Goal: Download file/media

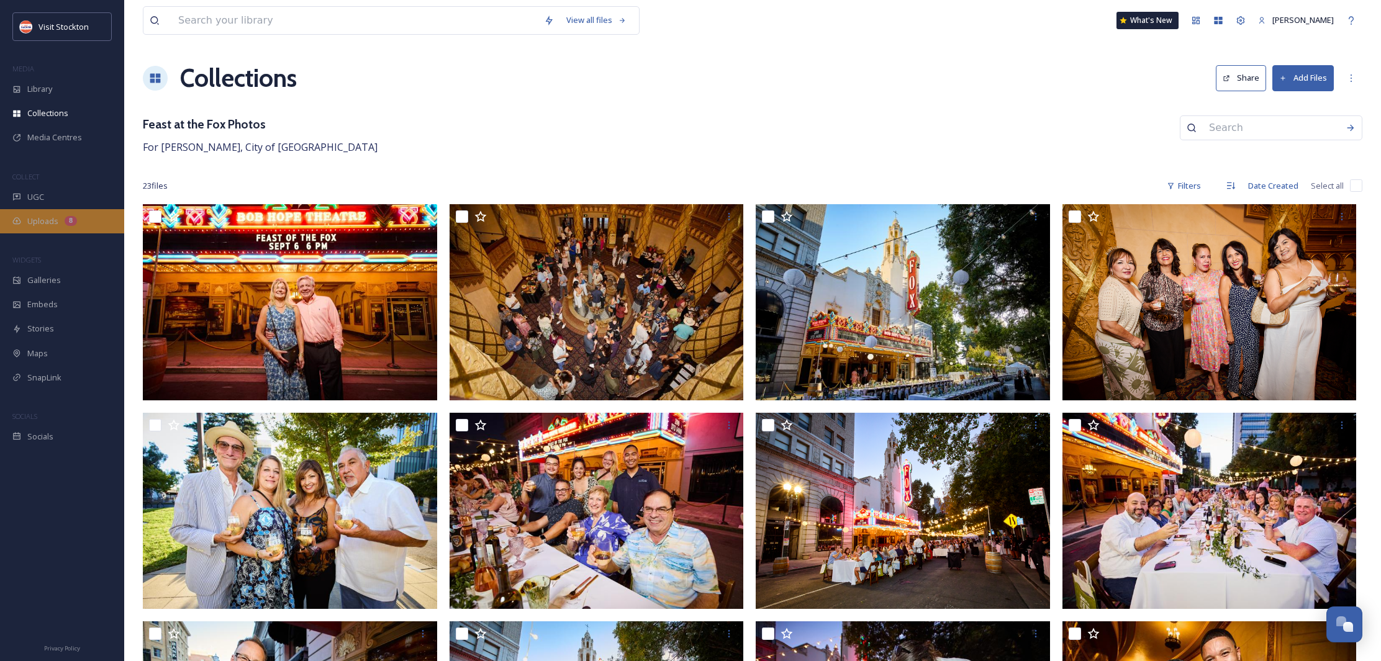
click at [51, 215] on span "Uploads" at bounding box center [42, 221] width 31 height 12
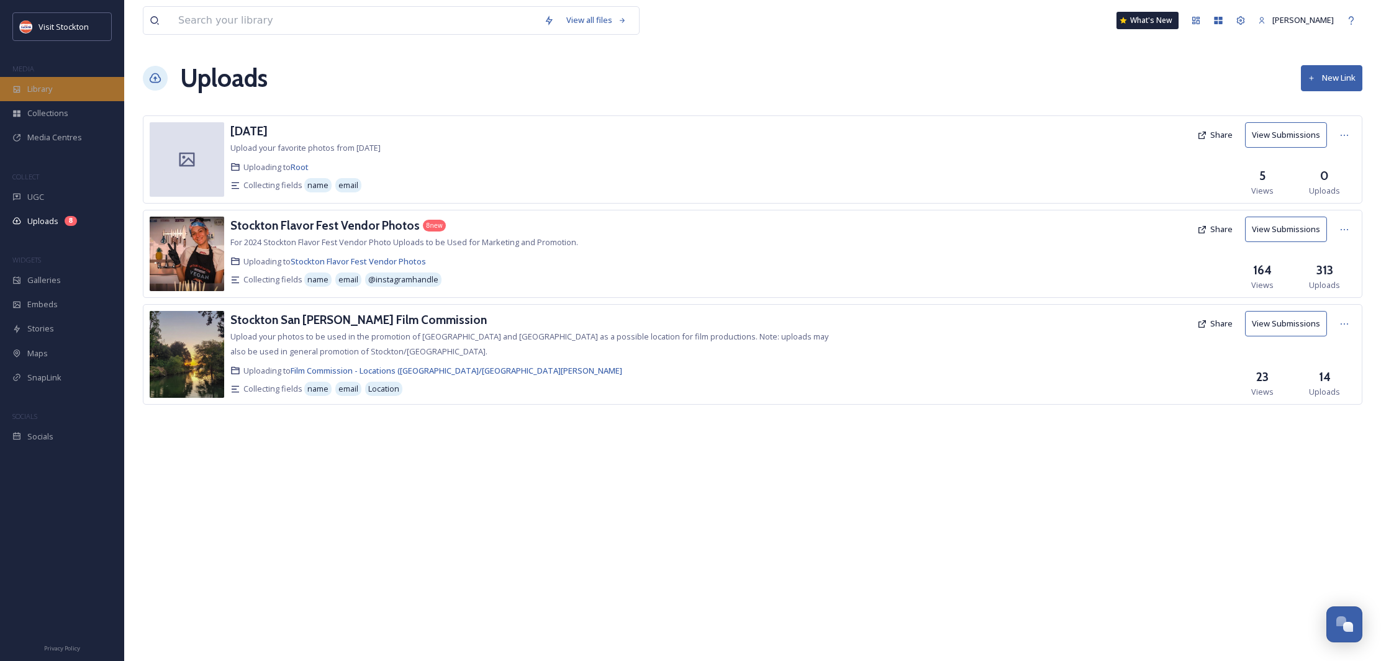
click at [41, 94] on span "Library" at bounding box center [39, 89] width 25 height 12
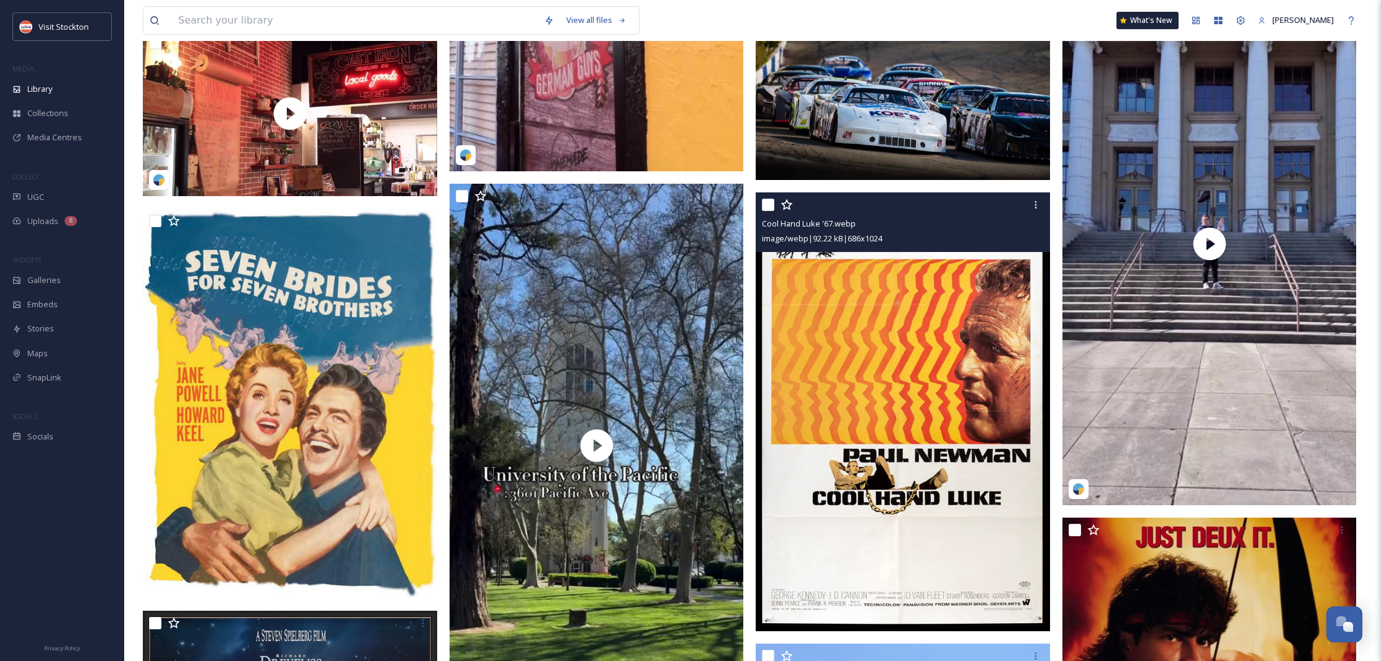
scroll to position [934, 0]
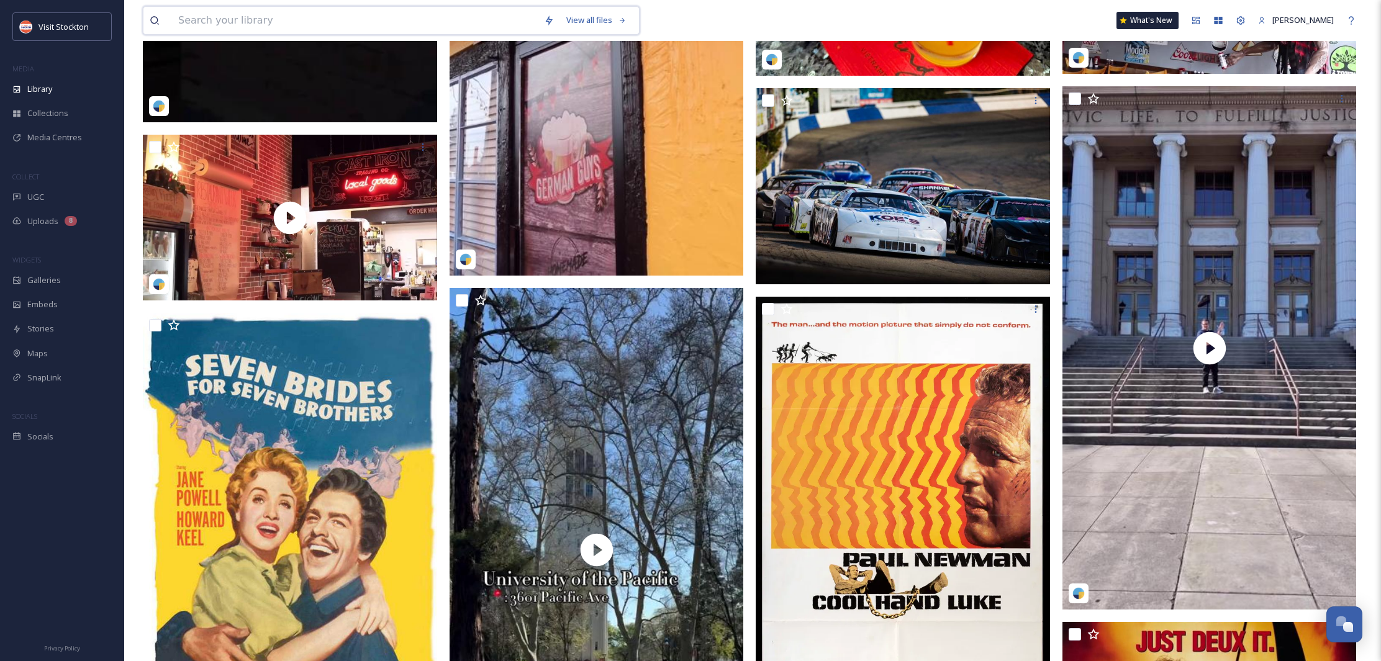
click at [299, 18] on input at bounding box center [355, 20] width 366 height 27
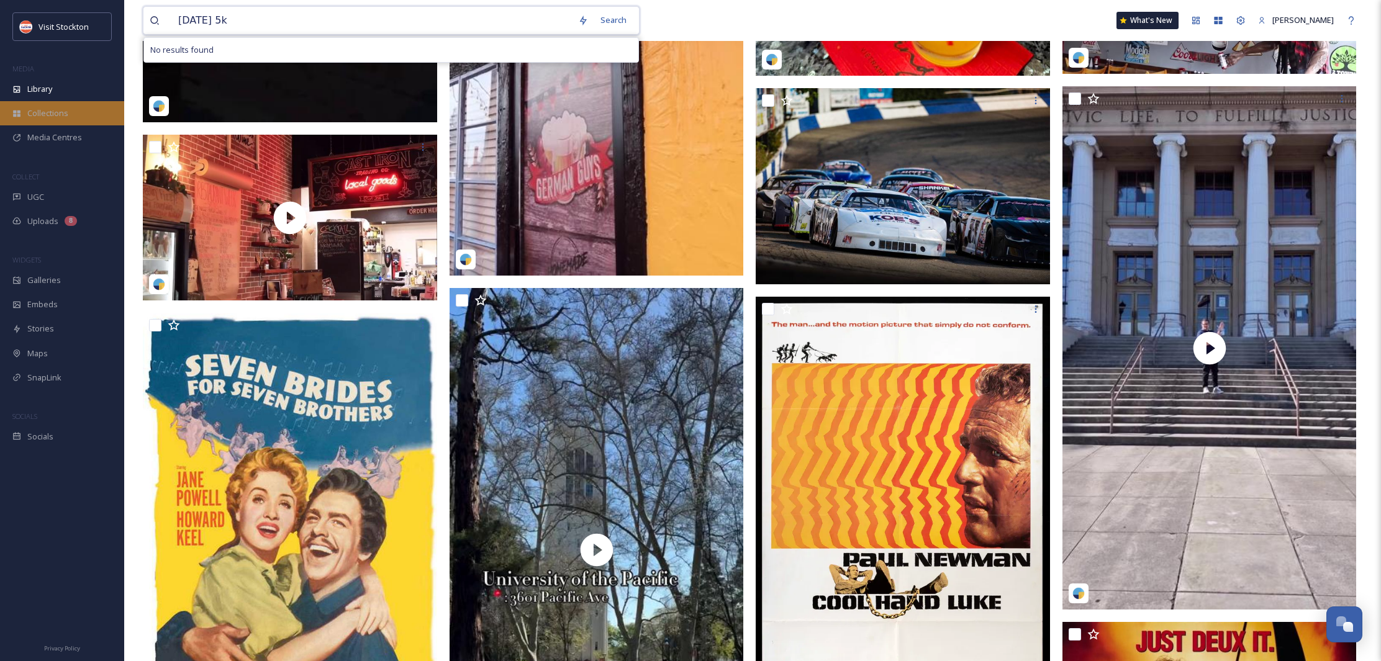
type input "[DATE] 5k"
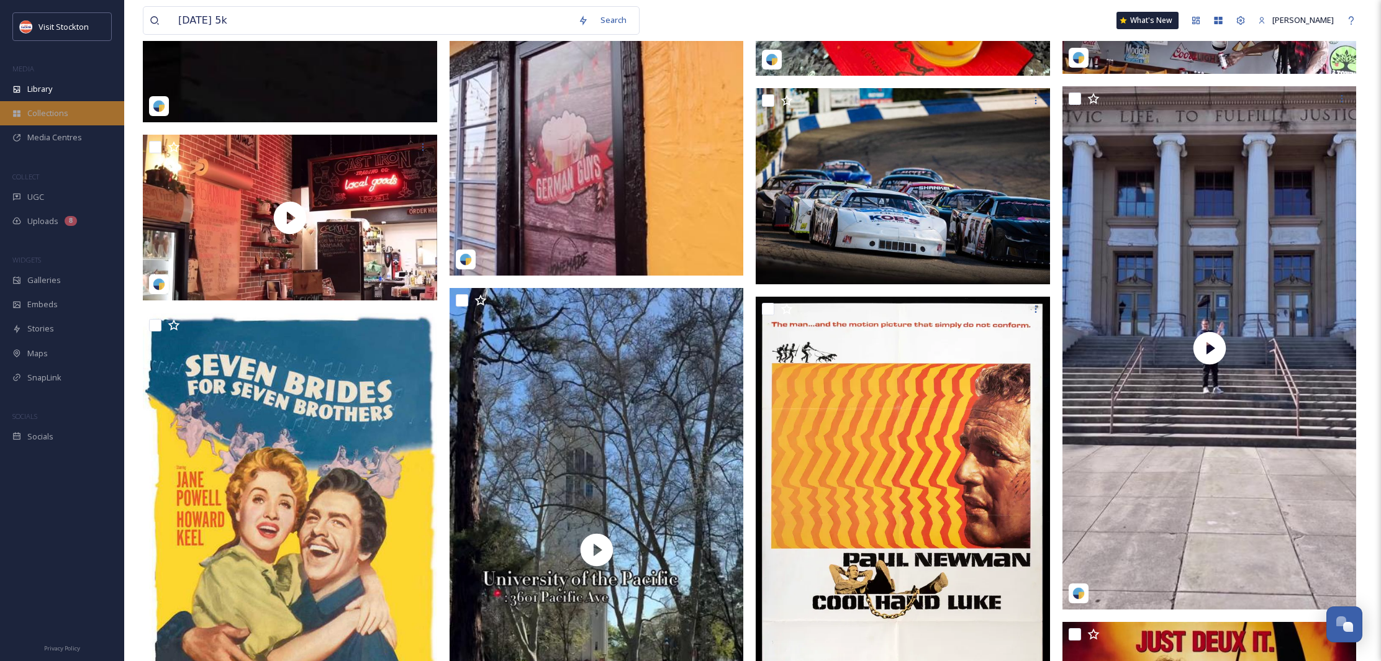
click at [53, 117] on span "Collections" at bounding box center [47, 113] width 41 height 12
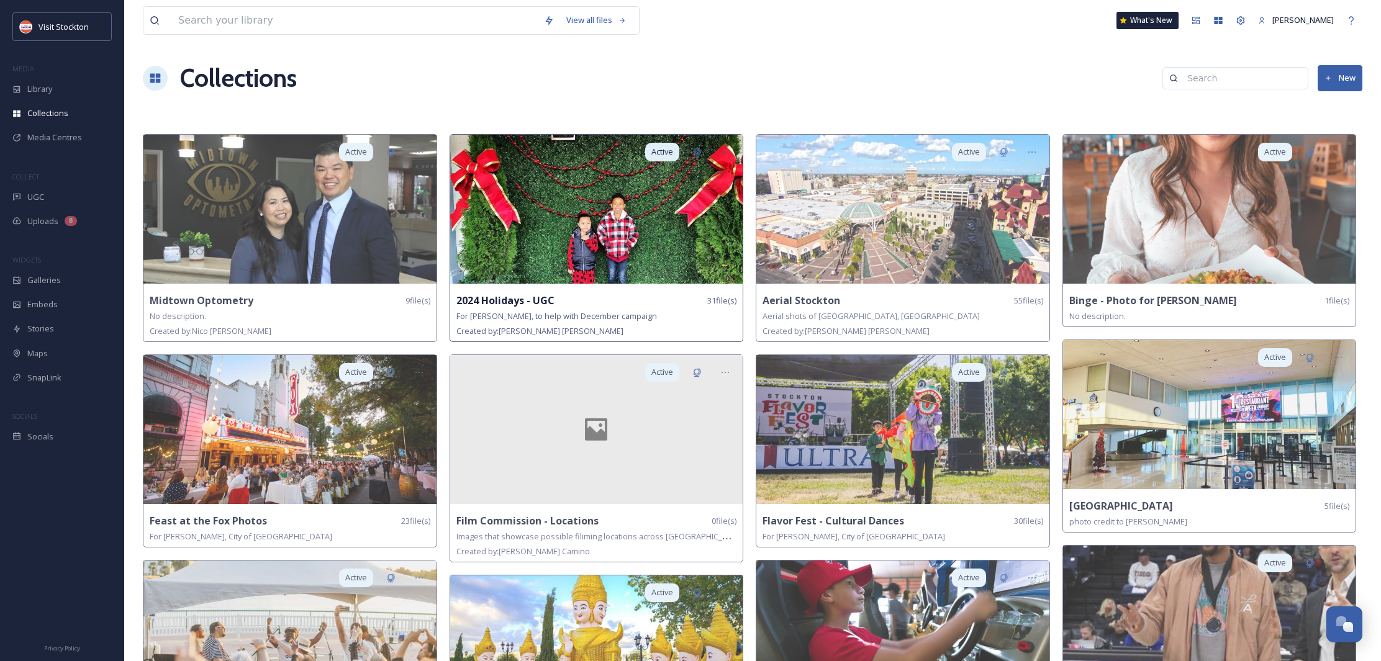
click at [561, 226] on img at bounding box center [596, 209] width 293 height 149
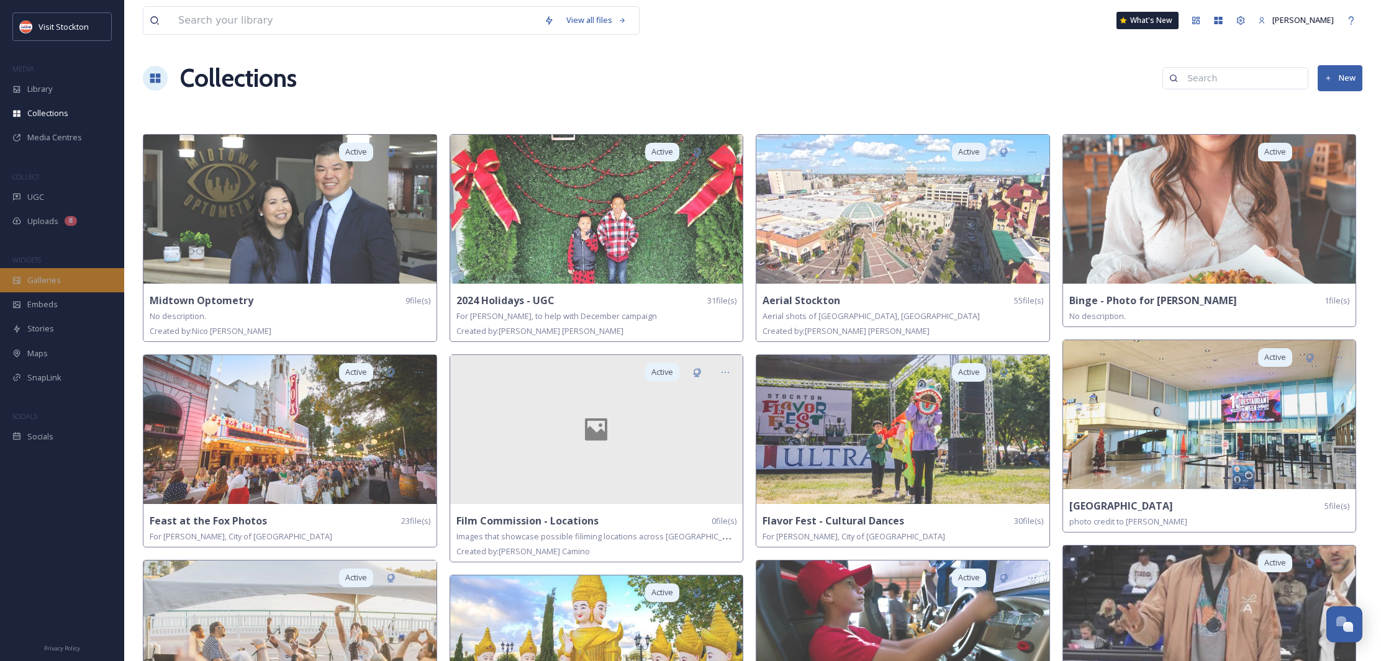
click at [43, 274] on span "Galleries" at bounding box center [44, 280] width 34 height 12
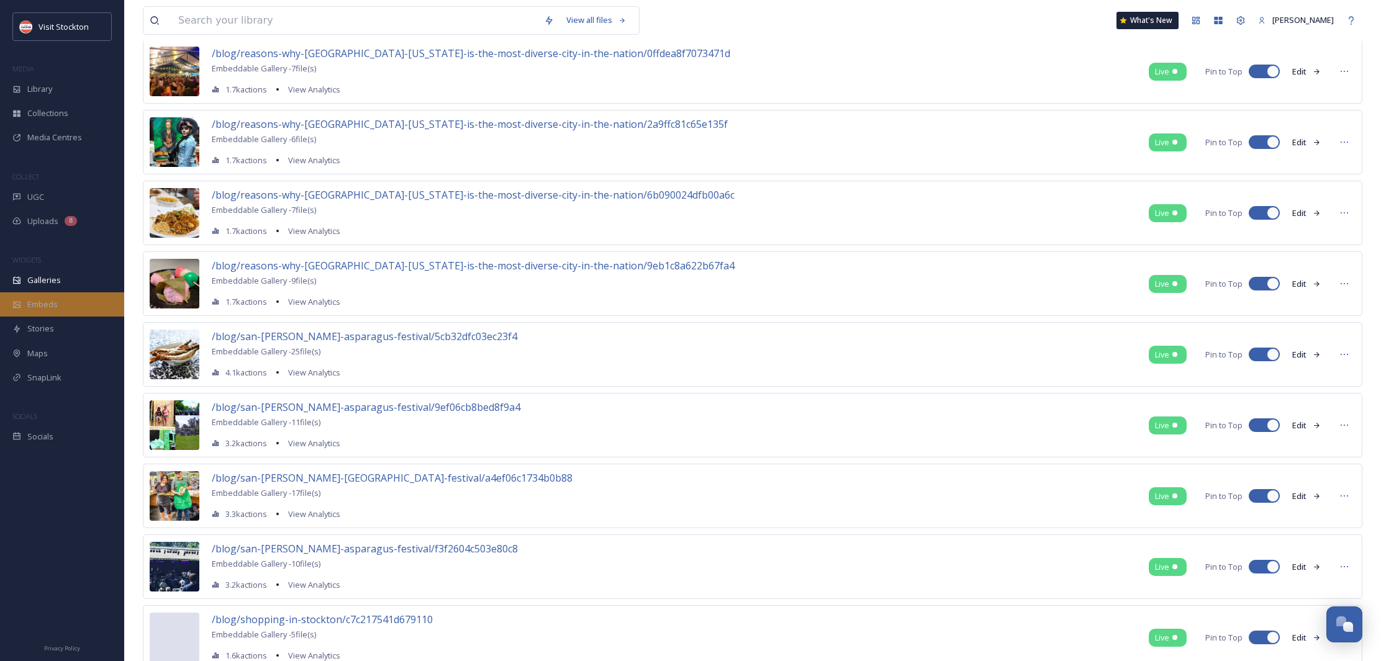
scroll to position [3500, 0]
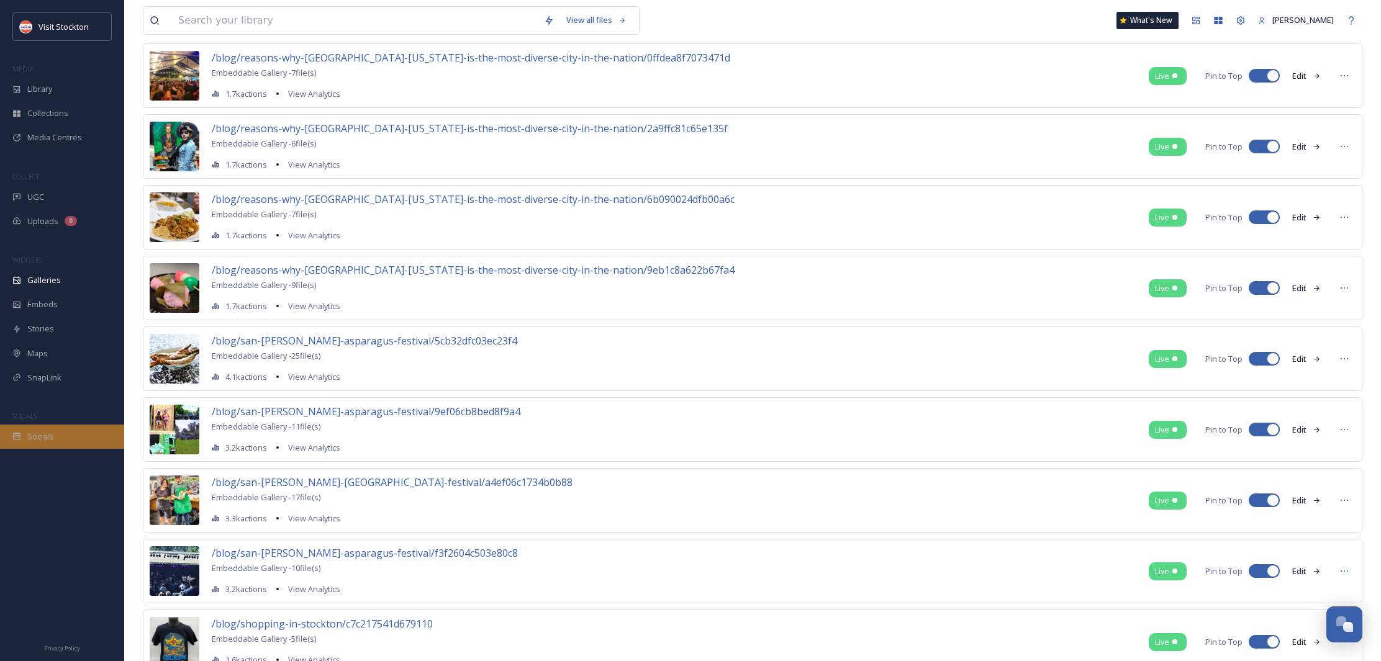
click at [56, 427] on div "Socials" at bounding box center [62, 437] width 124 height 24
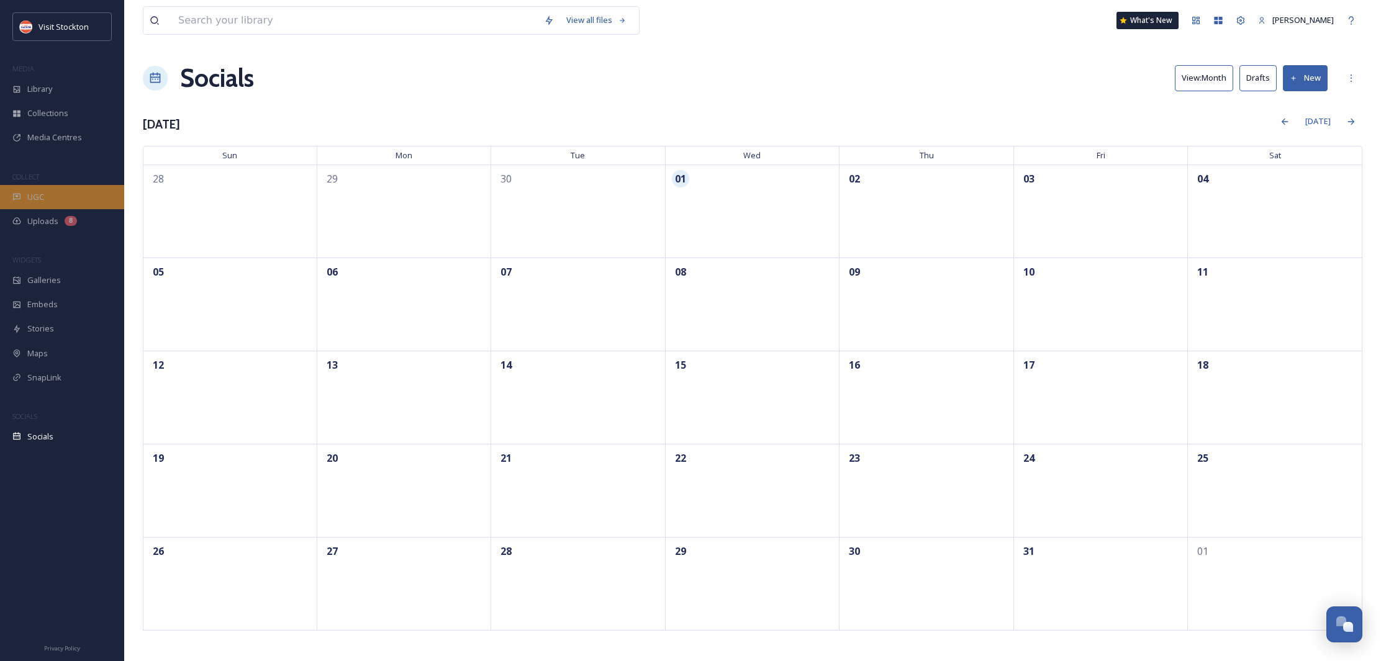
scroll to position [1, 0]
click at [53, 100] on div "Library" at bounding box center [62, 89] width 124 height 24
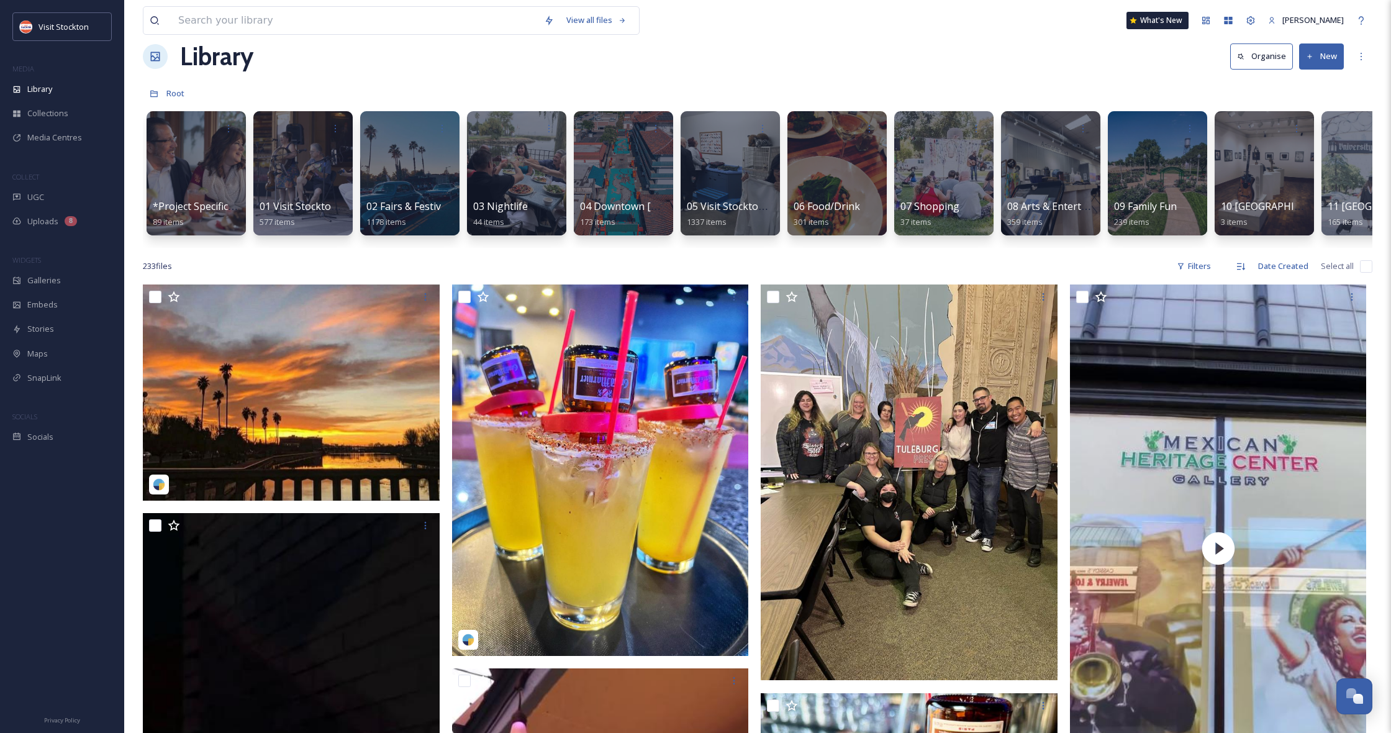
scroll to position [23, 0]
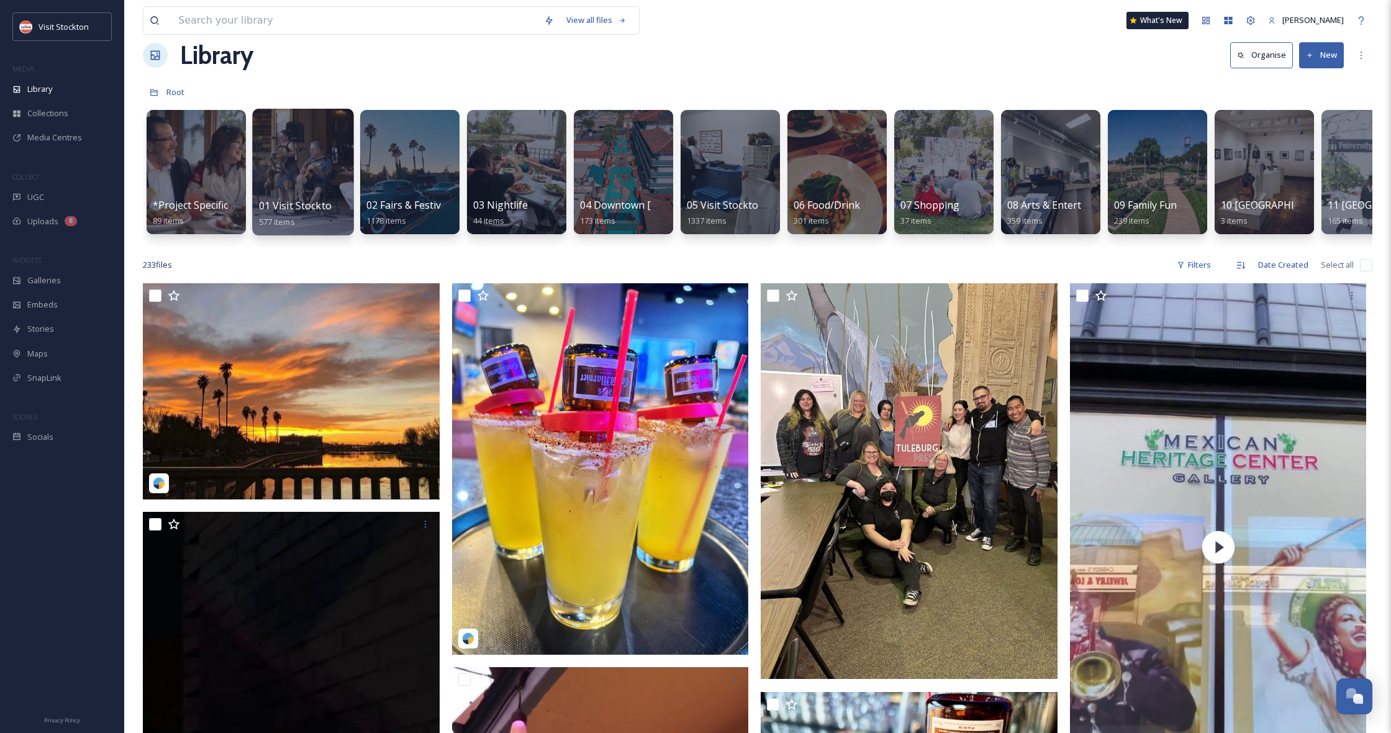
click at [300, 209] on span "01 Visit Stockton/Lifestyle" at bounding box center [320, 206] width 123 height 14
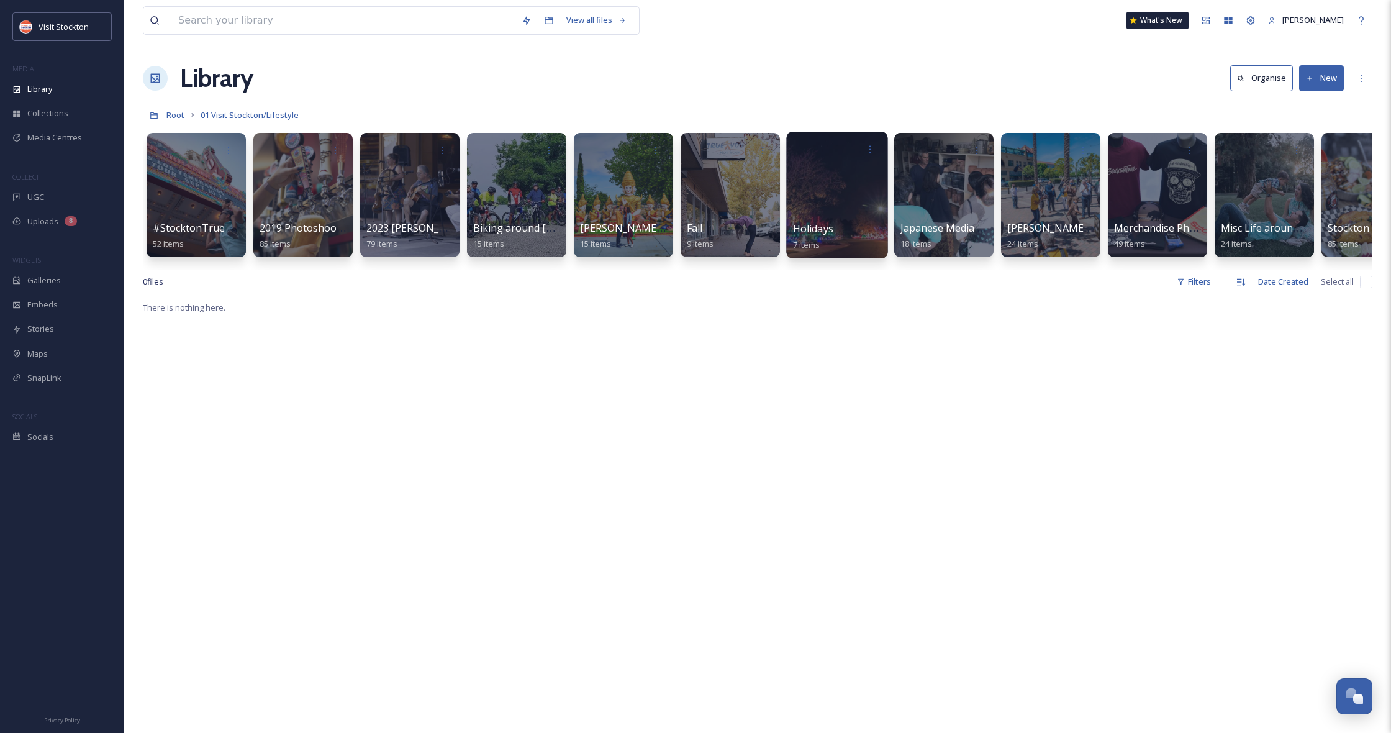
click at [837, 186] on div at bounding box center [836, 195] width 101 height 127
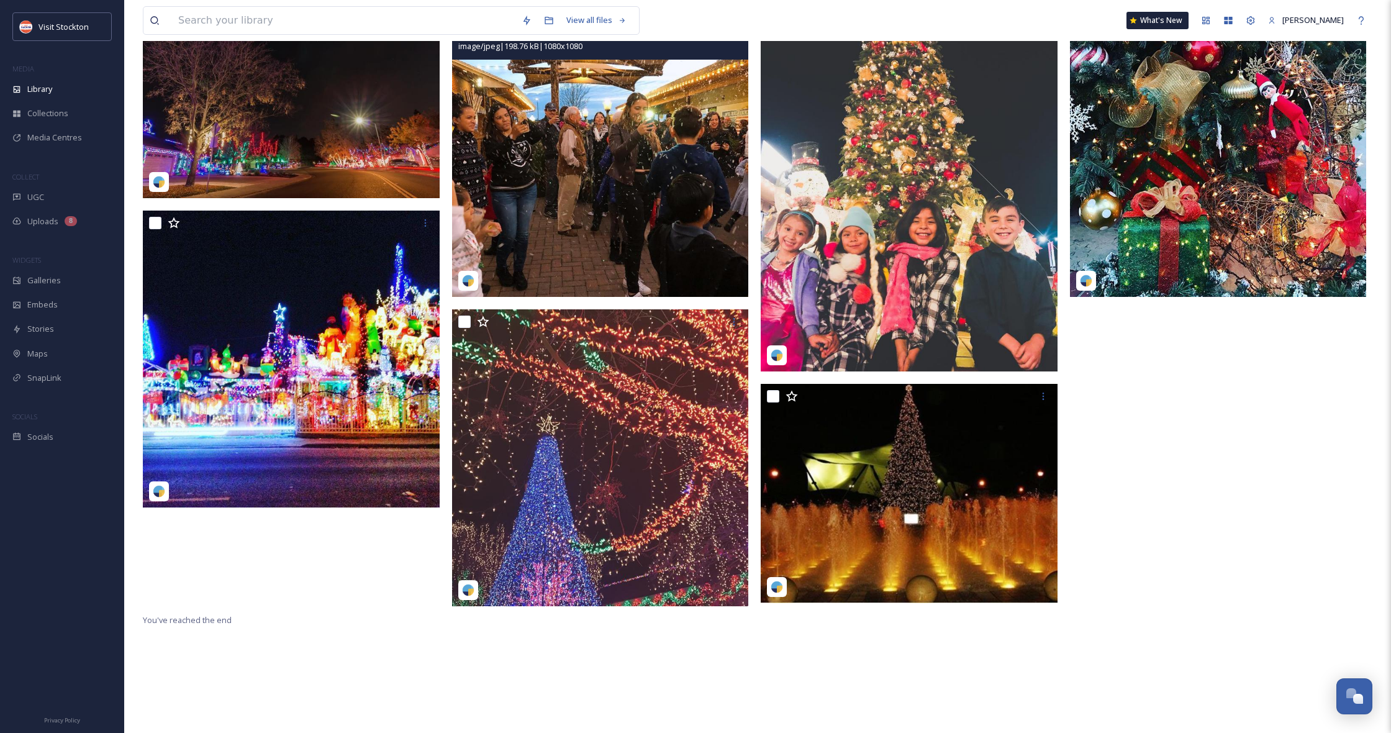
scroll to position [170, 0]
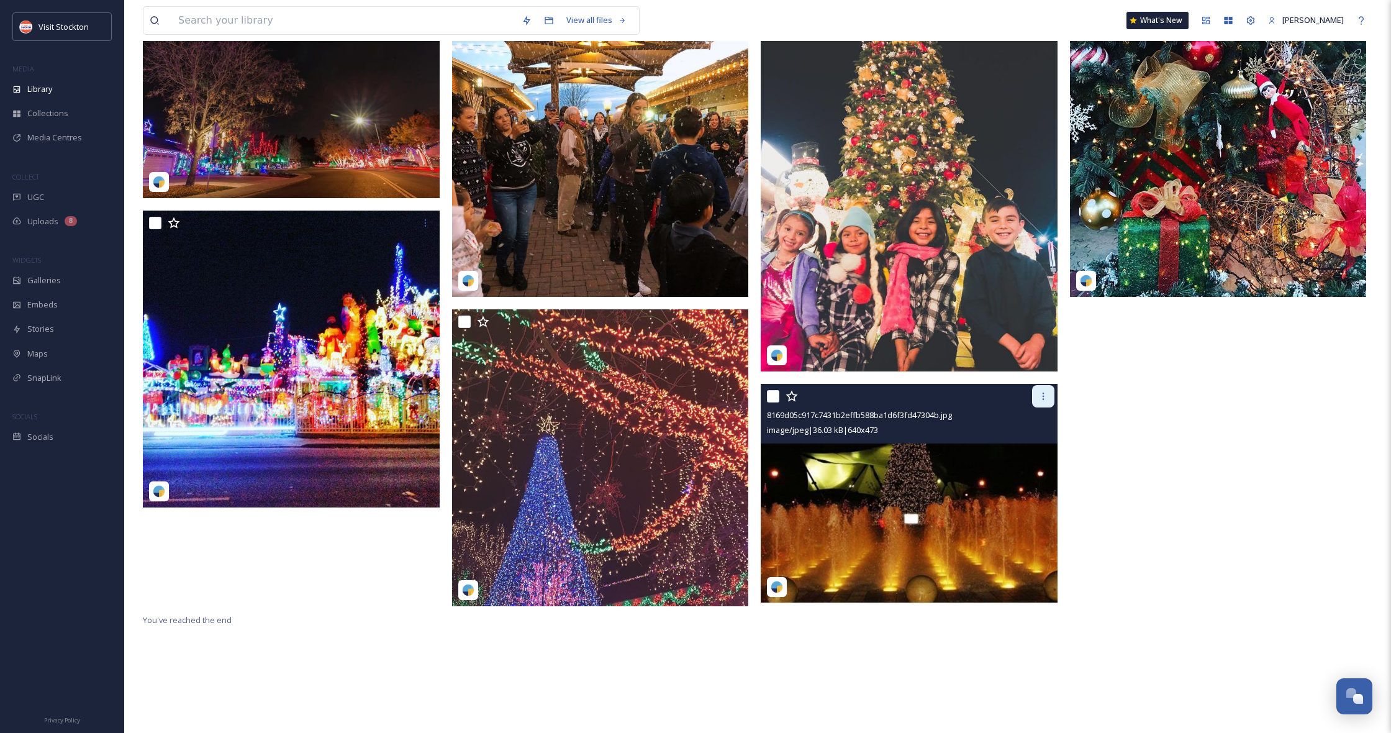
click at [1041, 400] on icon at bounding box center [1043, 396] width 10 height 10
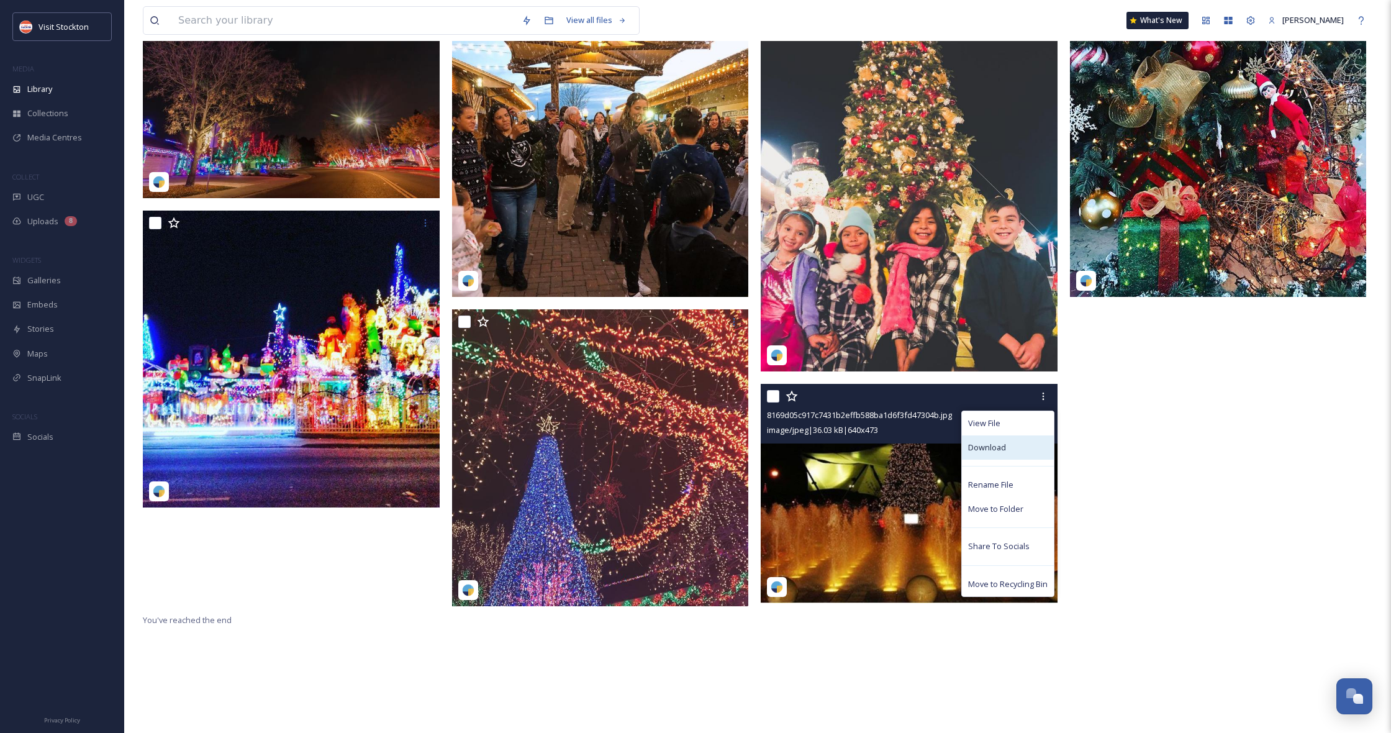
click at [1005, 446] on div "Download" at bounding box center [1008, 447] width 92 height 24
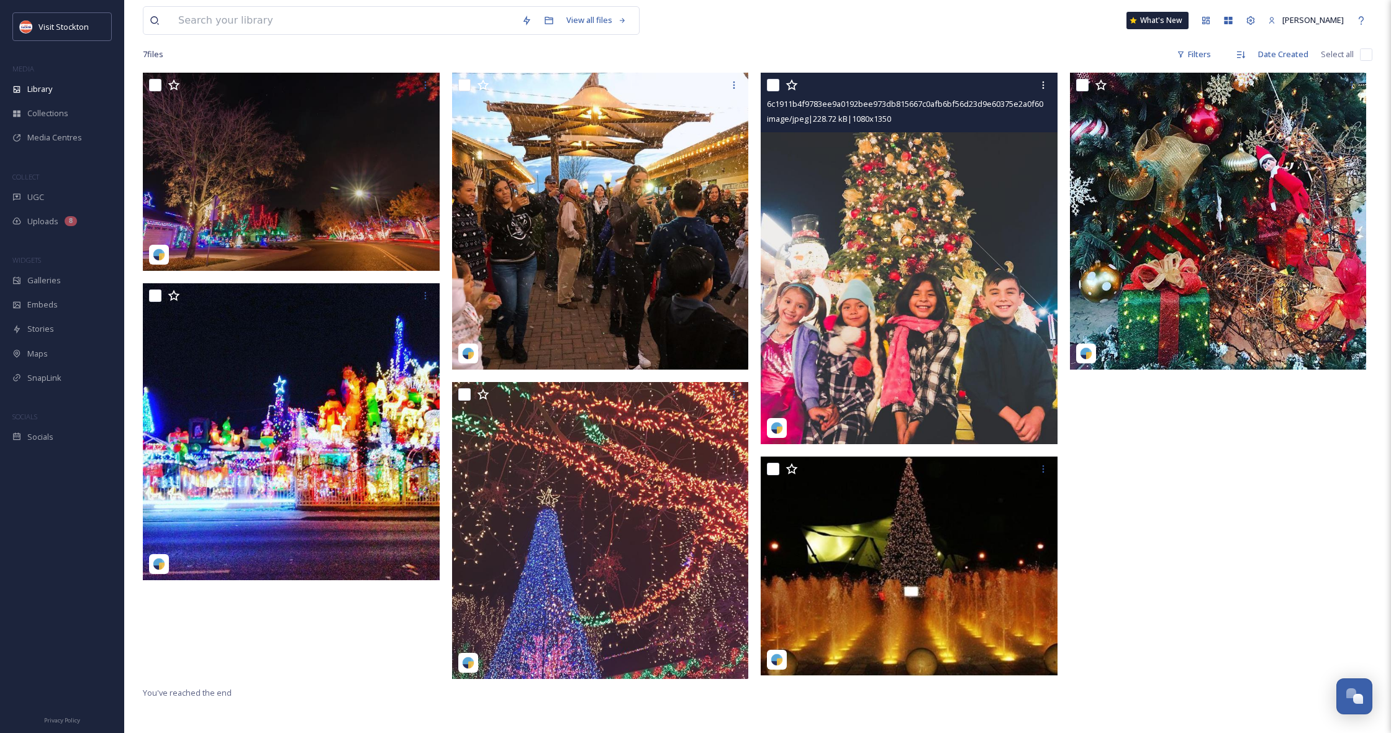
scroll to position [6, 0]
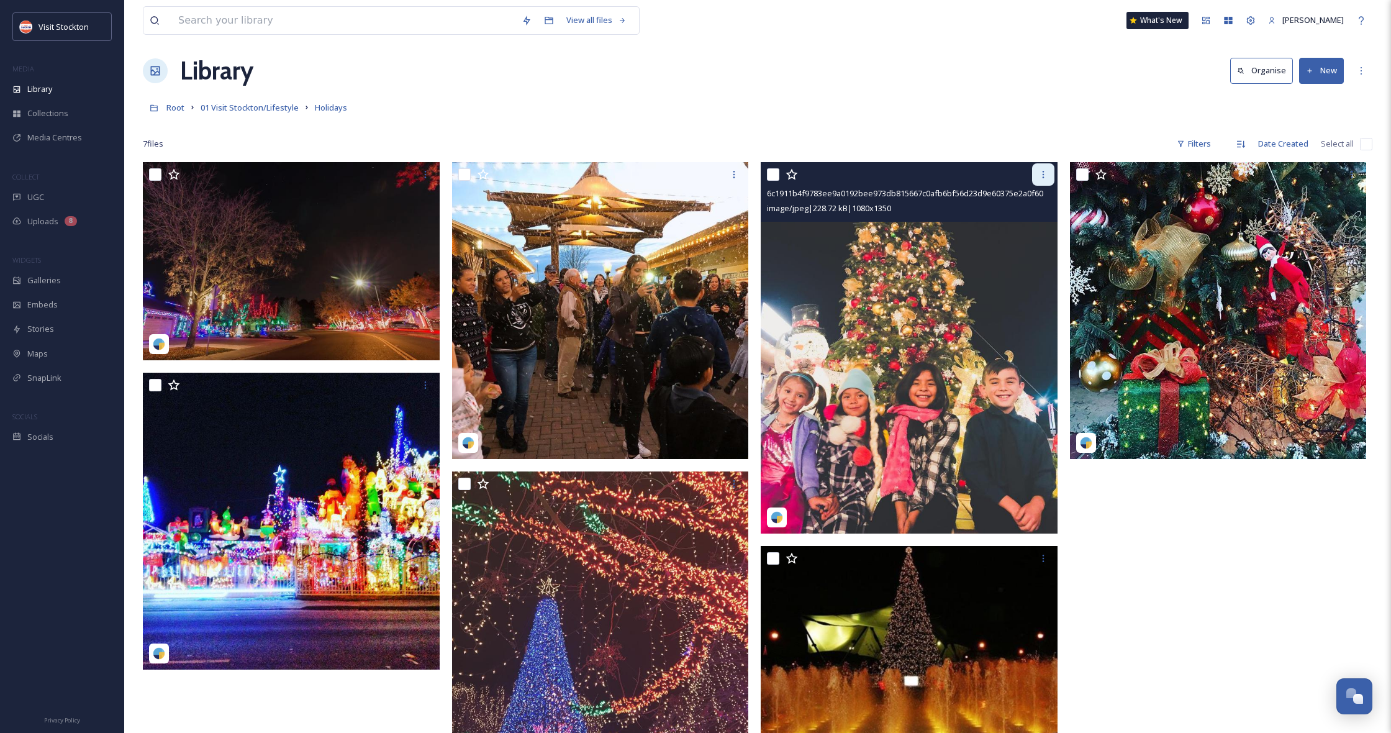
click at [1043, 176] on icon at bounding box center [1043, 175] width 10 height 10
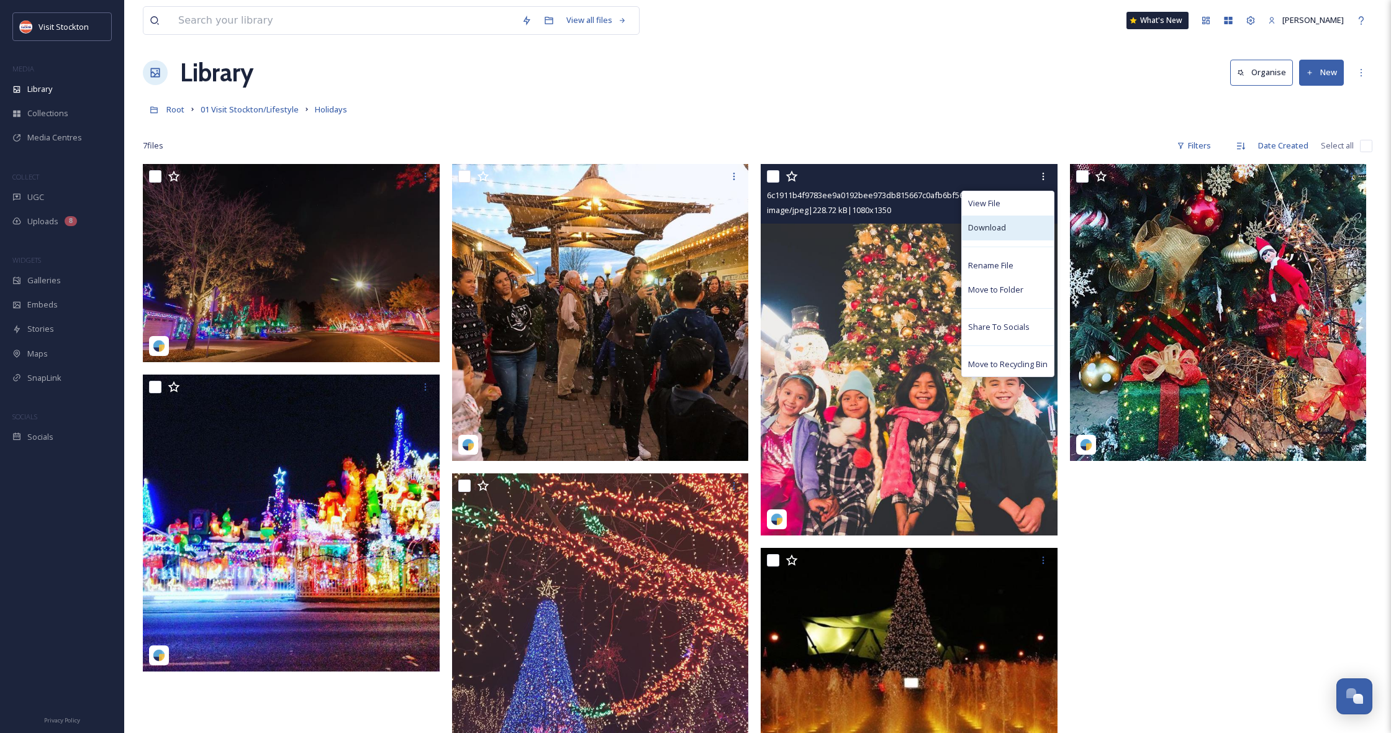
click at [1000, 225] on span "Download" at bounding box center [987, 228] width 38 height 12
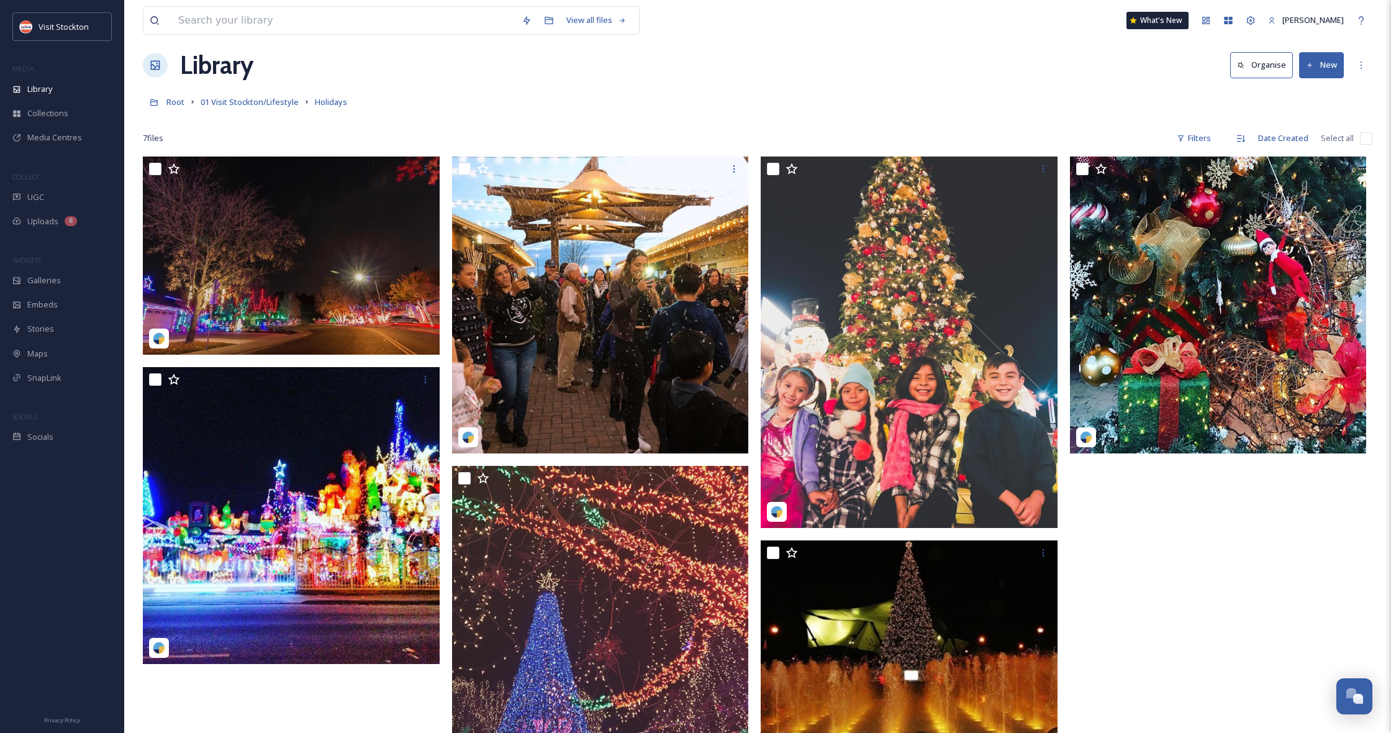
scroll to position [11, 0]
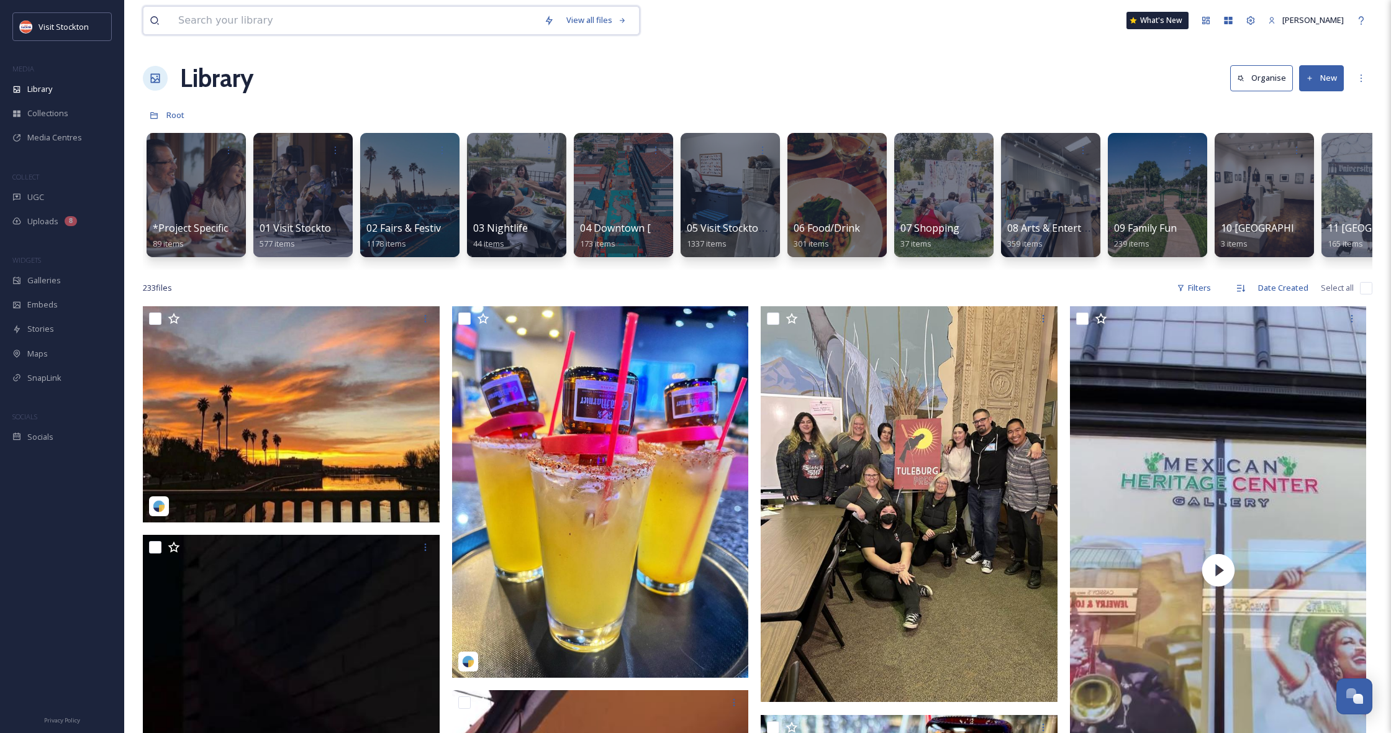
click at [313, 27] on input at bounding box center [355, 20] width 366 height 27
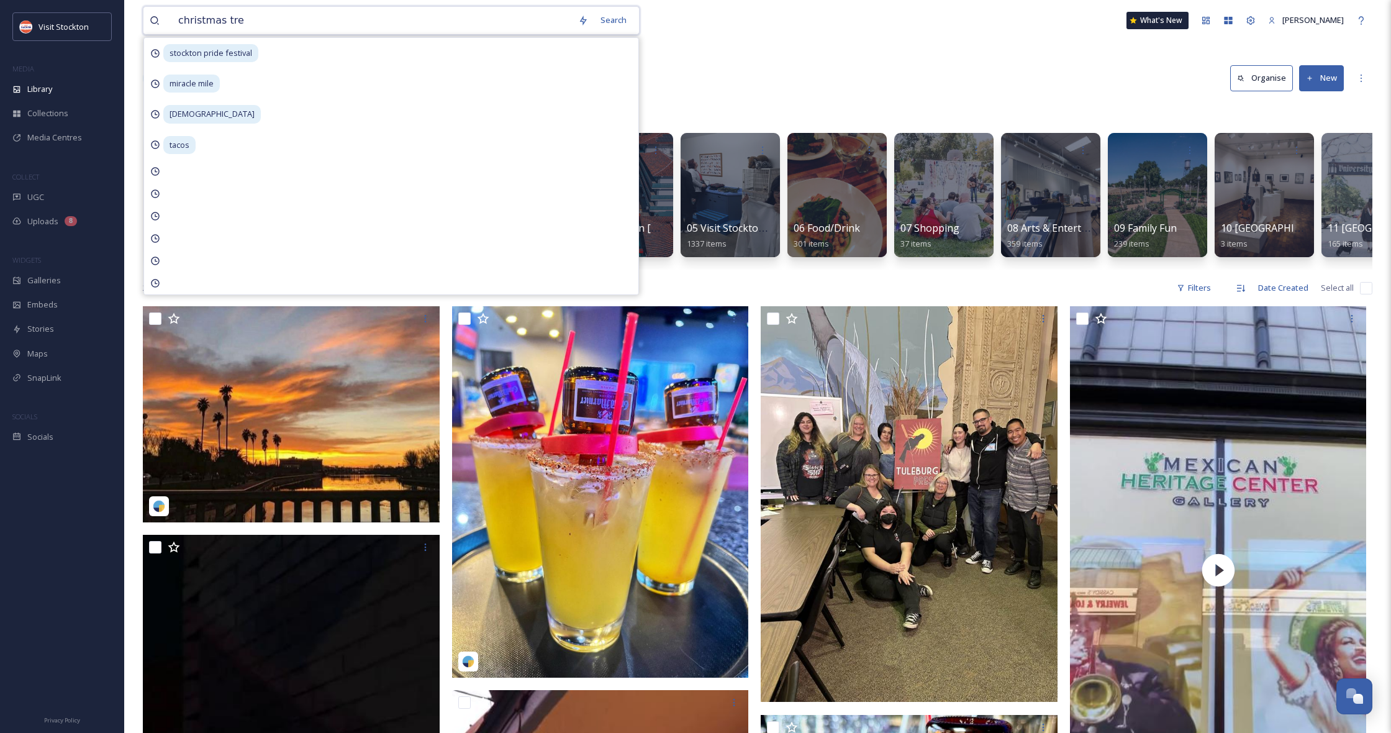
type input "christmas tree"
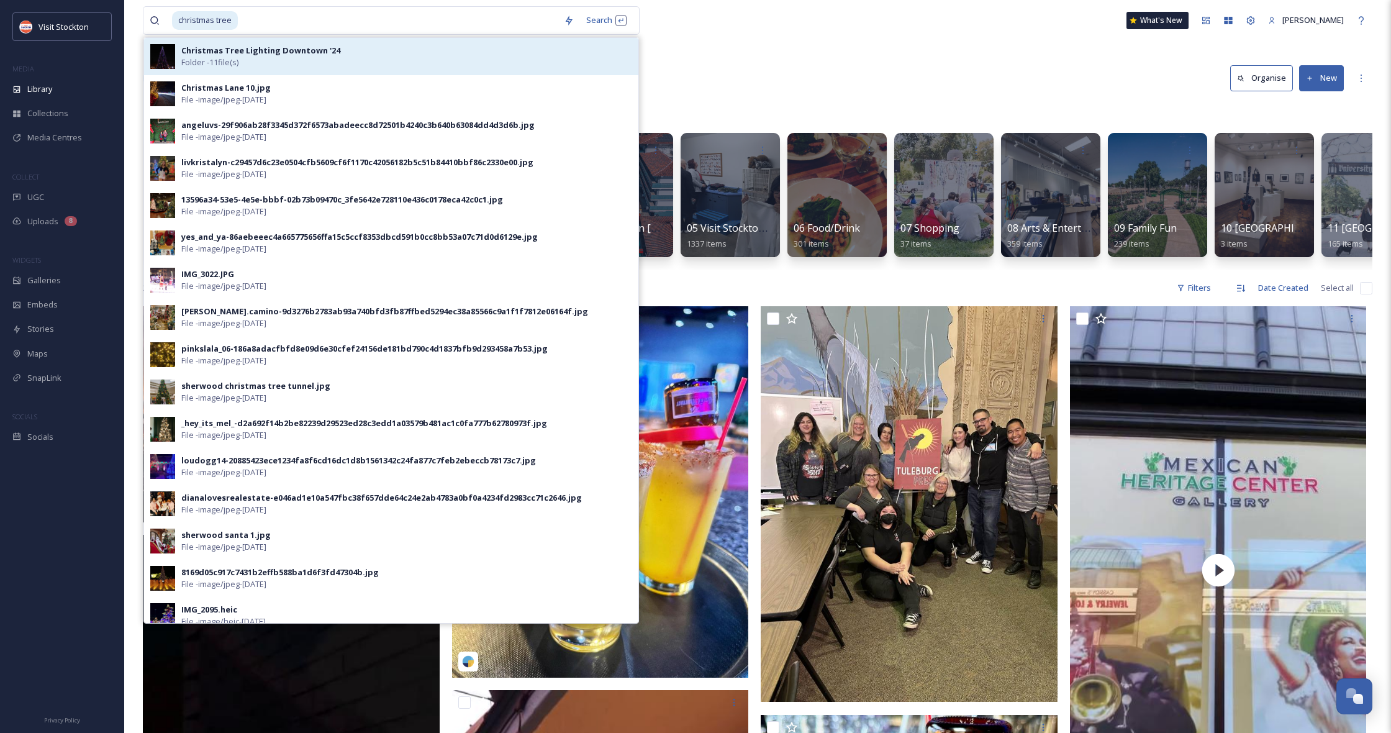
click at [298, 50] on strong "Christmas Tree Lighting Downtown '24" at bounding box center [260, 50] width 159 height 11
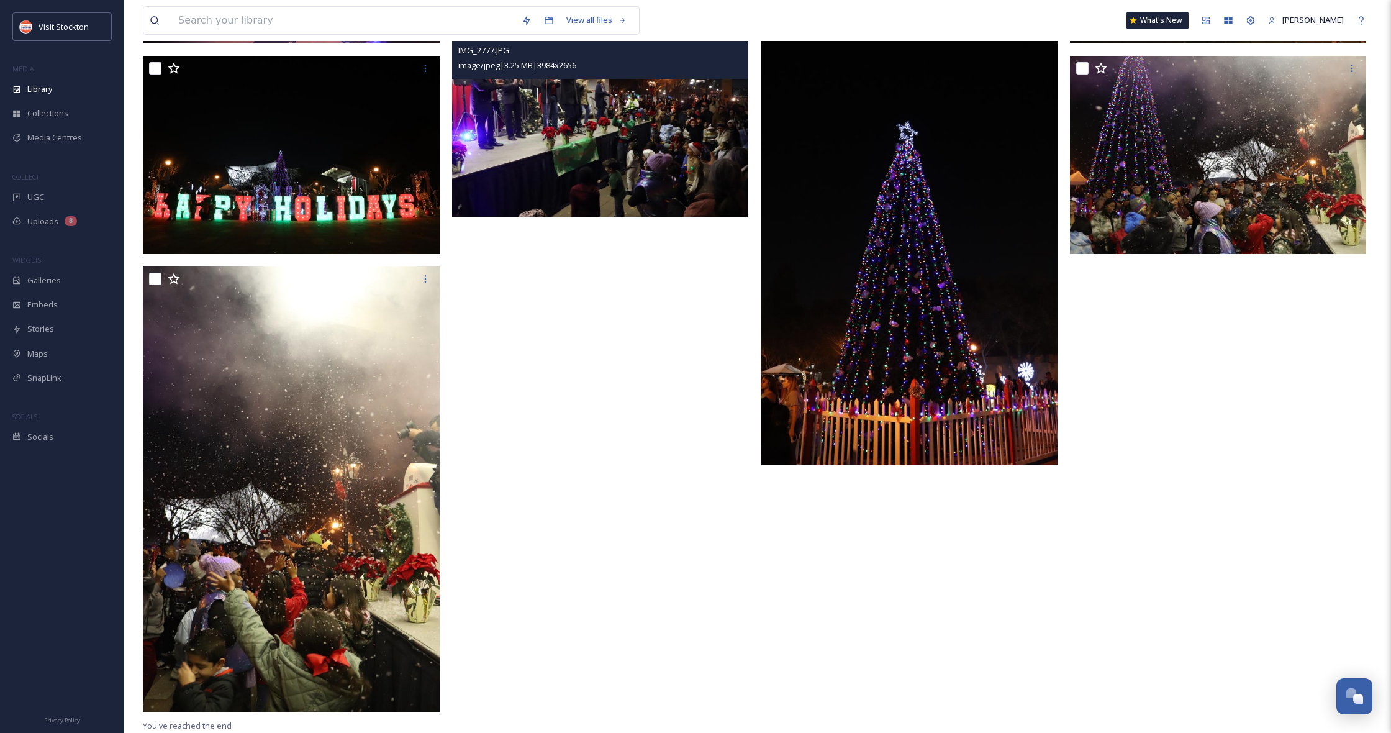
scroll to position [571, 0]
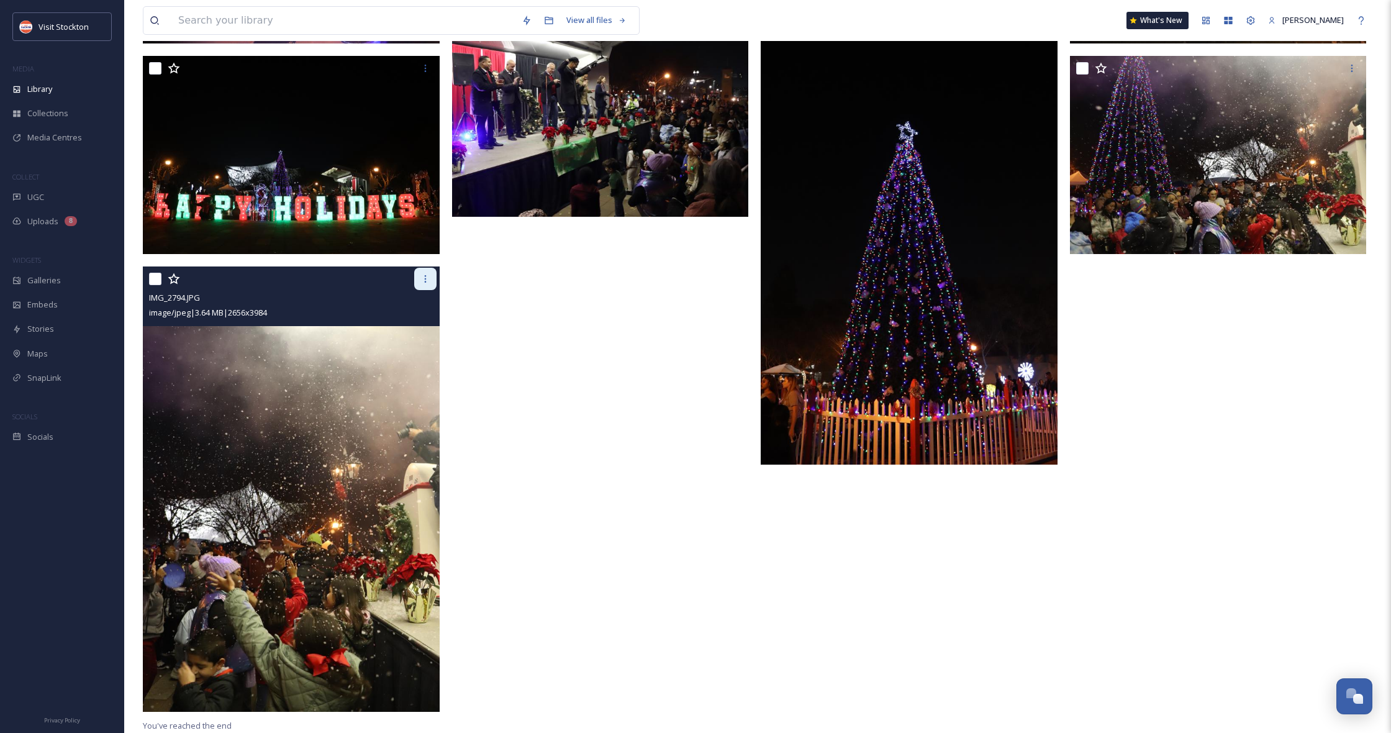
click at [419, 281] on div at bounding box center [425, 279] width 22 height 22
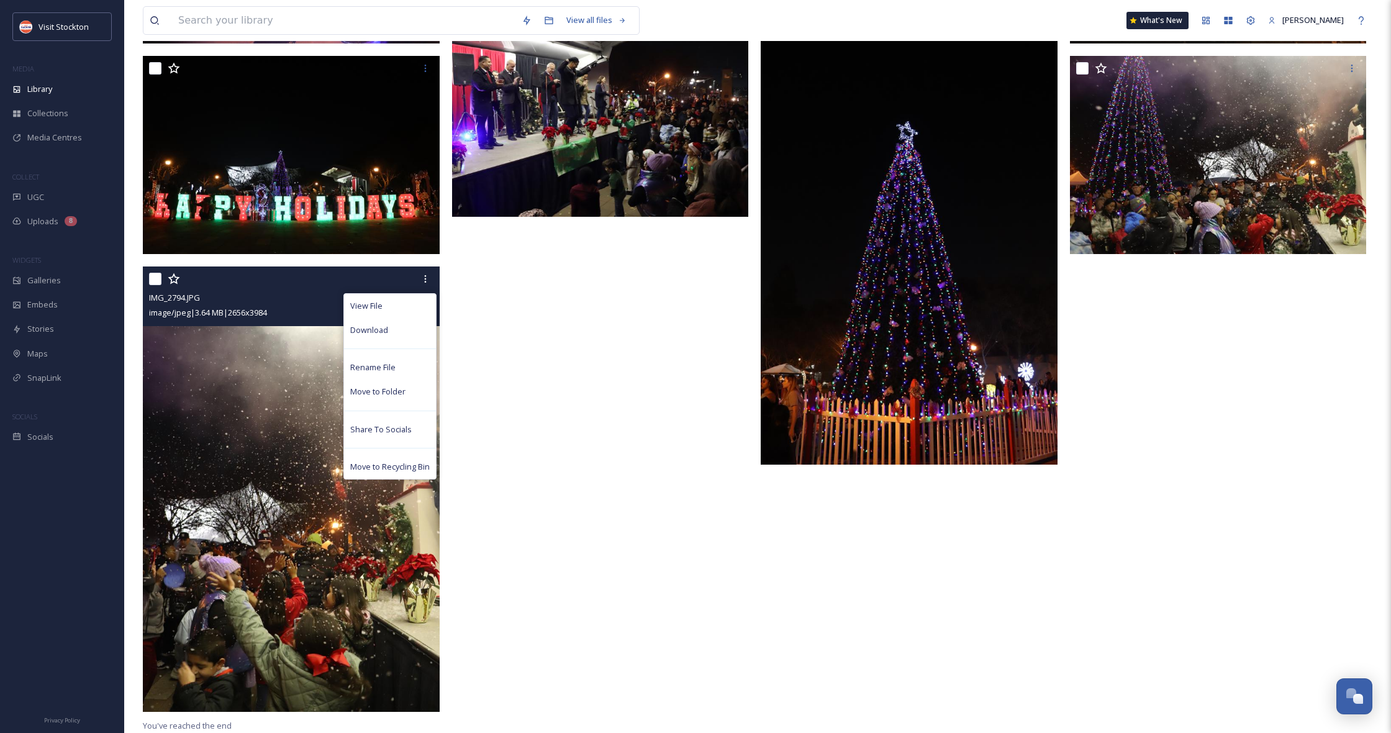
click at [375, 328] on span "Download" at bounding box center [369, 330] width 38 height 12
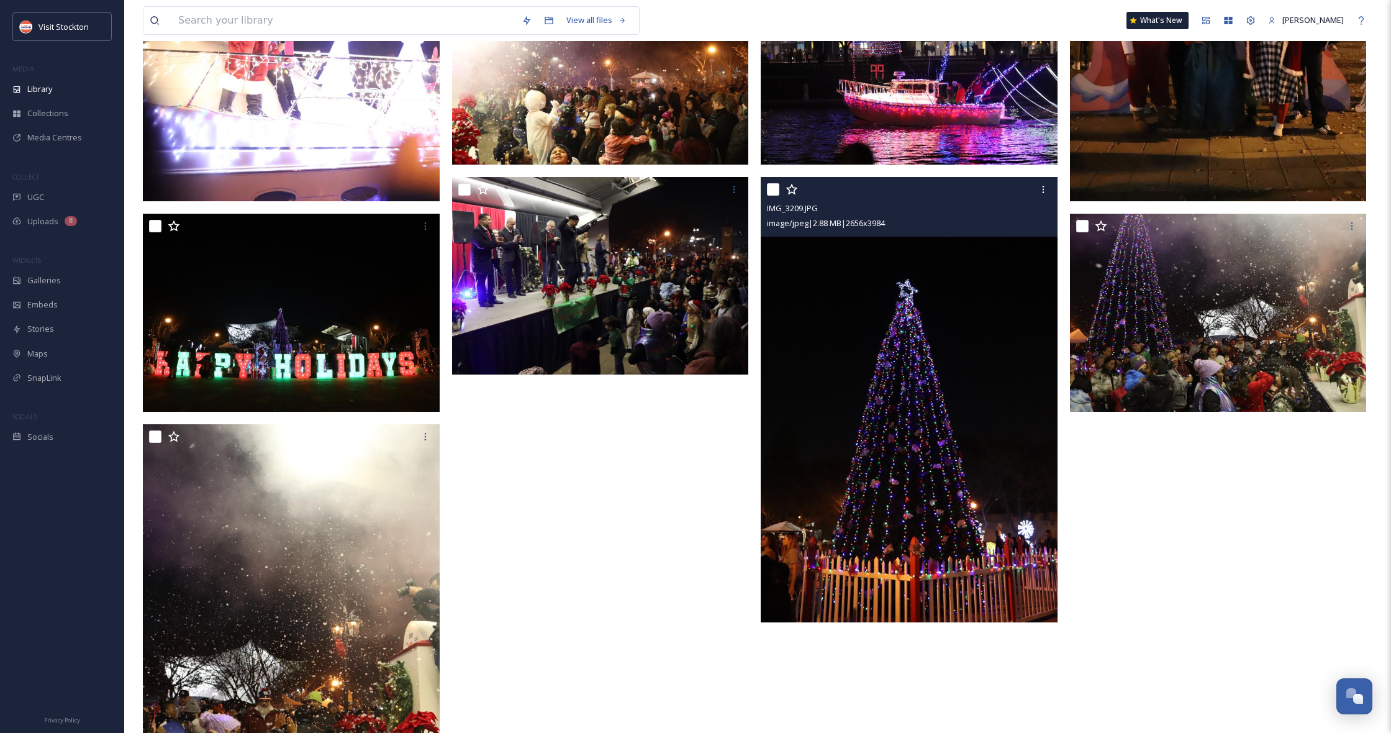
scroll to position [412, 0]
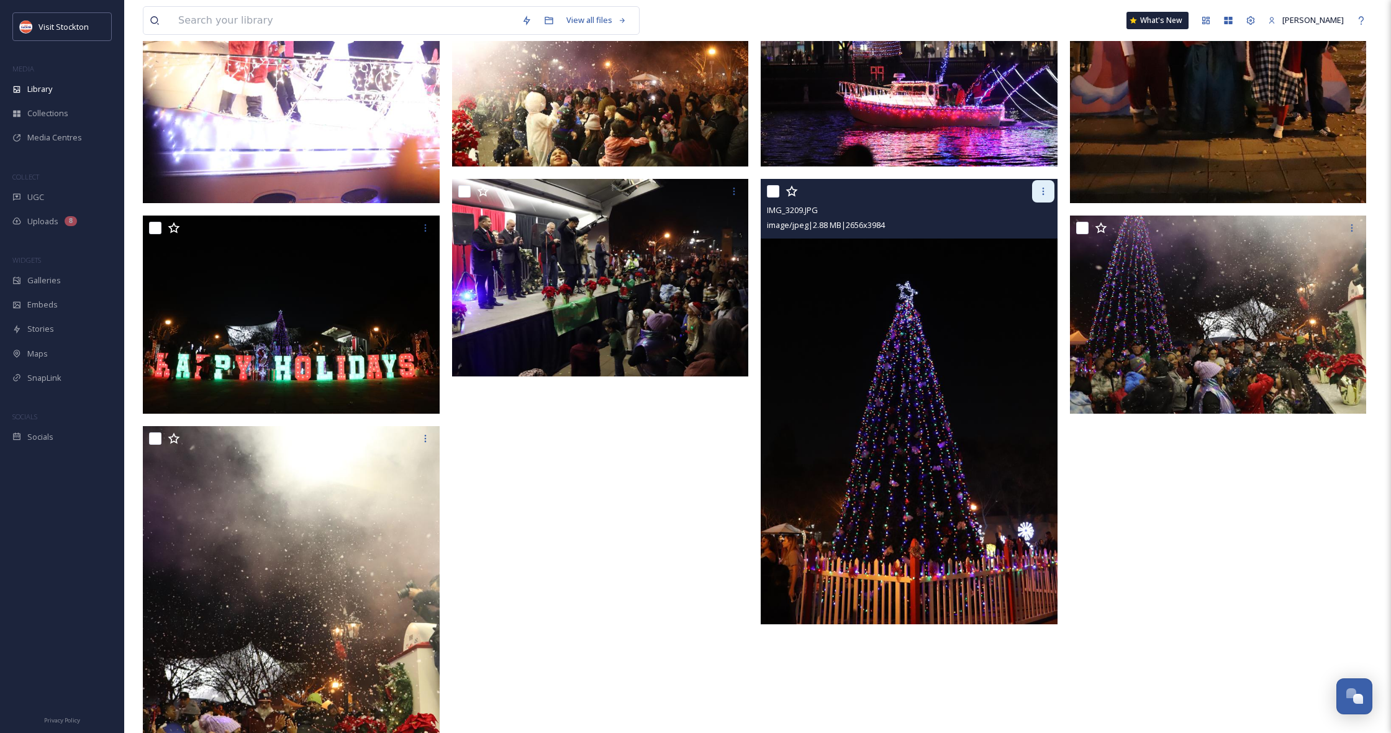
click at [1042, 197] on div at bounding box center [1043, 191] width 22 height 22
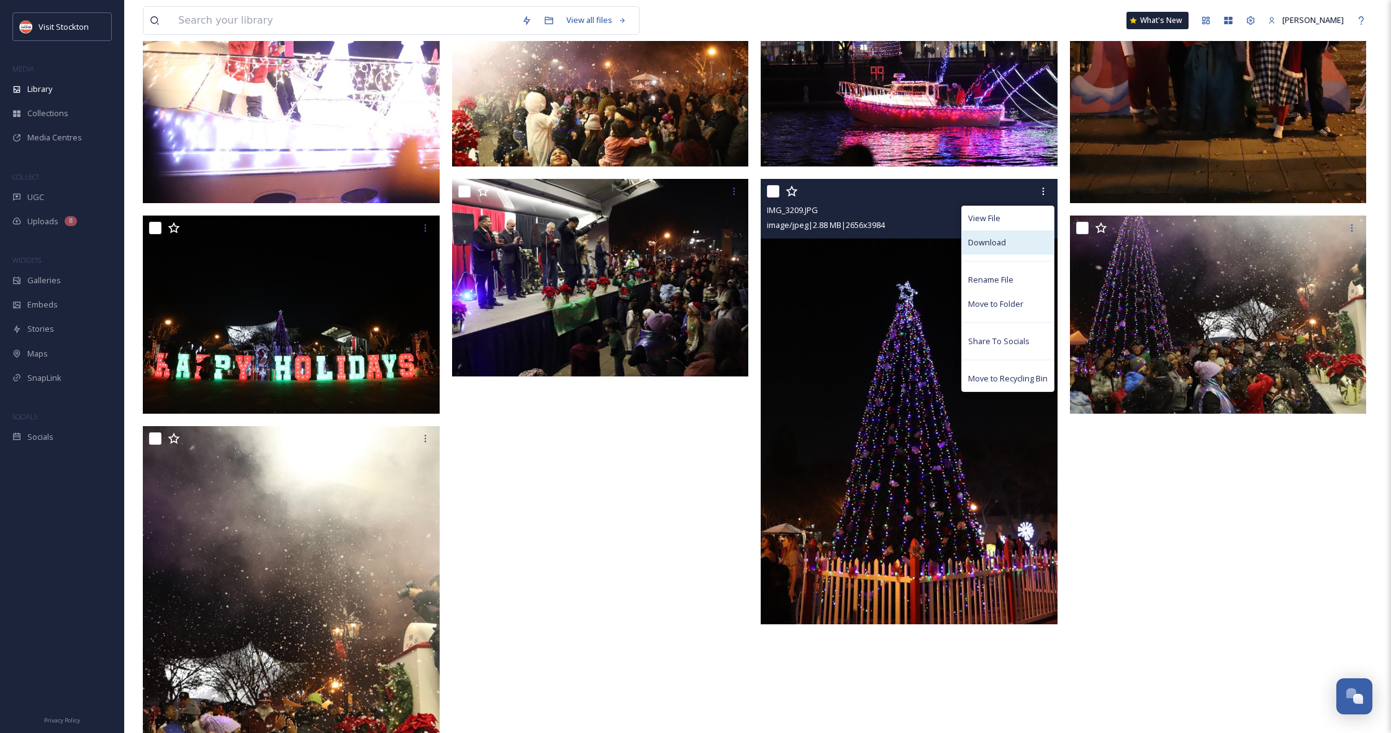
click at [1008, 238] on div "Download" at bounding box center [1008, 242] width 92 height 24
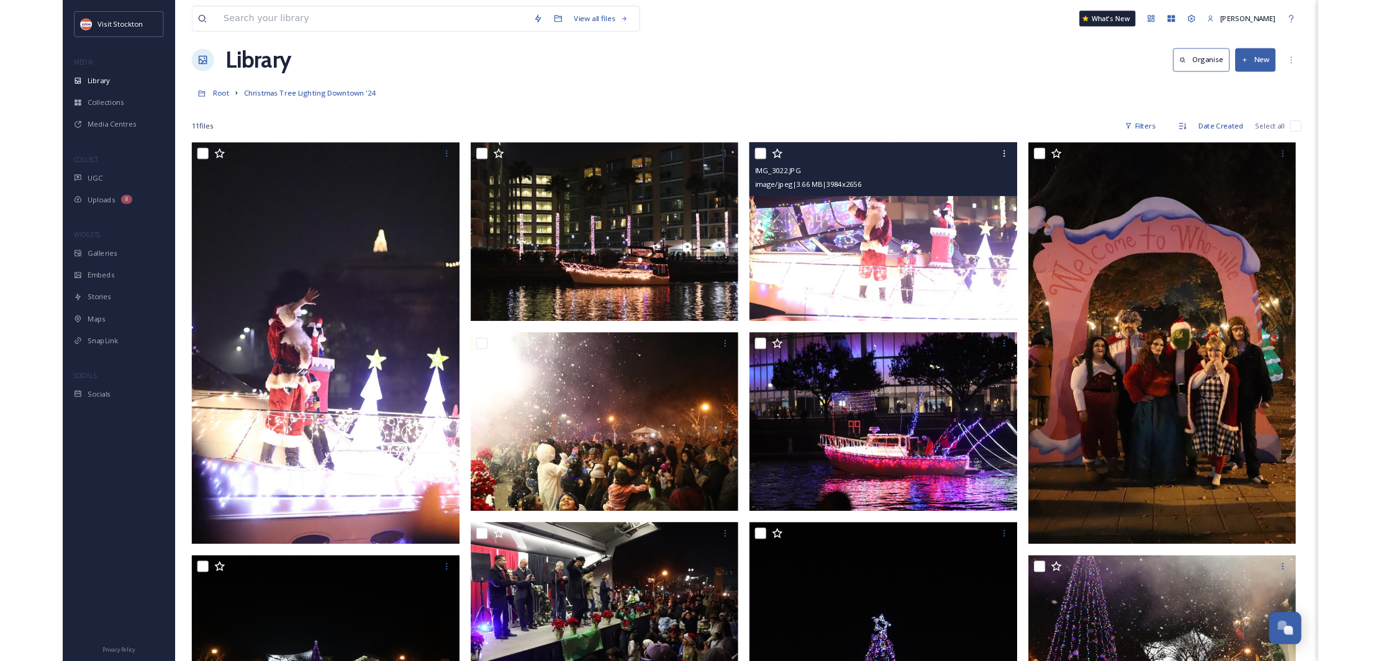
scroll to position [3, 0]
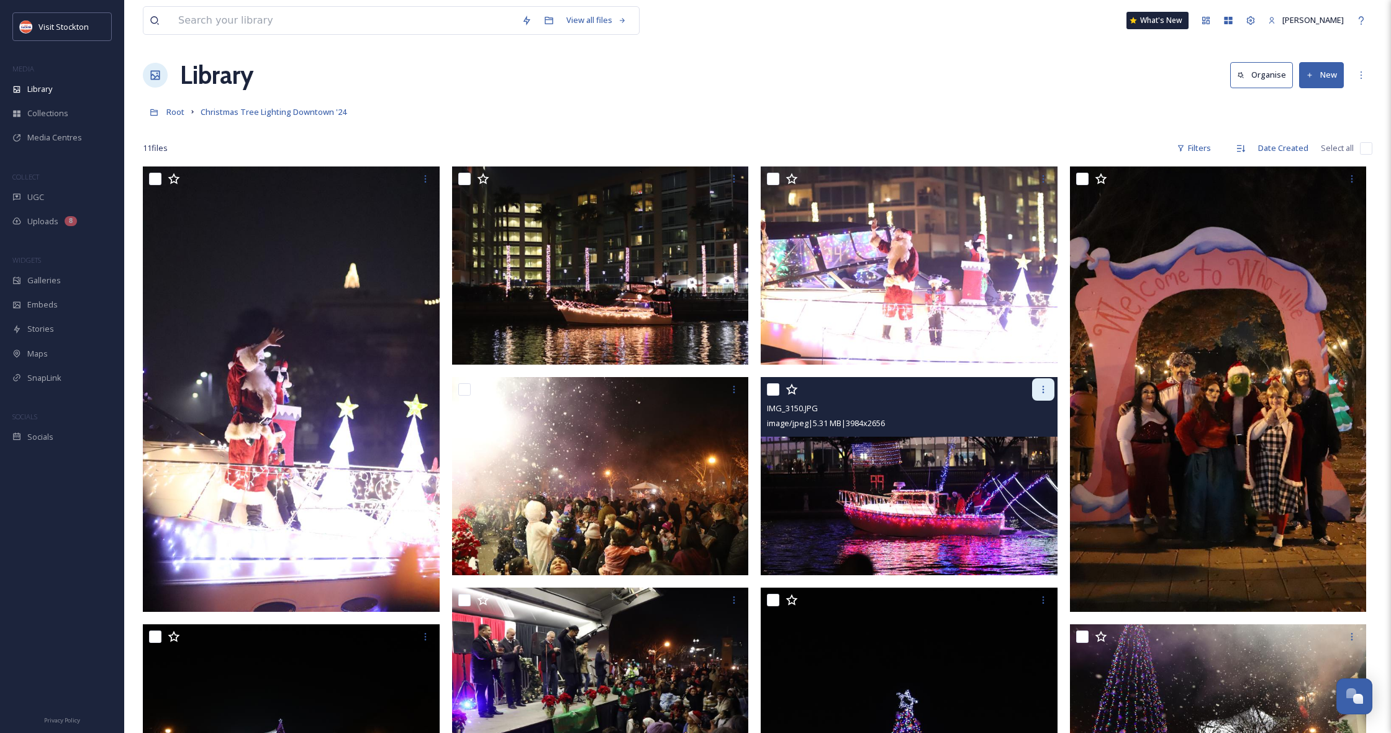
click at [1039, 397] on div at bounding box center [1043, 389] width 22 height 22
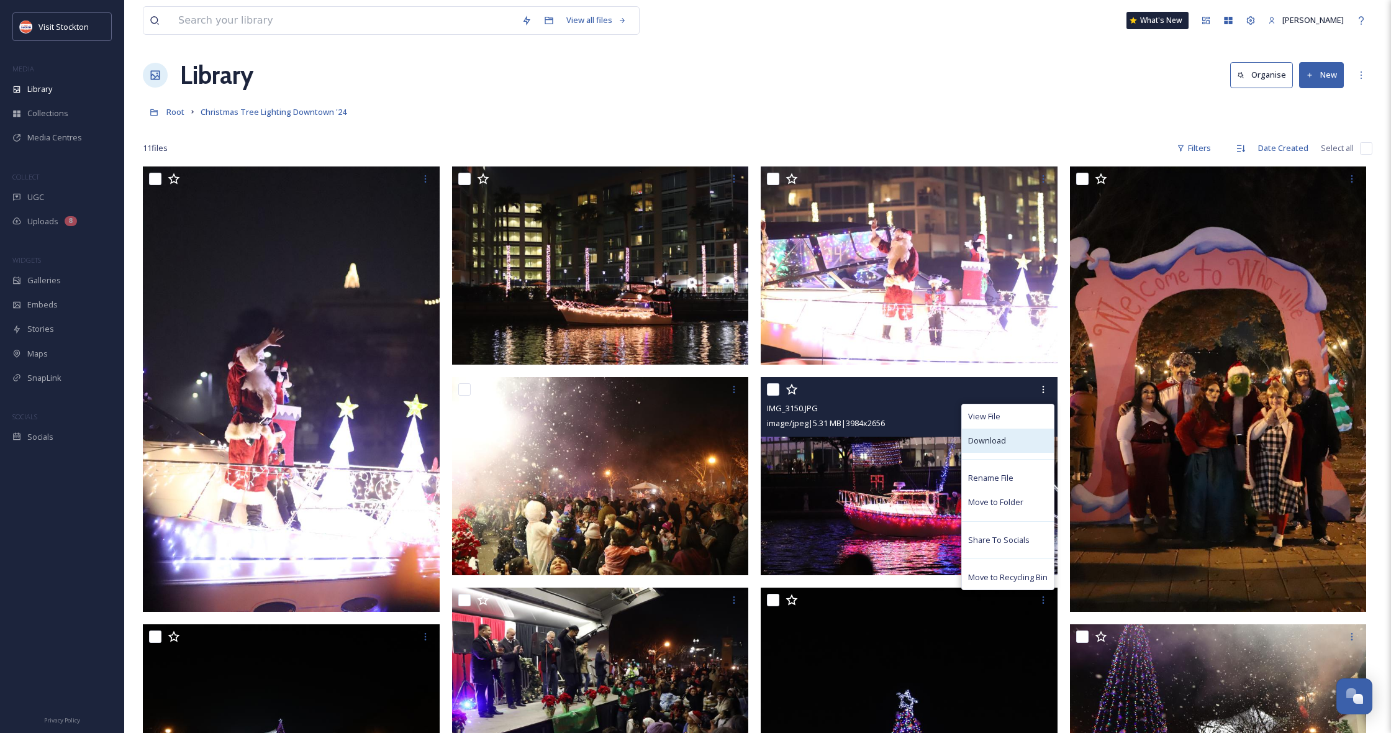
click at [1005, 437] on span "Download" at bounding box center [987, 441] width 38 height 12
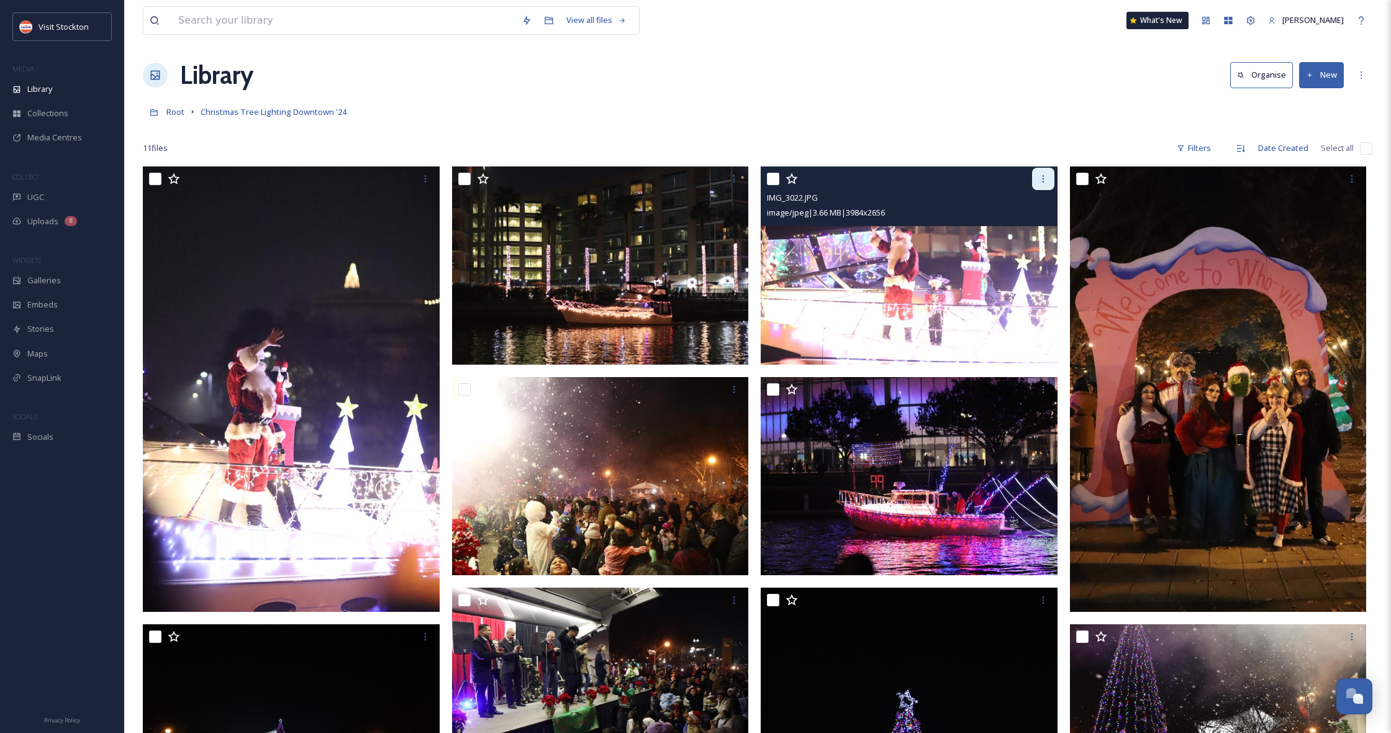
click at [1038, 186] on div at bounding box center [1043, 179] width 22 height 22
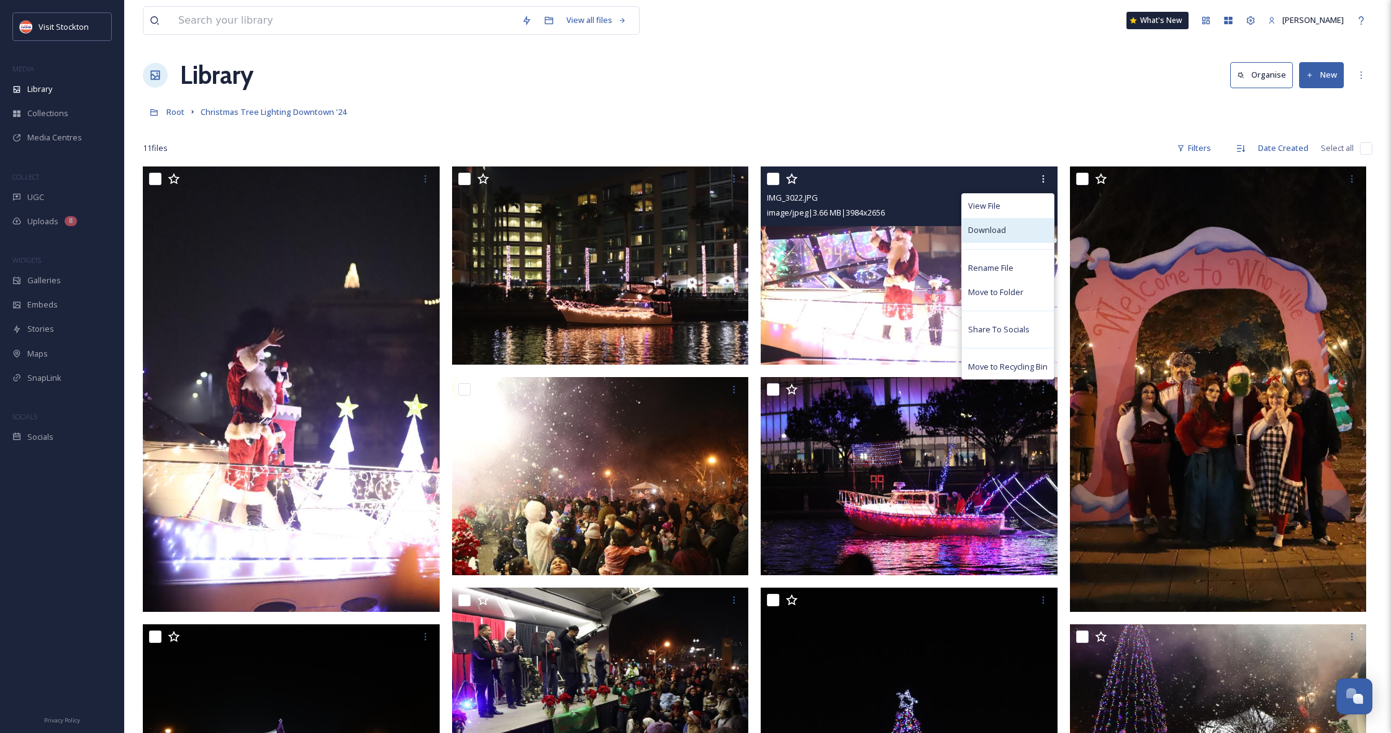
click at [999, 233] on span "Download" at bounding box center [987, 230] width 38 height 12
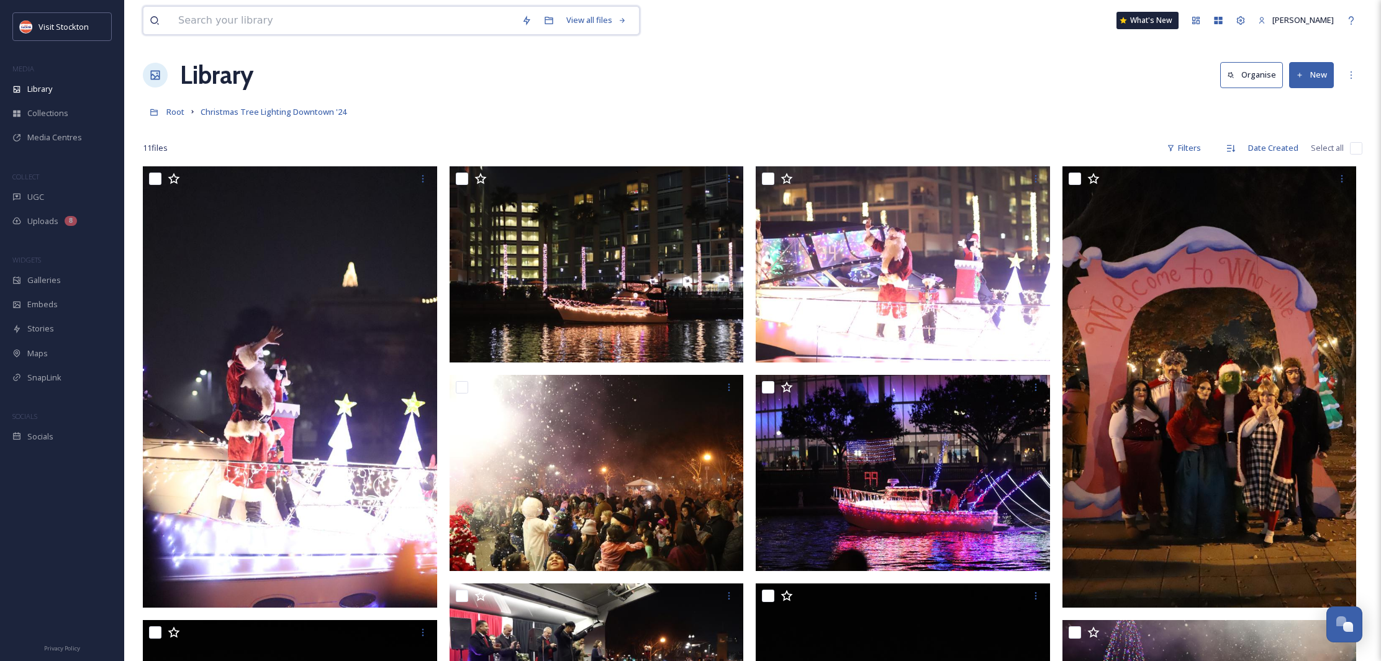
click at [433, 16] on input at bounding box center [343, 20] width 343 height 27
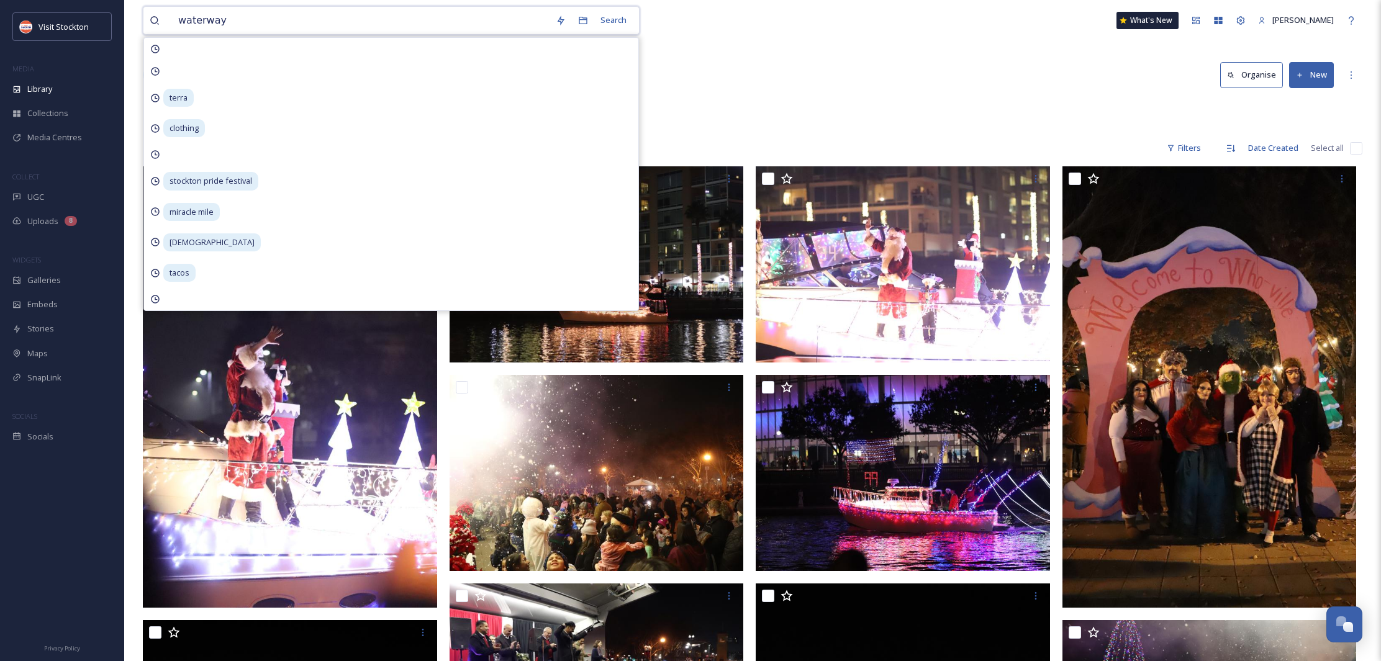
type input "waterways"
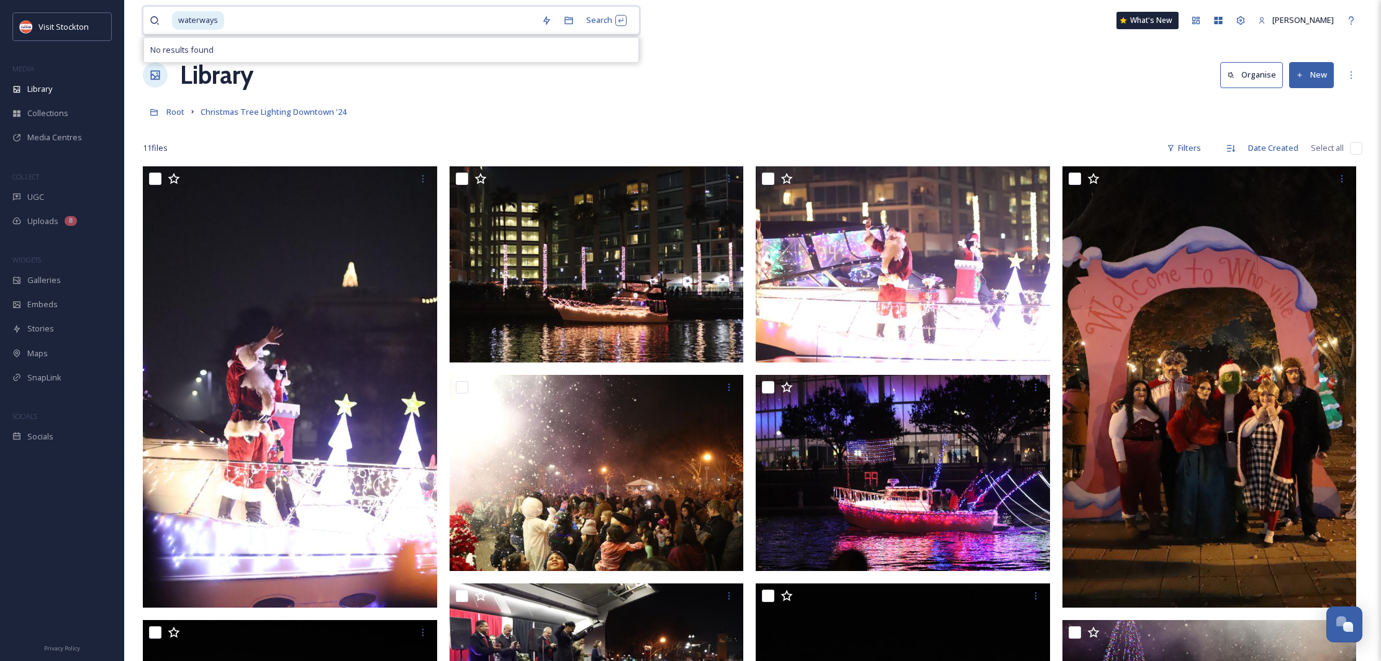
drag, startPoint x: 158, startPoint y: 17, endPoint x: 138, endPoint y: 17, distance: 19.9
click at [138, 17] on div "waterways Search No results found What's [GEOGRAPHIC_DATA][PERSON_NAME] Organis…" at bounding box center [752, 644] width 1257 height 1295
type input "w"
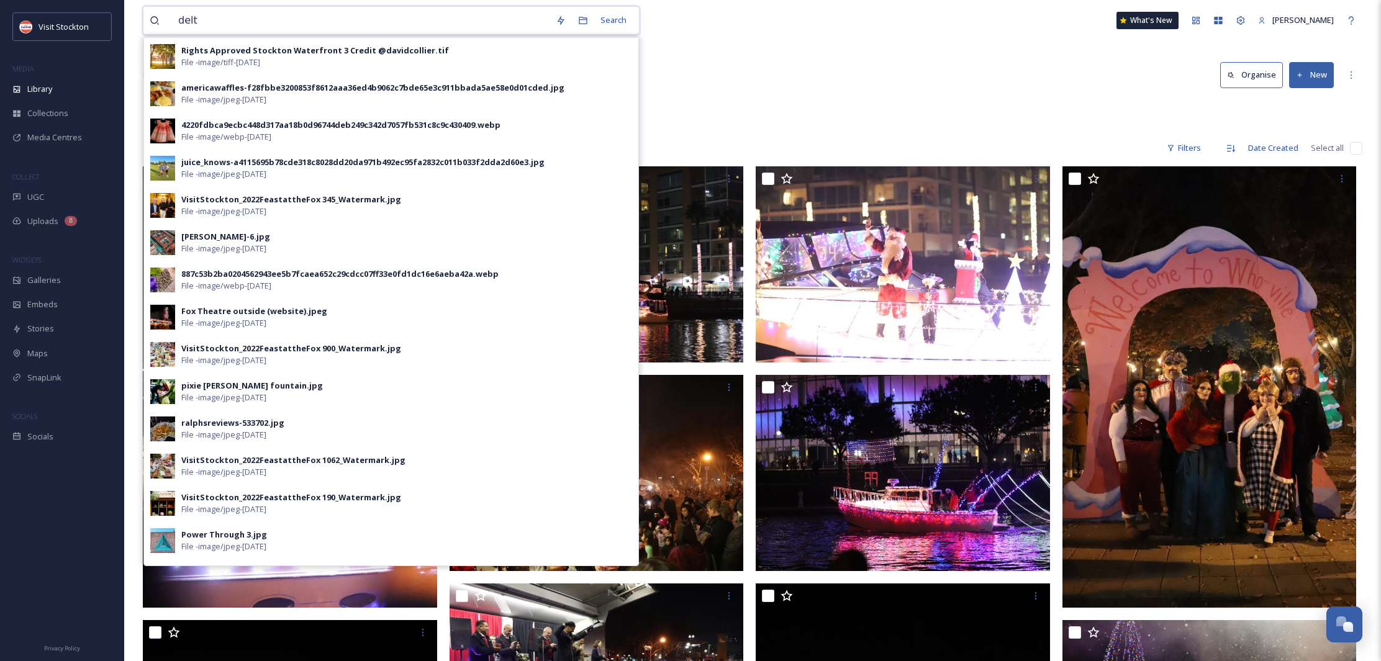
type input "delta"
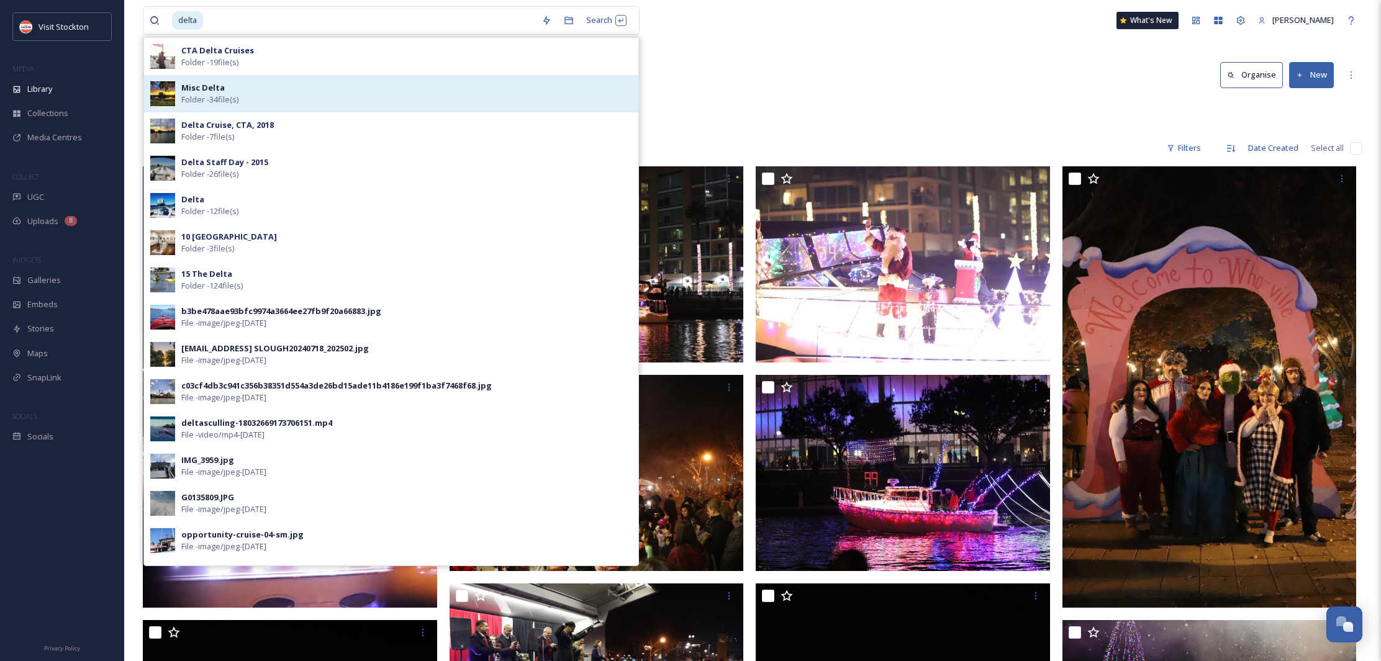
click at [217, 90] on strong "Misc Delta" at bounding box center [202, 87] width 43 height 11
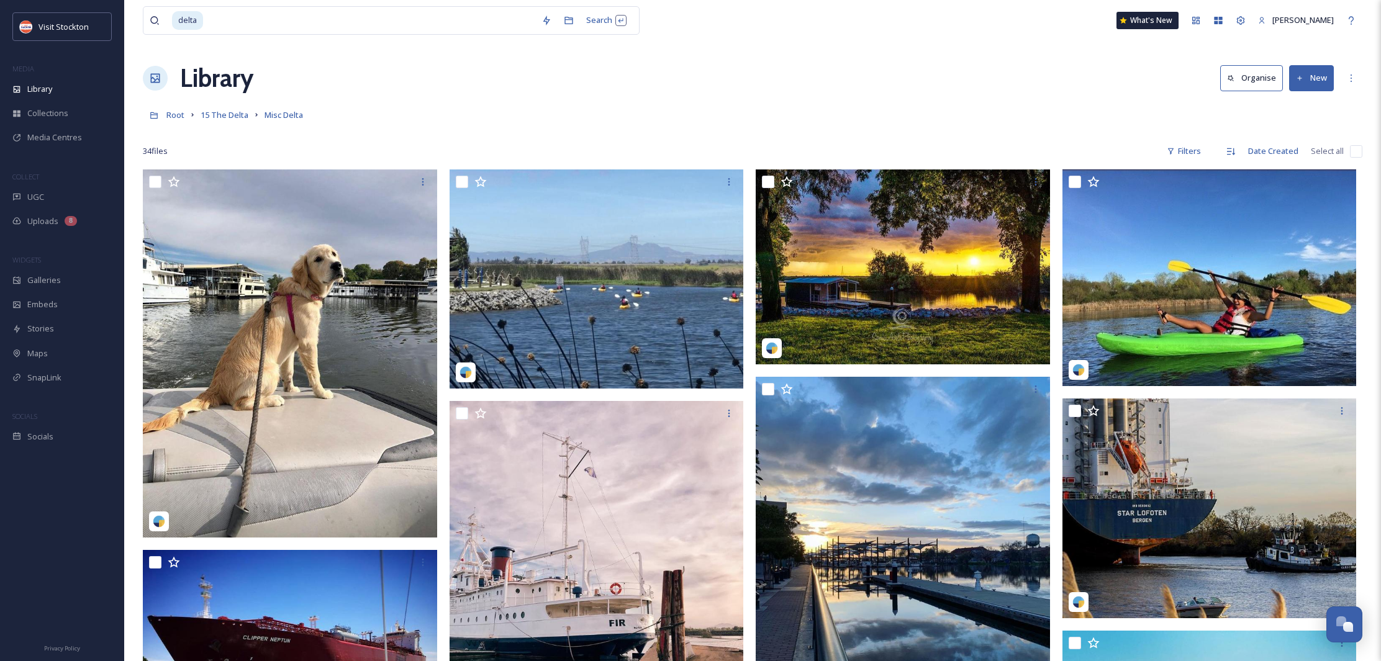
click at [748, 76] on div "Library Organise New" at bounding box center [752, 78] width 1219 height 37
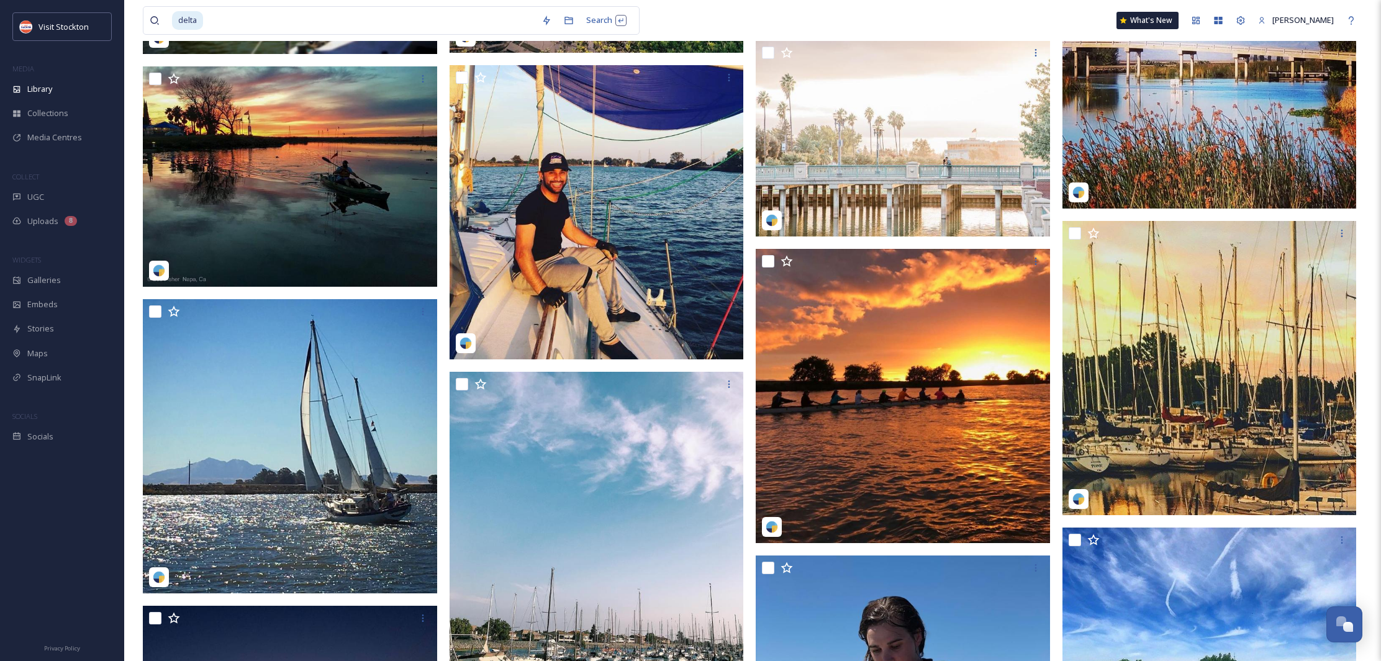
scroll to position [713, 0]
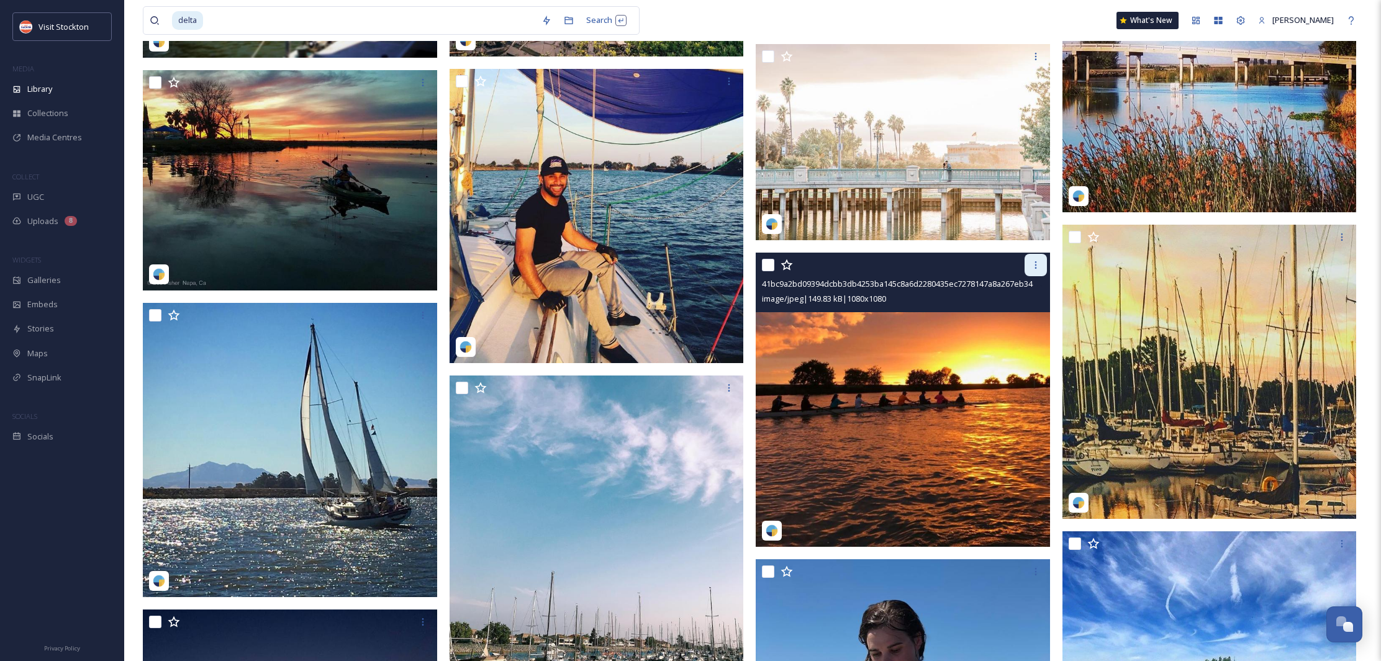
click at [1034, 269] on icon at bounding box center [1036, 265] width 10 height 10
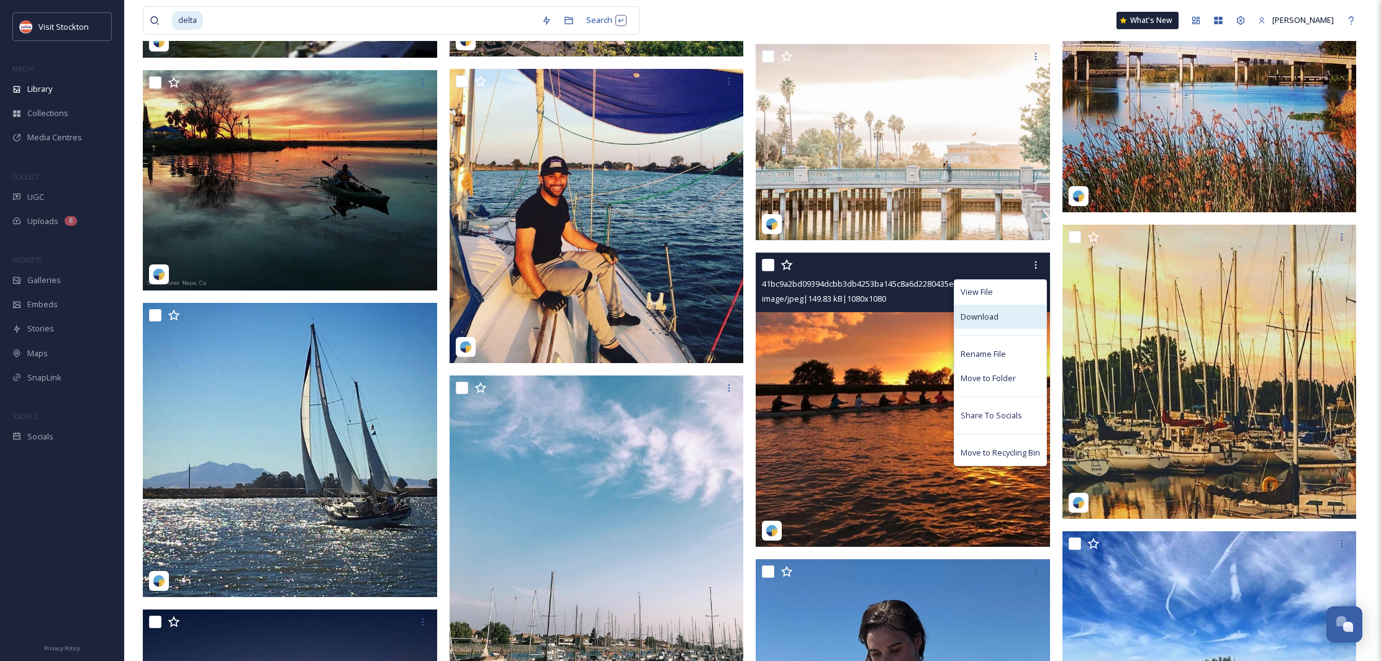
click at [1000, 314] on div "Download" at bounding box center [1000, 317] width 92 height 24
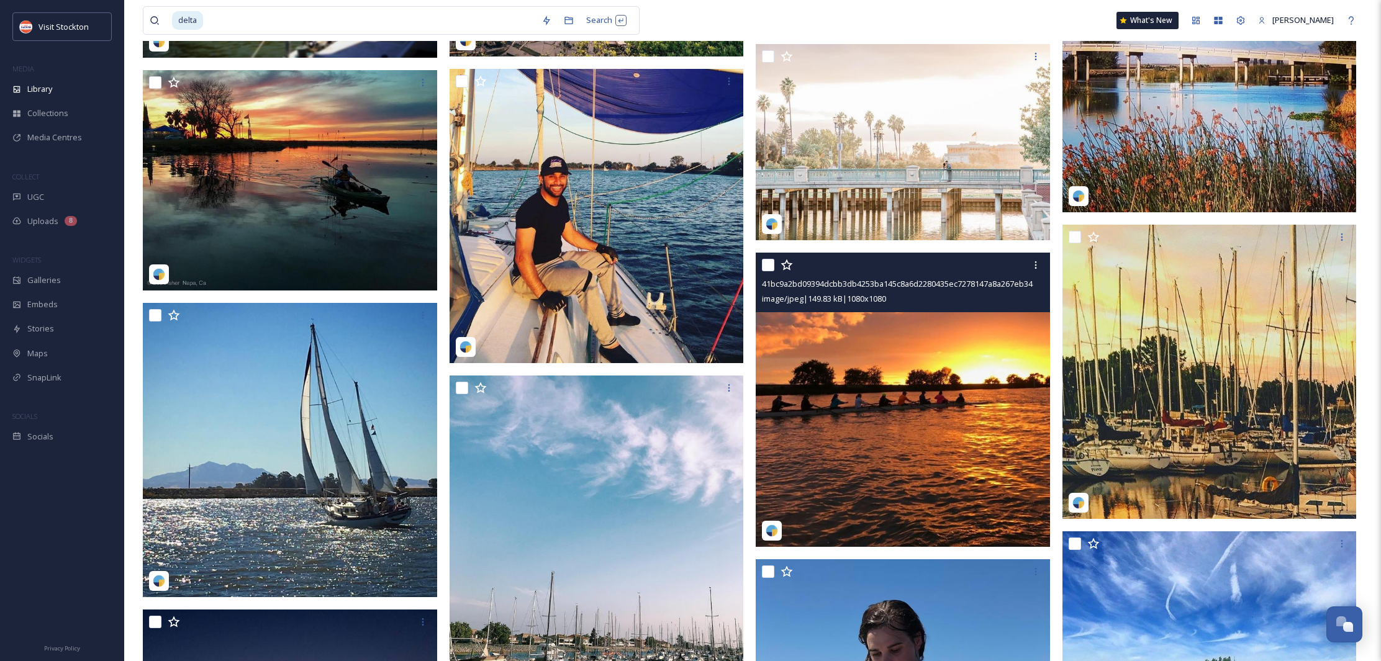
click at [923, 349] on img at bounding box center [903, 400] width 294 height 294
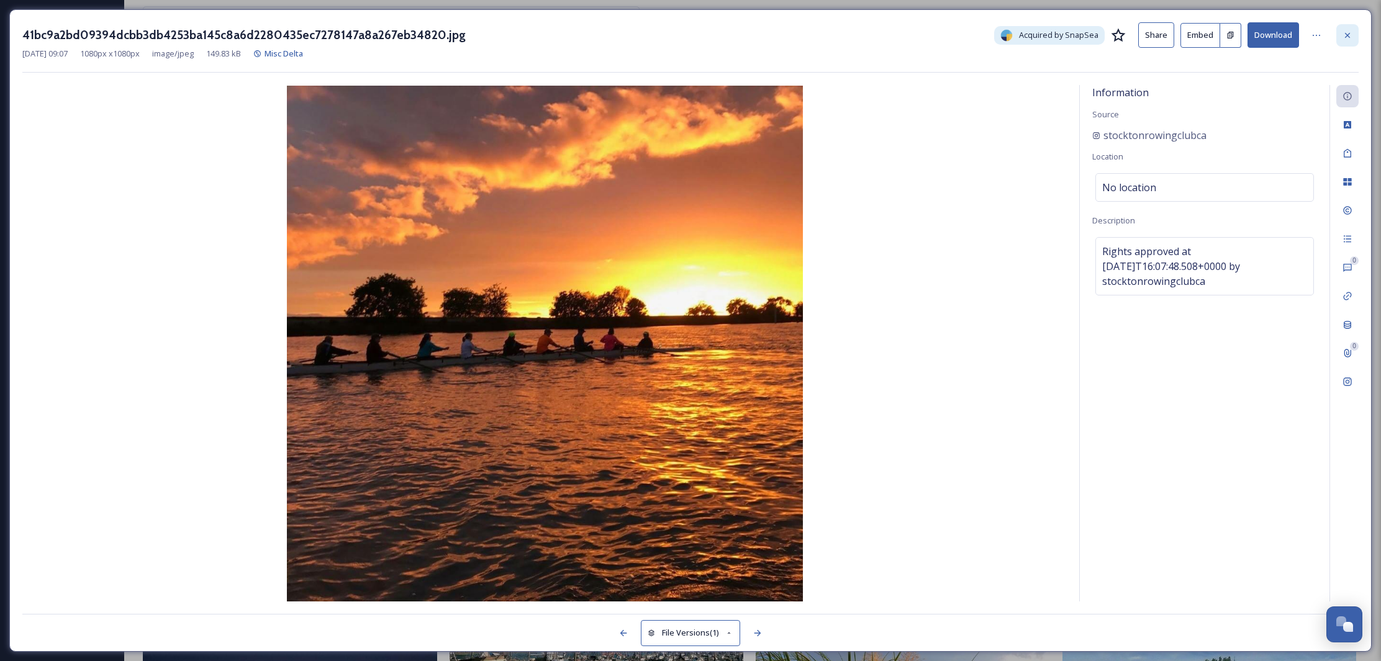
click at [1345, 31] on icon at bounding box center [1347, 35] width 10 height 10
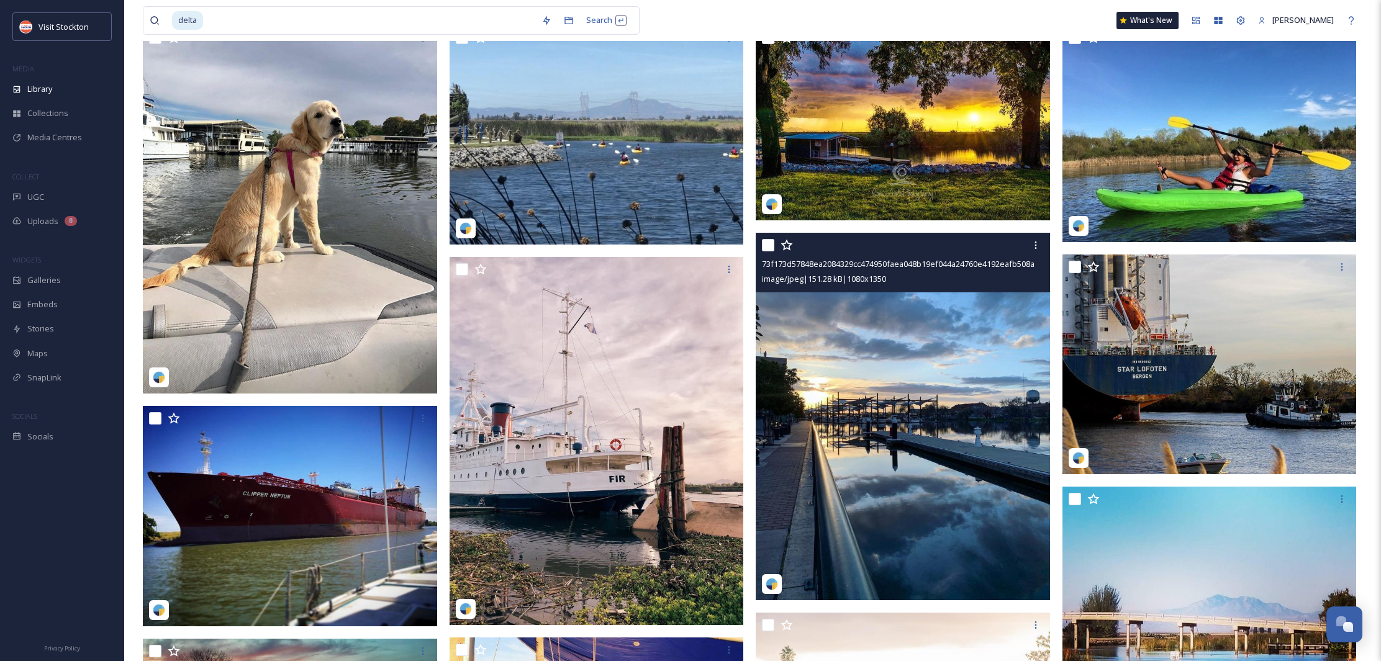
scroll to position [60, 0]
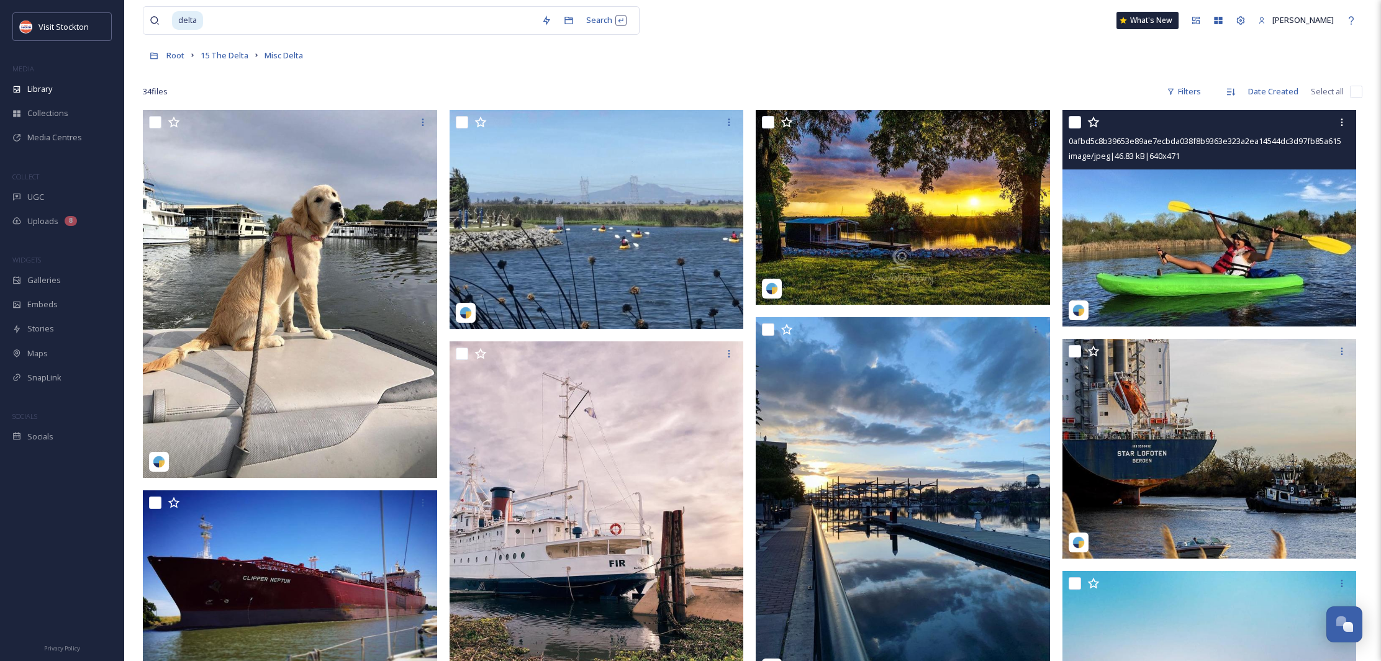
click at [1255, 250] on img at bounding box center [1209, 218] width 294 height 217
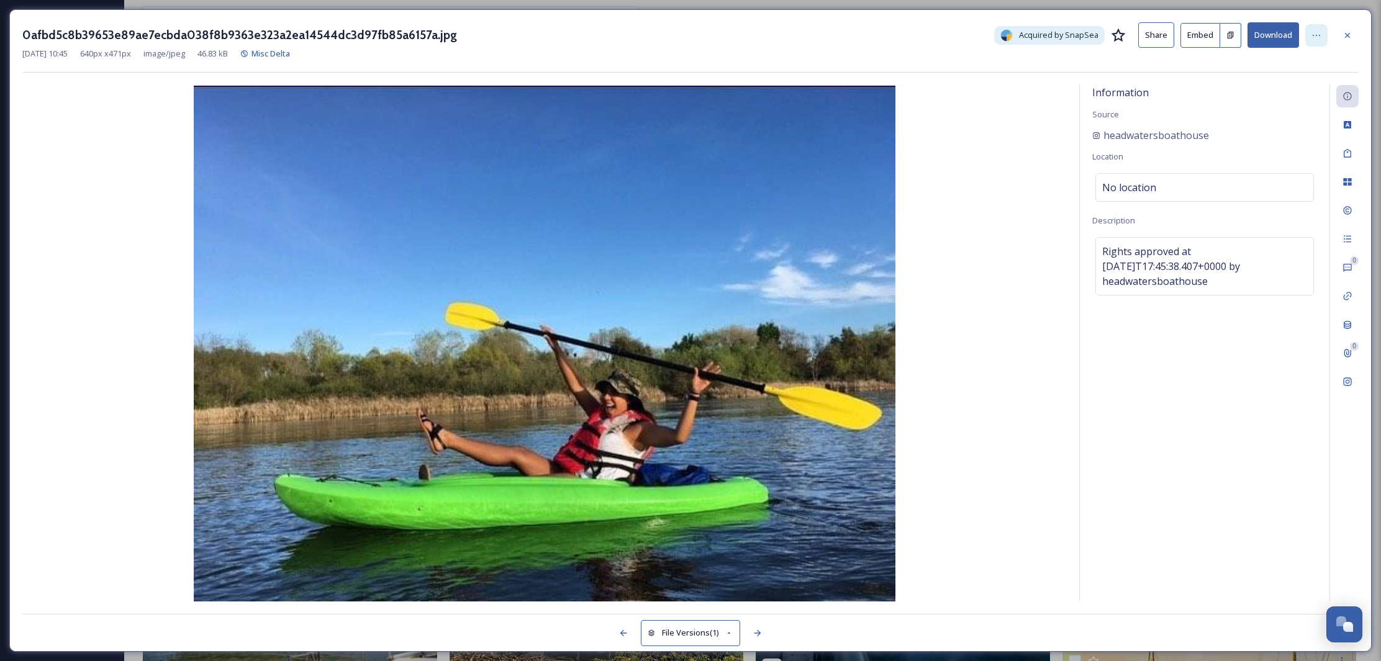
click at [1323, 35] on div at bounding box center [1316, 35] width 22 height 22
click at [1270, 396] on div "Information Source headwatersboathouse Location No location Description Rights …" at bounding box center [1205, 343] width 250 height 517
click at [1264, 29] on button "Download" at bounding box center [1273, 34] width 52 height 25
click at [1347, 35] on icon at bounding box center [1347, 35] width 10 height 10
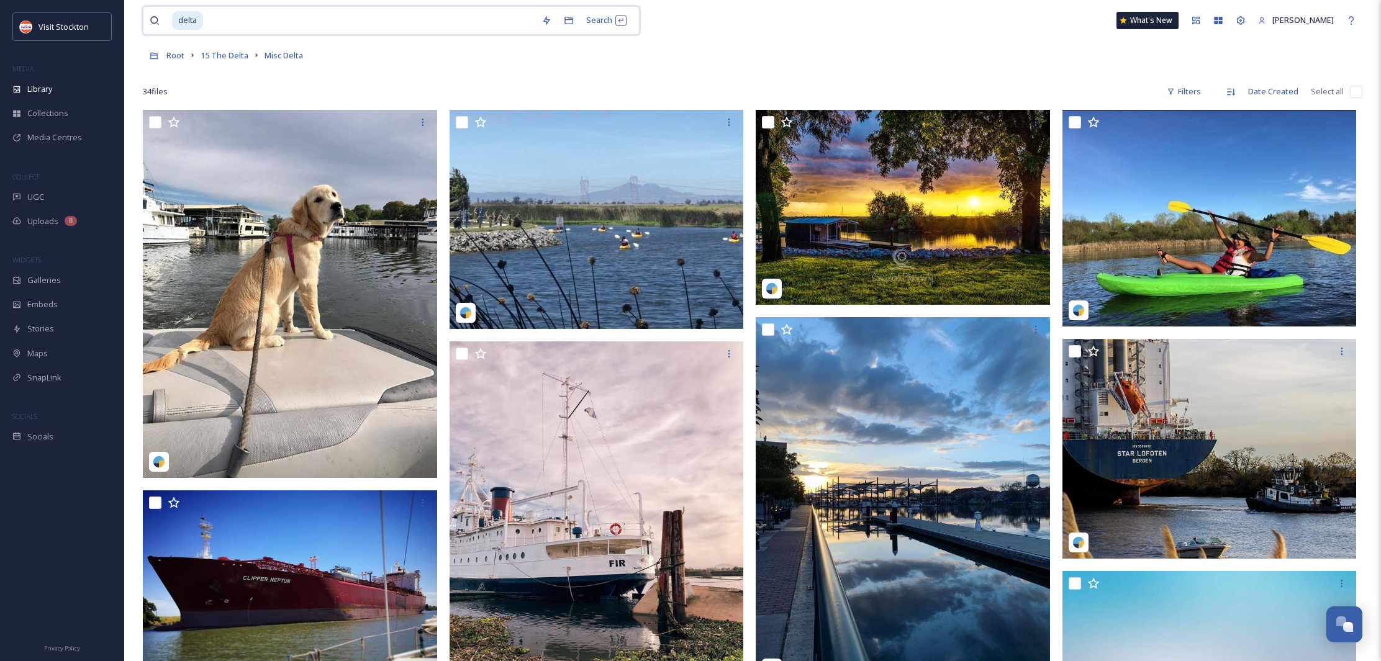
click at [272, 24] on input at bounding box center [369, 20] width 331 height 27
type input "d"
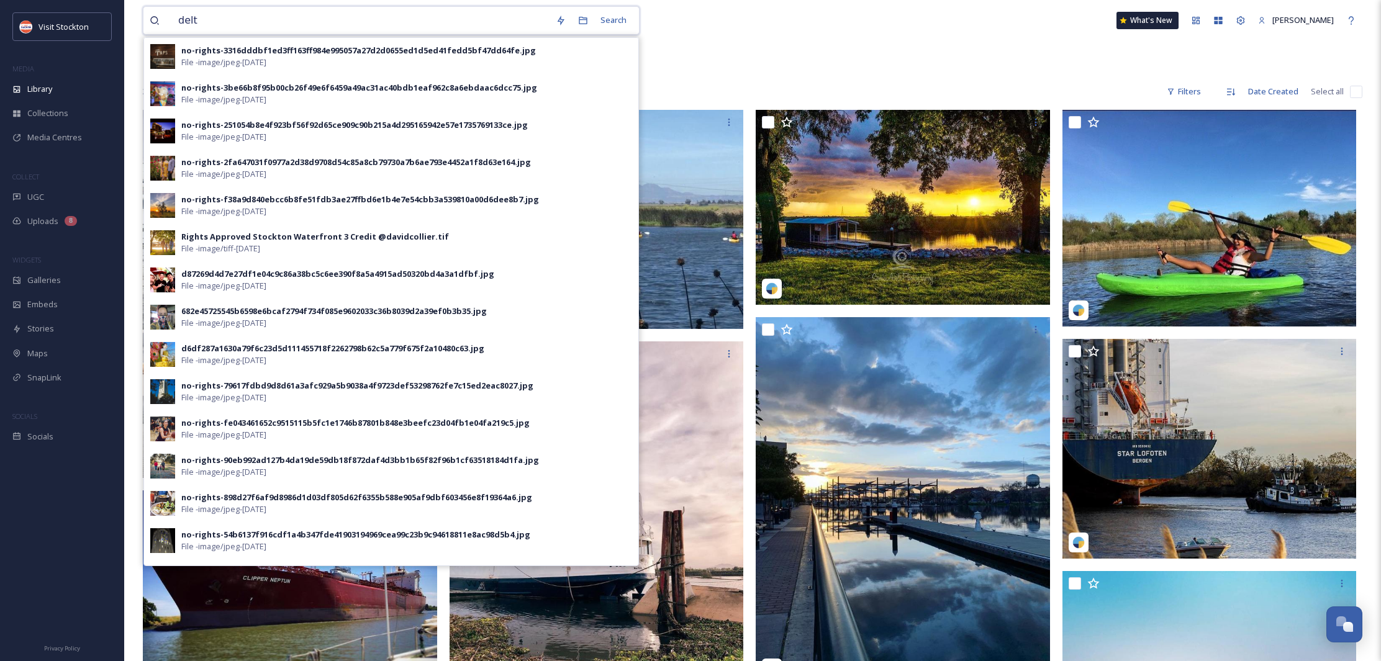
type input "delta"
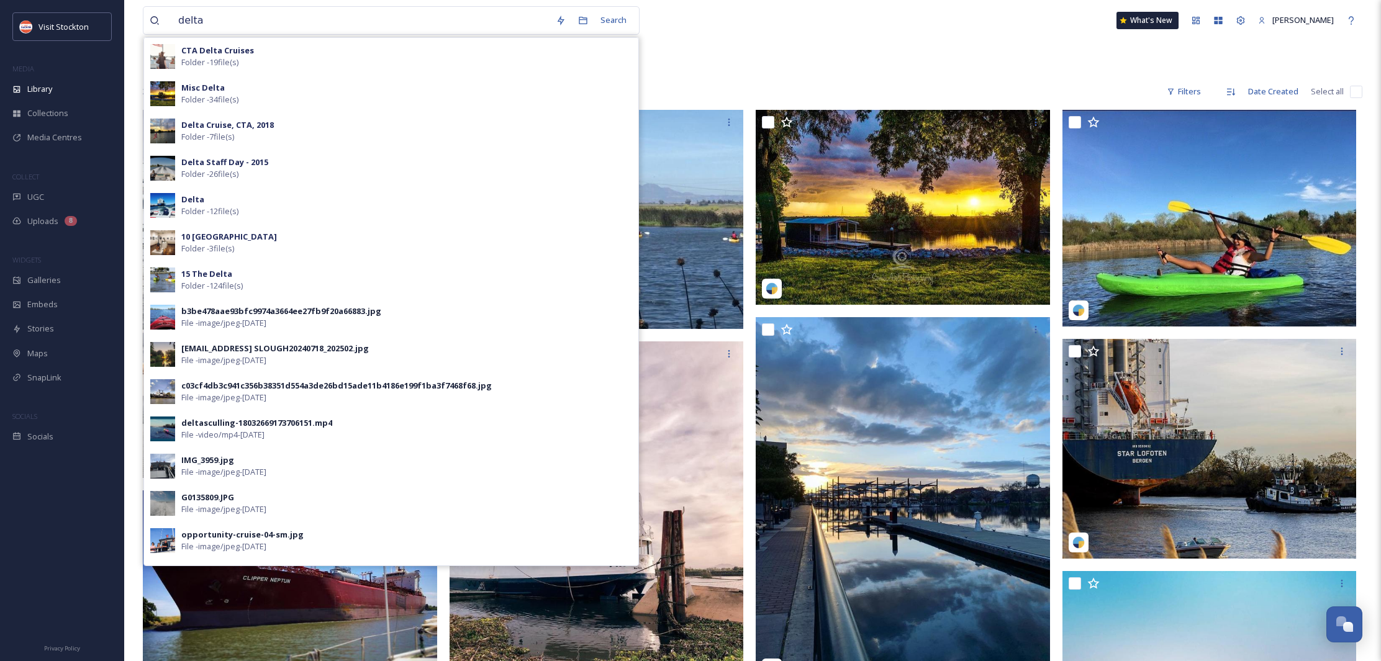
click at [201, 273] on strong "15 The Delta" at bounding box center [206, 273] width 51 height 11
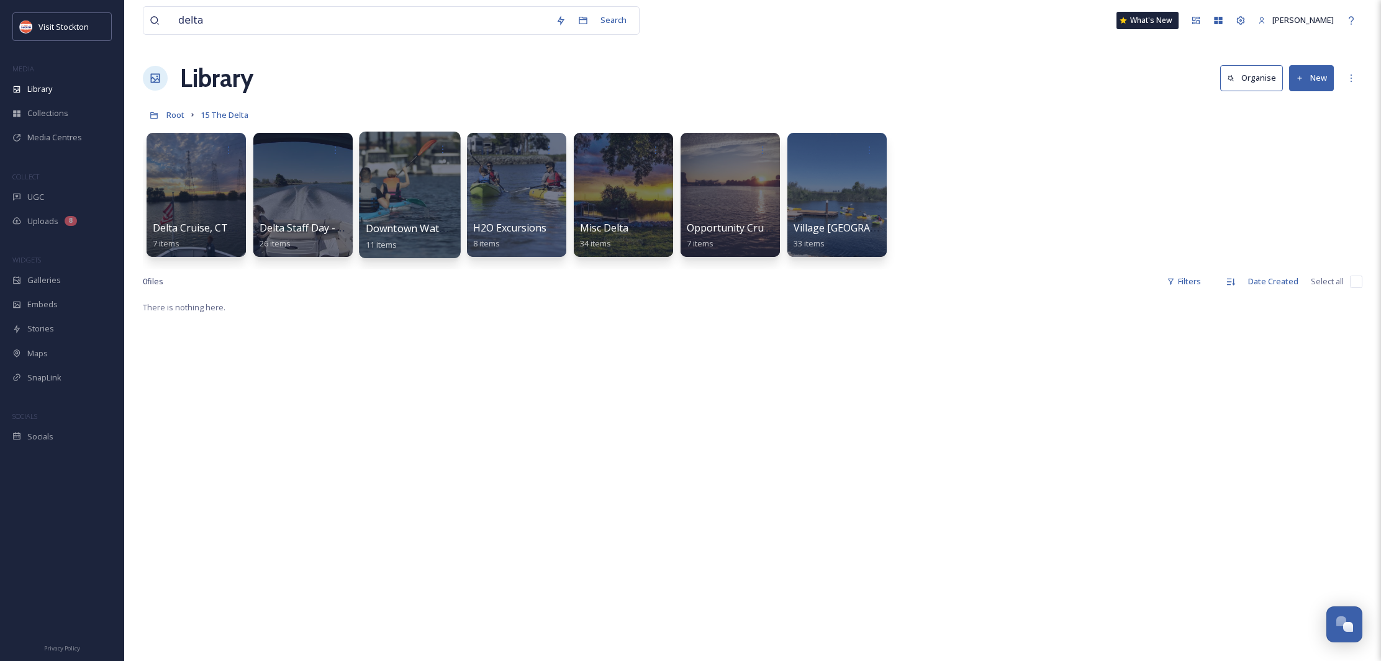
click at [402, 196] on div at bounding box center [409, 195] width 101 height 127
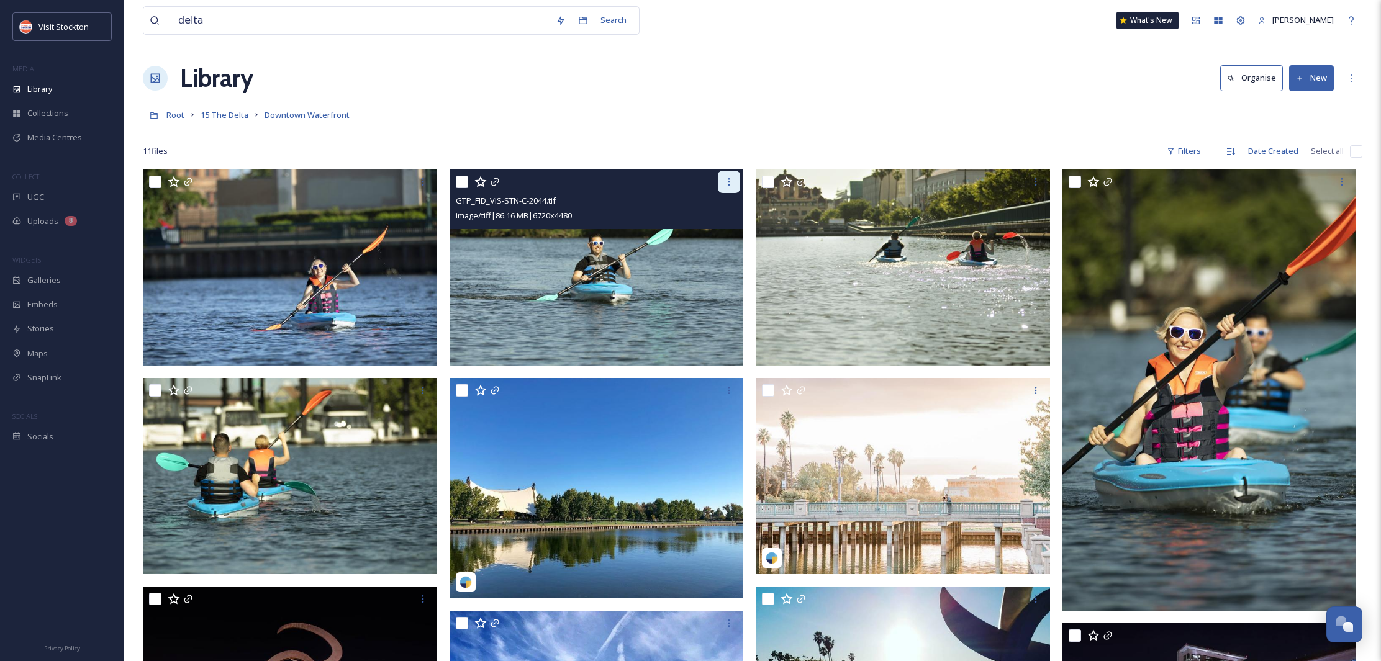
click at [727, 188] on div at bounding box center [729, 182] width 22 height 22
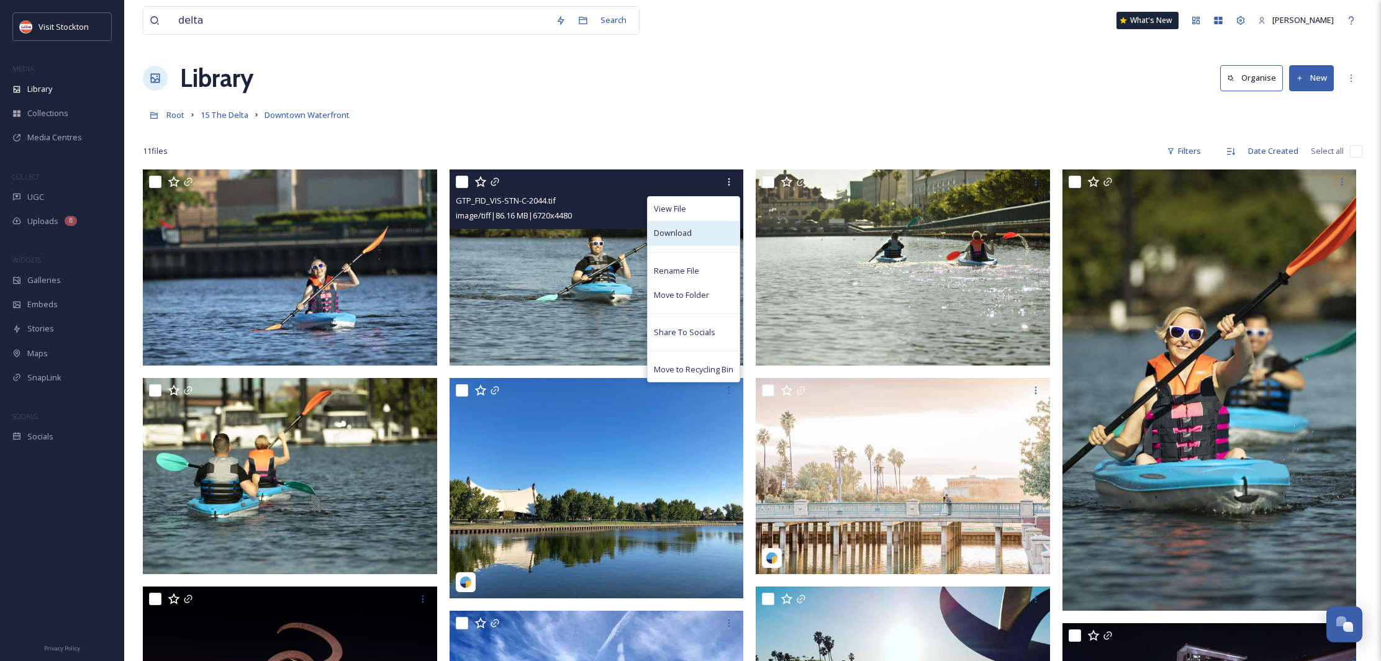
click at [678, 237] on span "Download" at bounding box center [673, 233] width 38 height 12
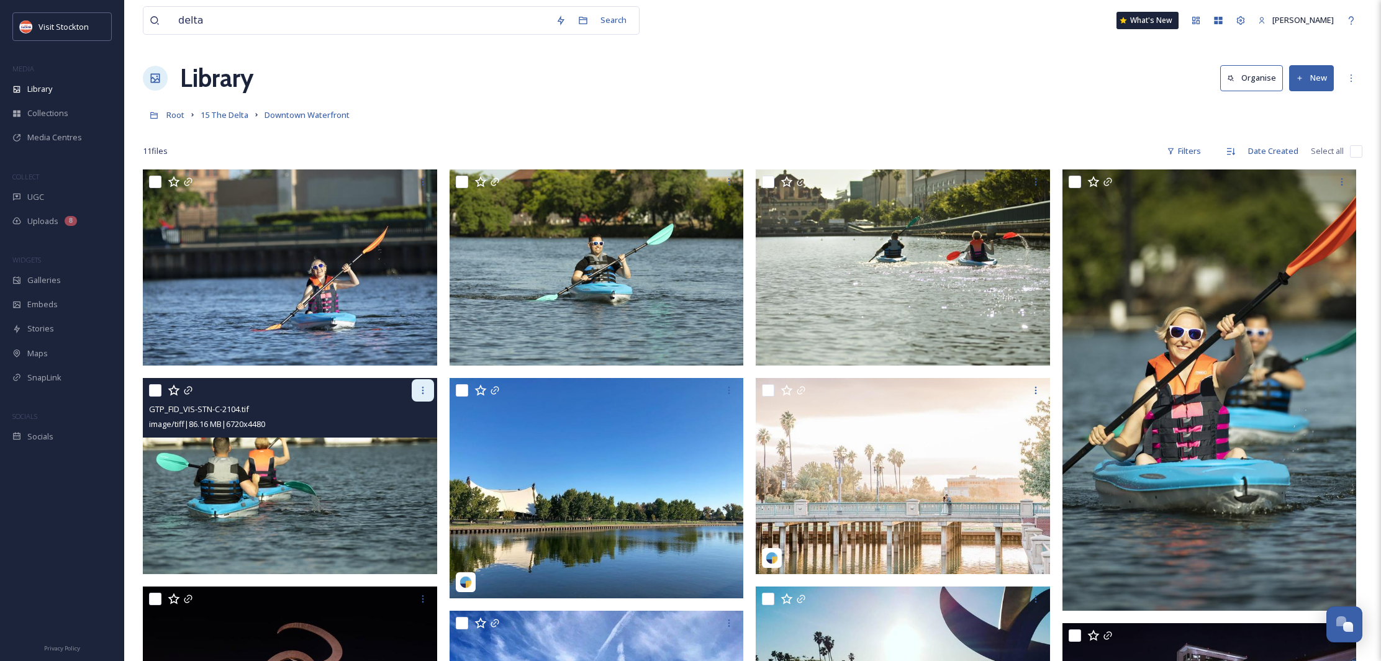
click at [422, 395] on icon at bounding box center [423, 391] width 10 height 10
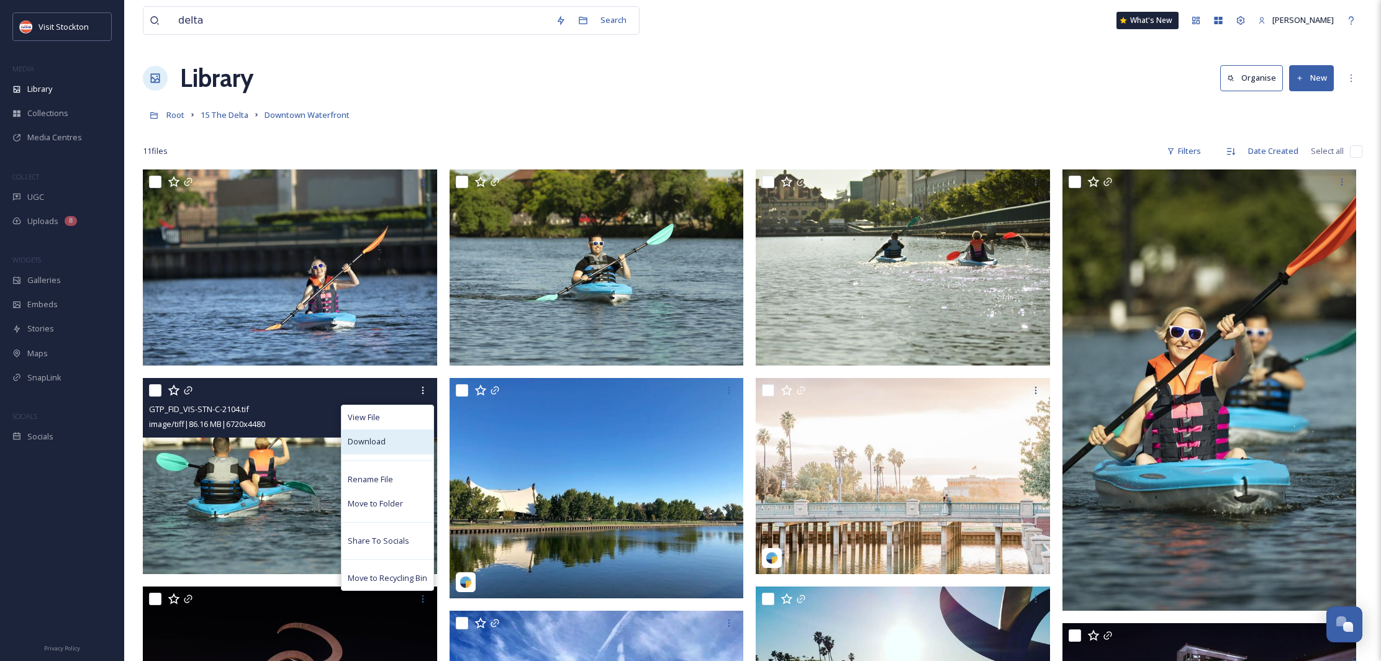
click at [375, 445] on span "Download" at bounding box center [367, 442] width 38 height 12
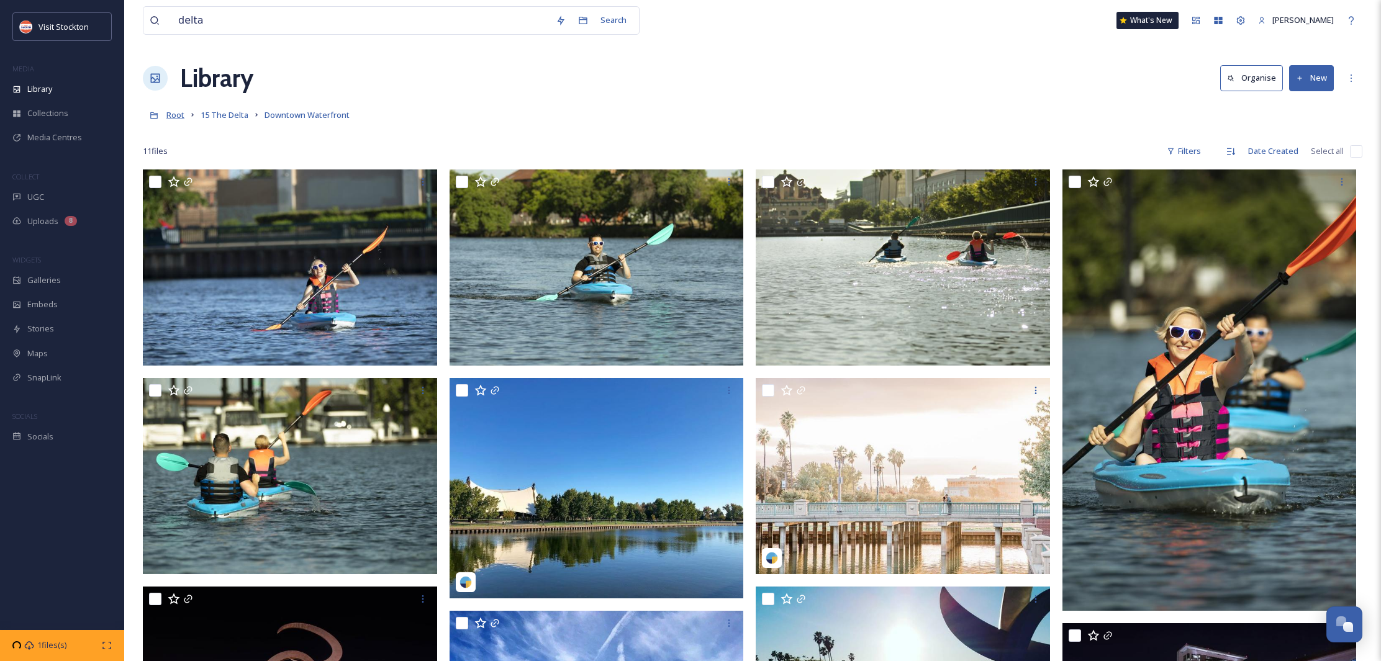
click at [174, 116] on span "Root" at bounding box center [175, 114] width 18 height 11
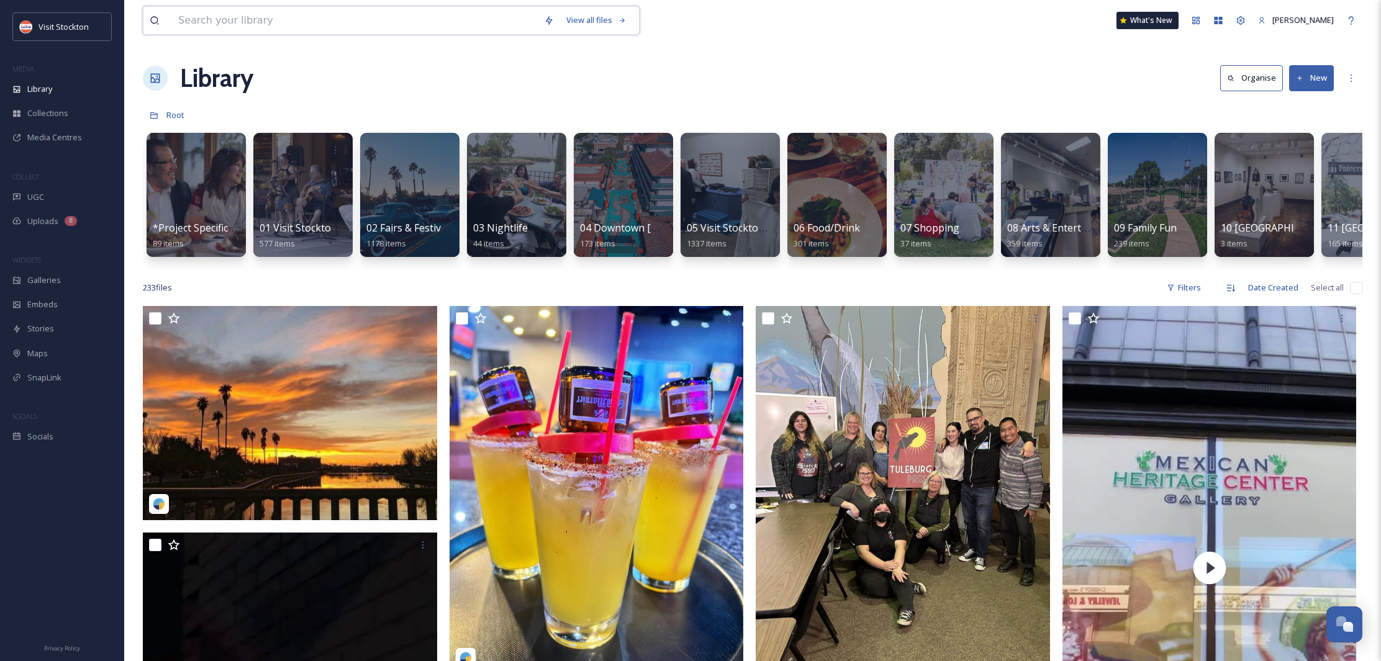
click at [261, 13] on input at bounding box center [355, 20] width 366 height 27
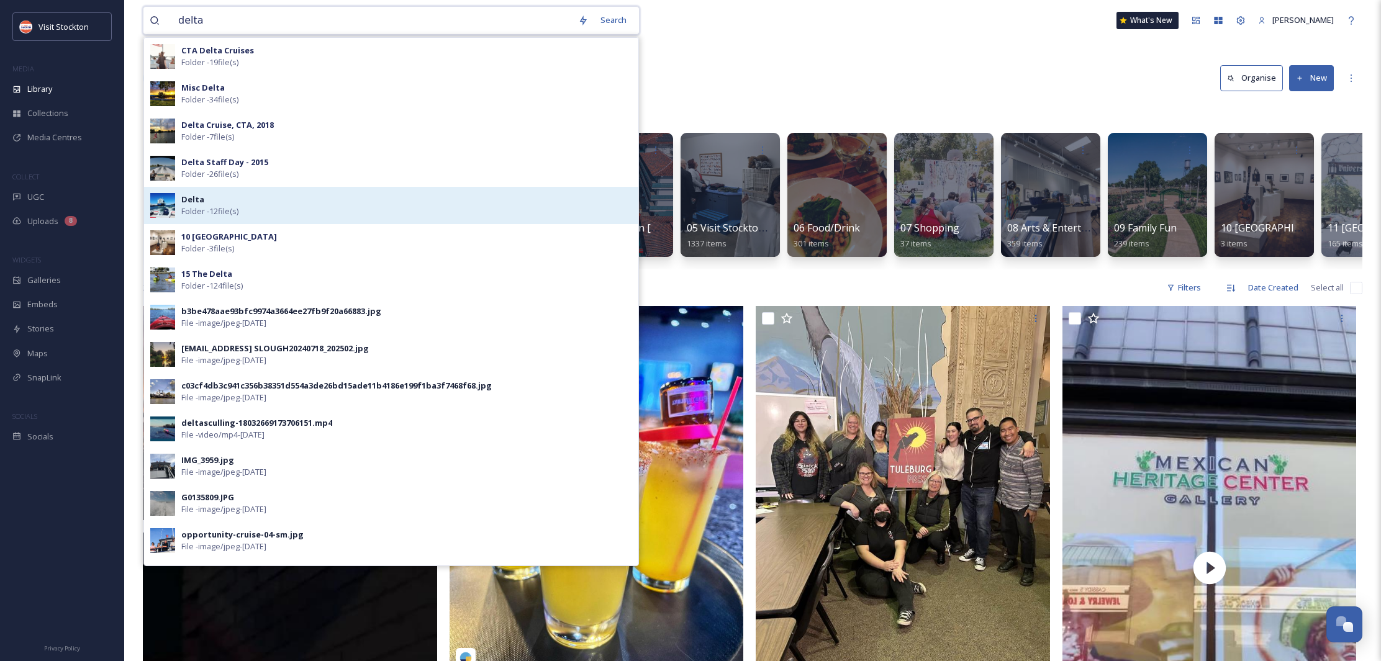
type input "delta"
click at [197, 203] on strong "Delta" at bounding box center [192, 199] width 23 height 11
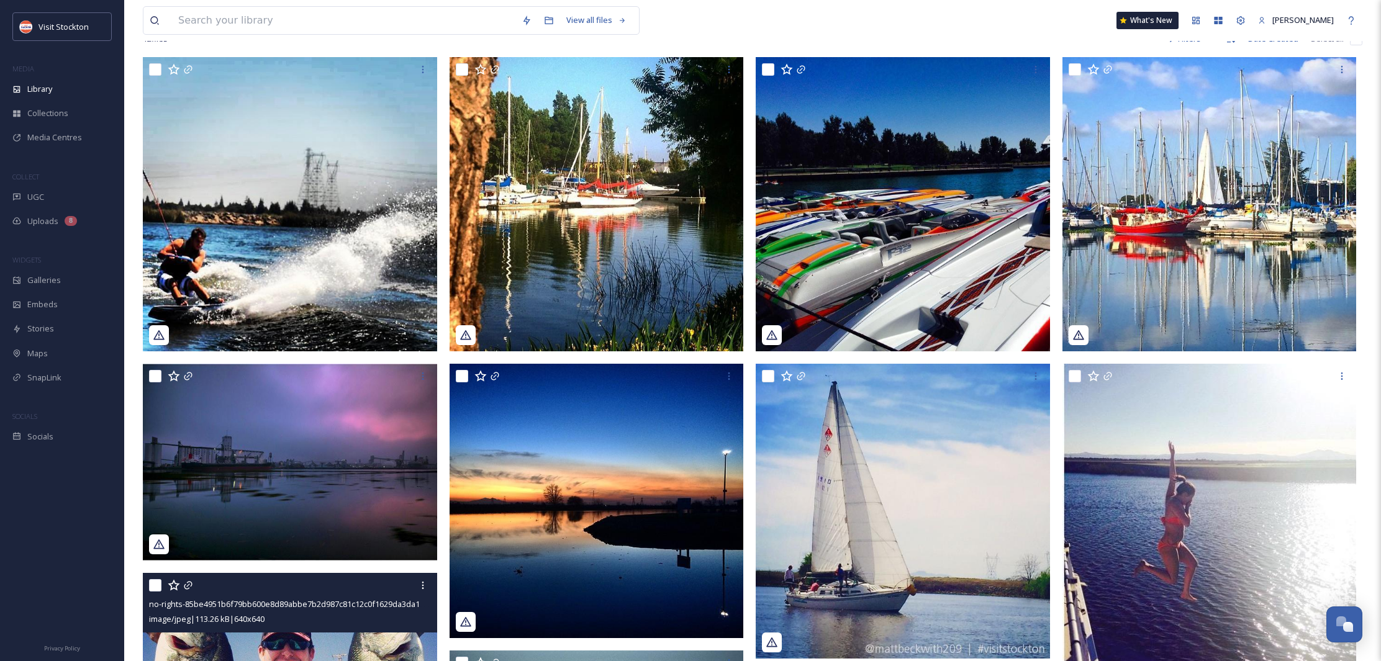
scroll to position [107, 0]
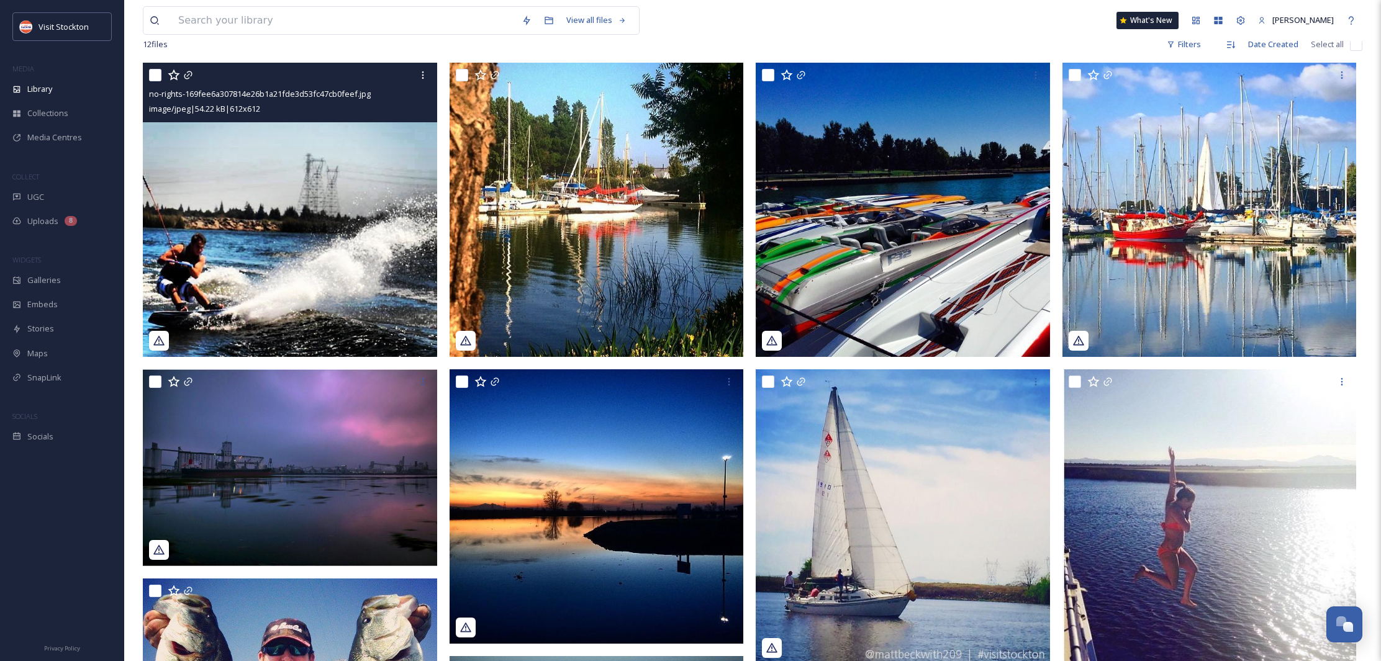
click at [318, 226] on img at bounding box center [290, 210] width 294 height 294
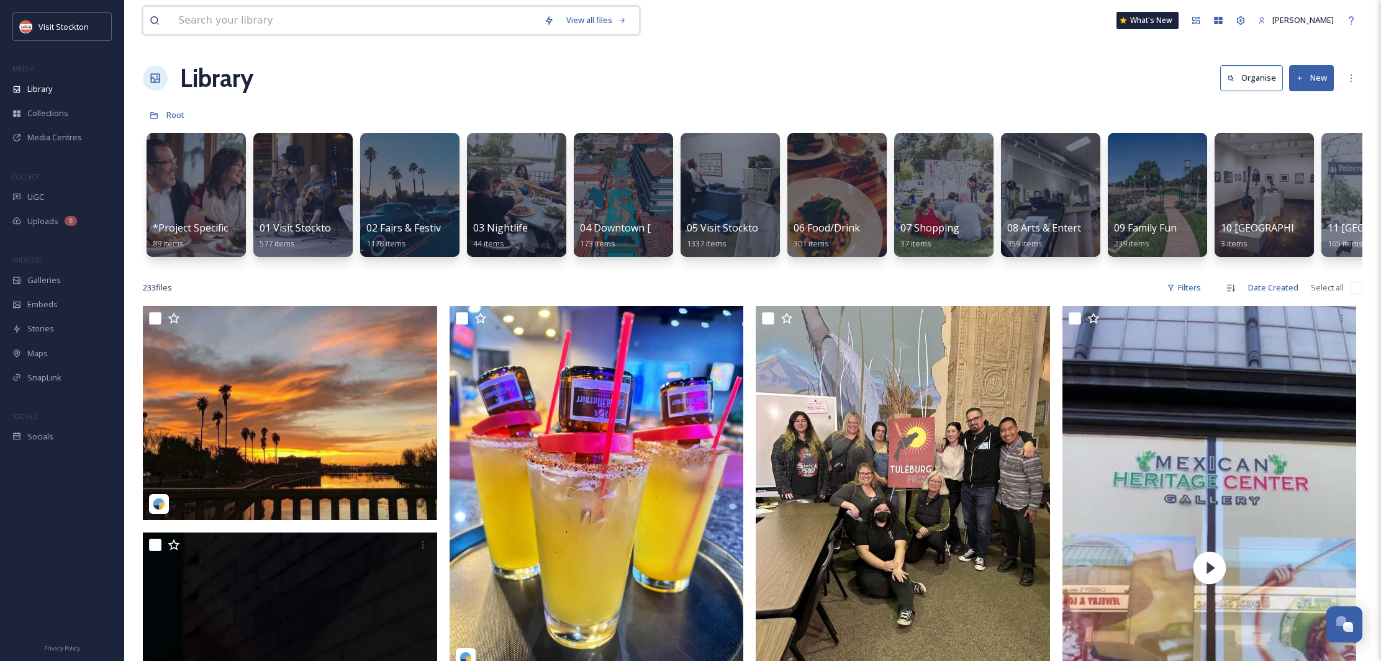
click at [258, 20] on input at bounding box center [355, 20] width 366 height 27
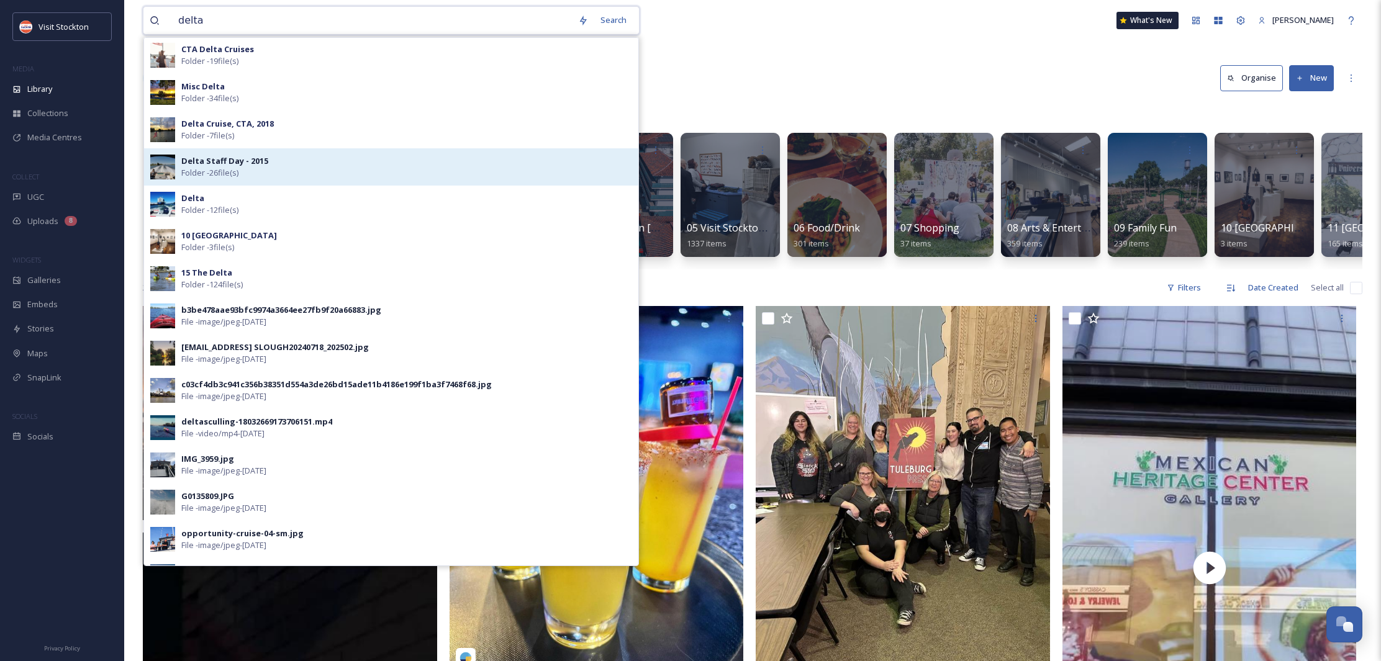
scroll to position [2, 0]
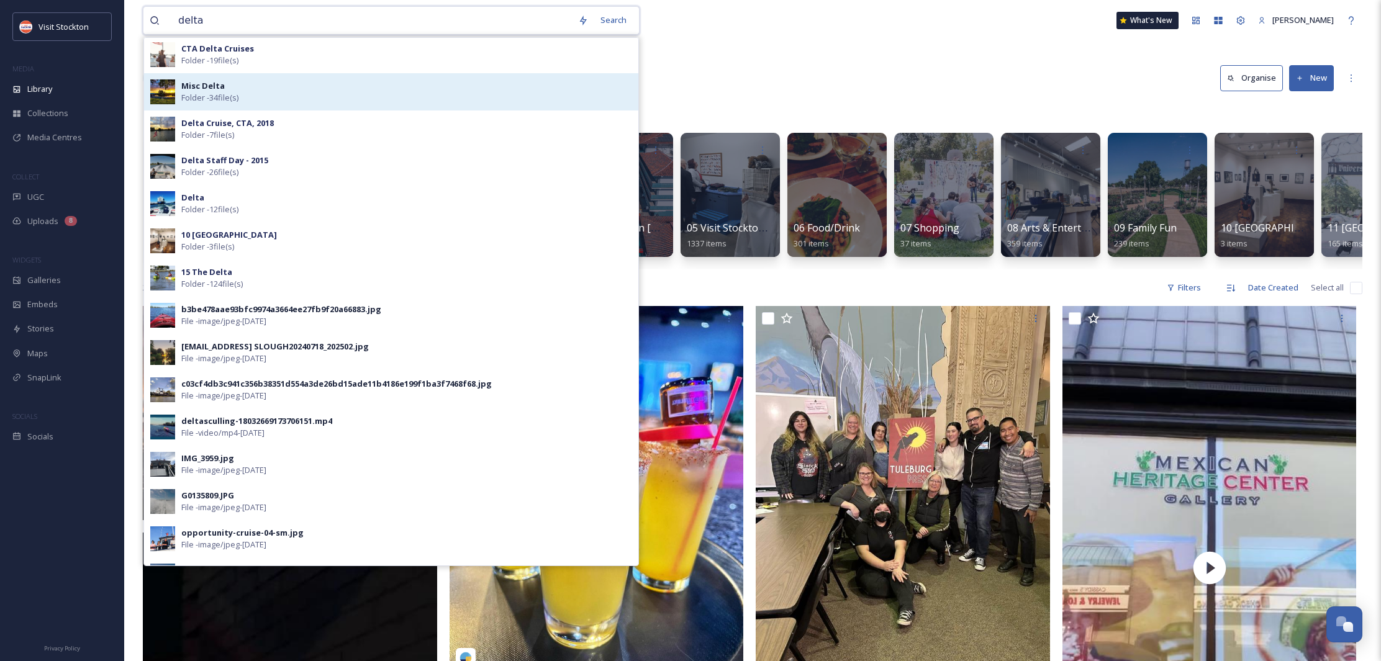
type input "delta"
click at [204, 93] on span "Folder - 34 file(s)" at bounding box center [209, 98] width 57 height 12
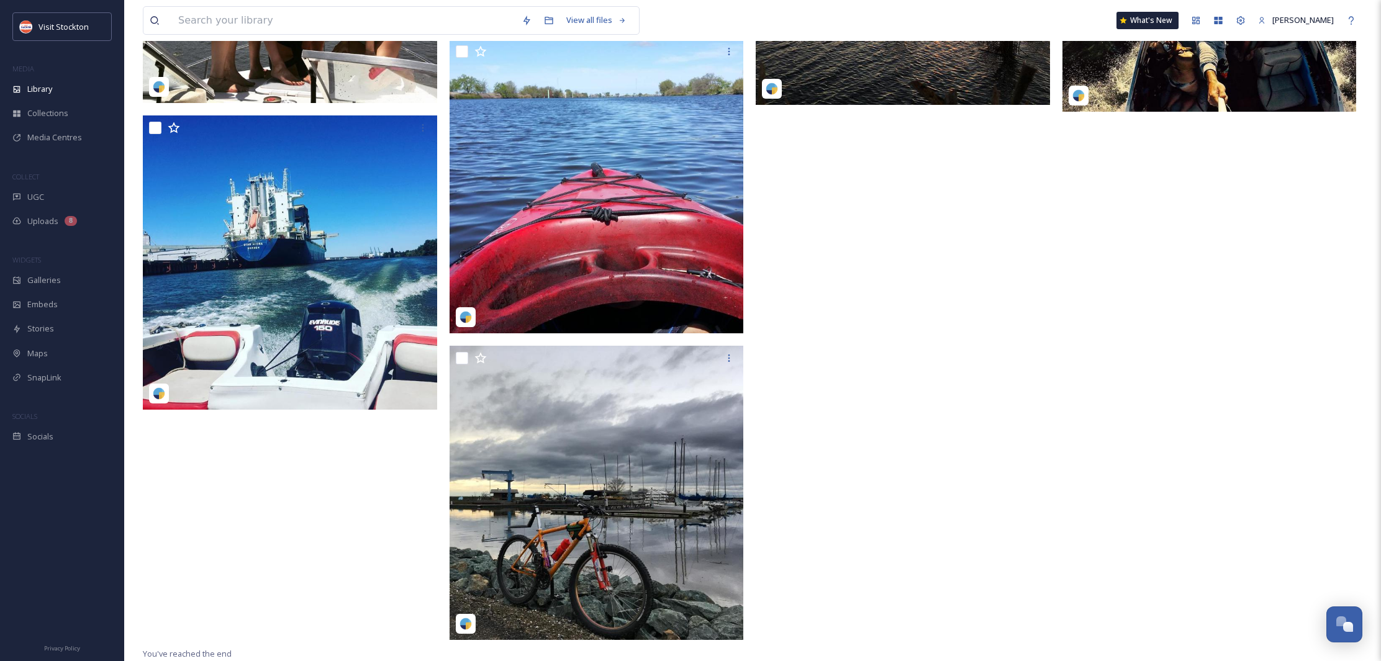
scroll to position [2271, 0]
click at [421, 1] on div "View all files What's New [PERSON_NAME]" at bounding box center [752, 20] width 1219 height 41
click at [300, 27] on input at bounding box center [343, 20] width 343 height 27
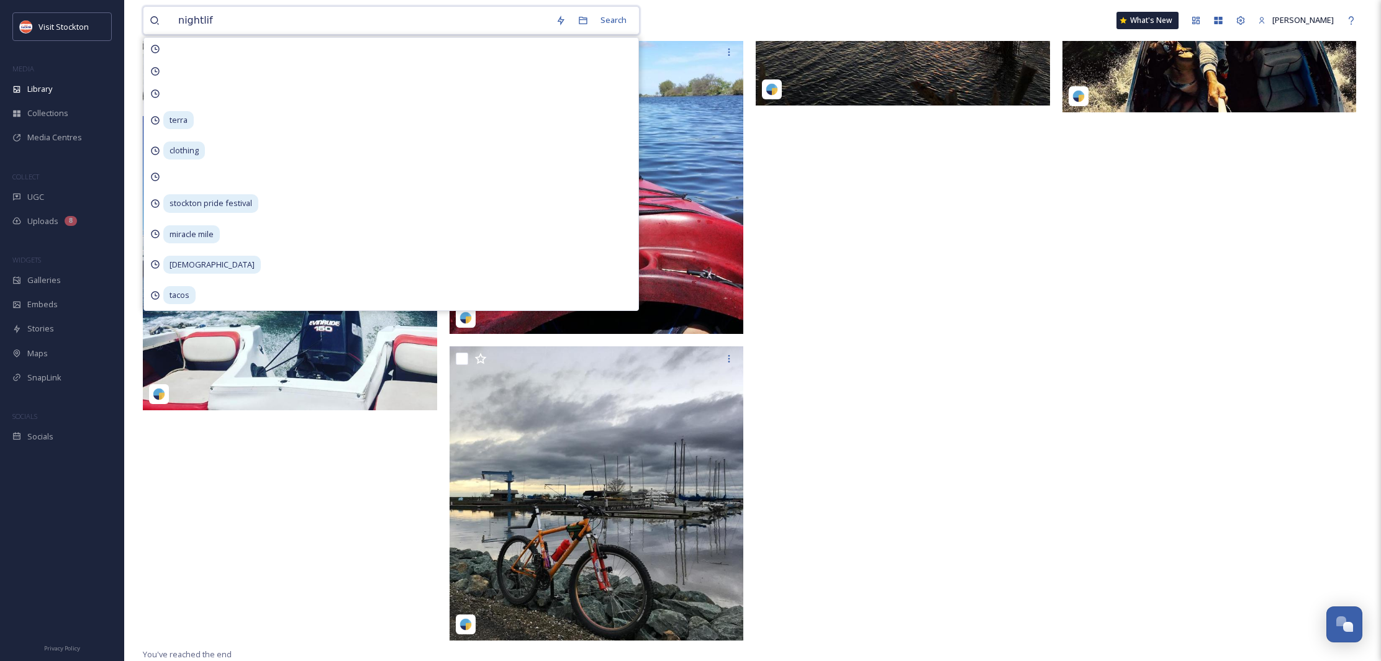
type input "nightlife"
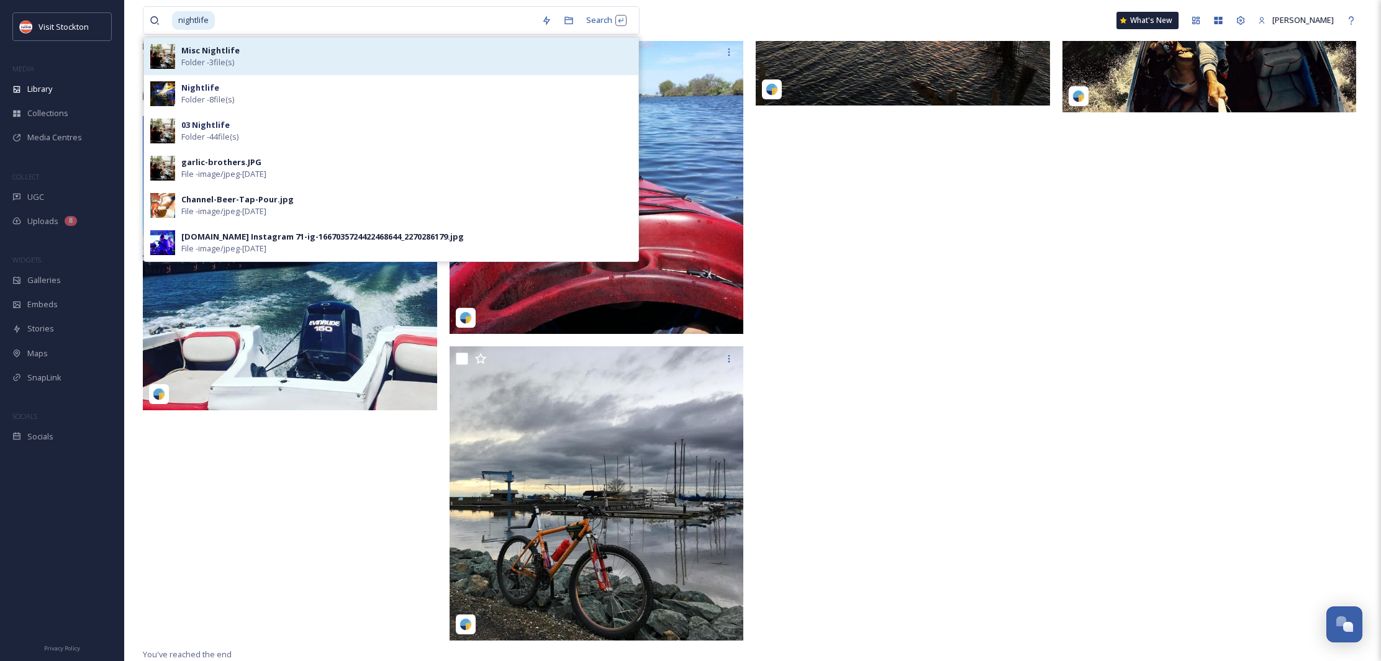
click at [222, 57] on span "Folder - 3 file(s)" at bounding box center [207, 63] width 53 height 12
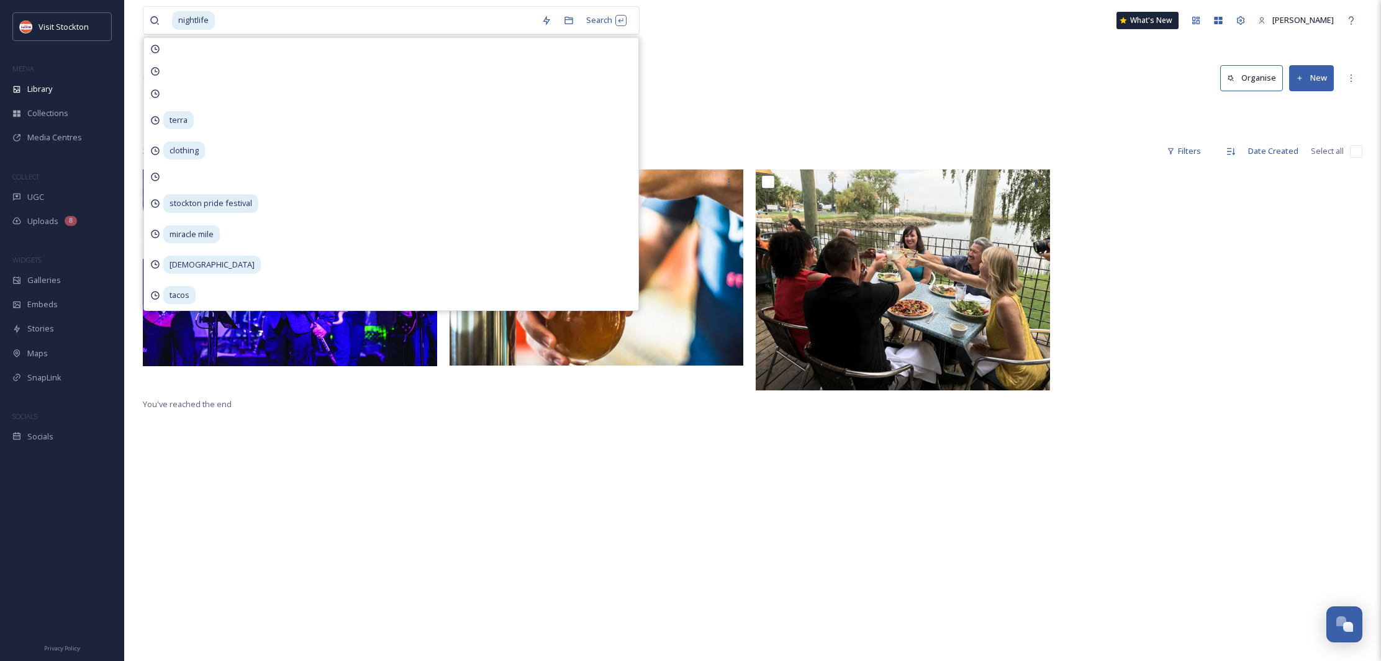
click at [861, 76] on div "Library Organise New" at bounding box center [752, 78] width 1219 height 37
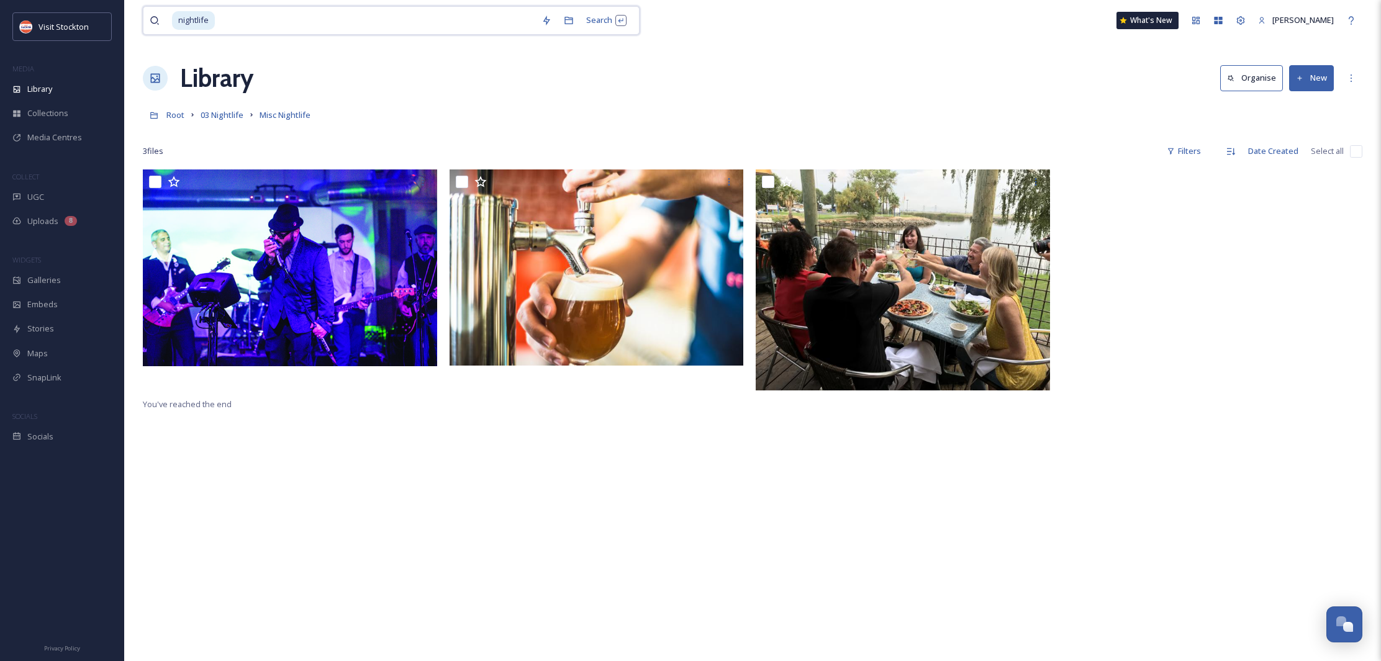
click at [389, 20] on input at bounding box center [375, 20] width 319 height 27
click at [214, 115] on span "03 Nightlife" at bounding box center [222, 114] width 43 height 11
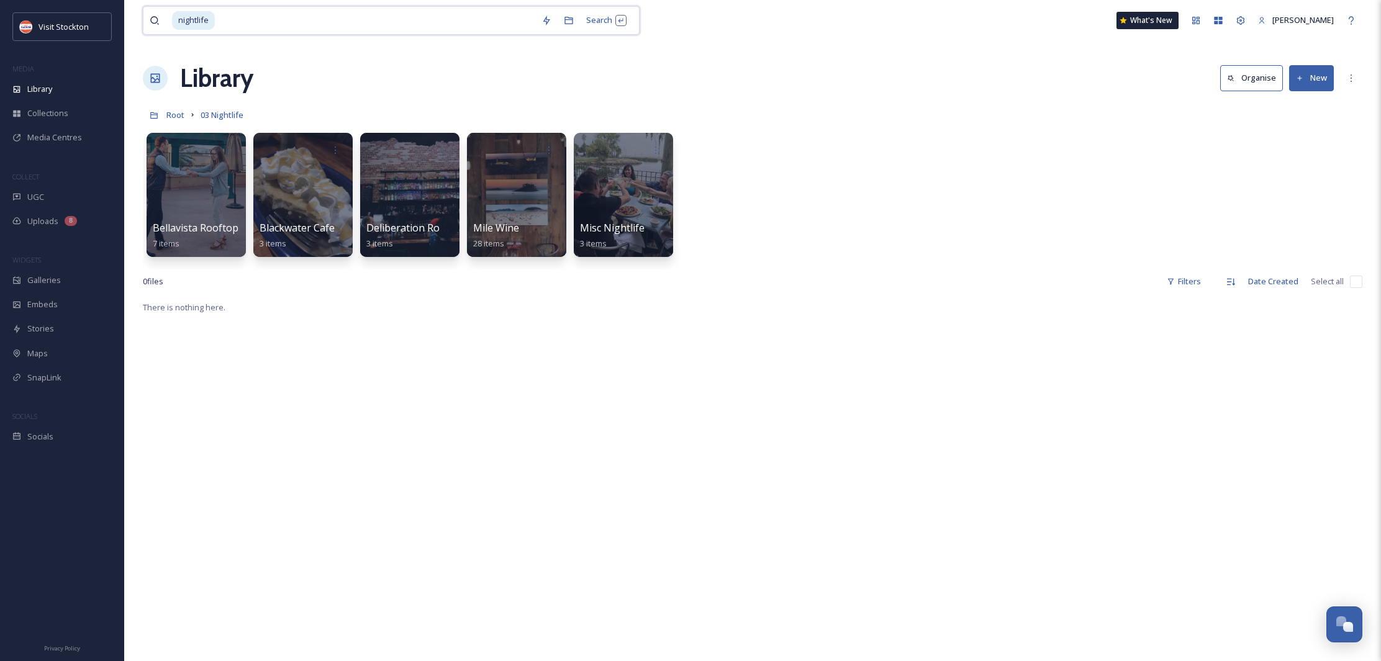
click at [327, 15] on input at bounding box center [375, 20] width 319 height 27
type input "n"
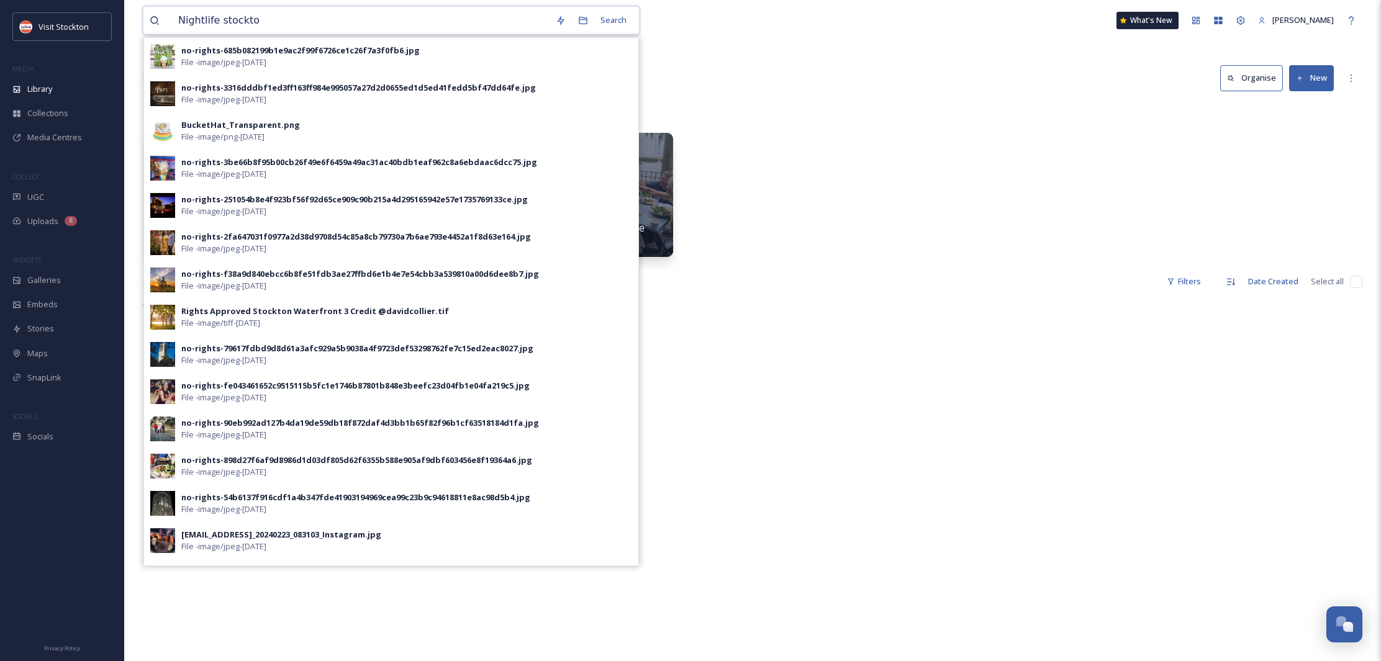
type input "Nightlife stockton"
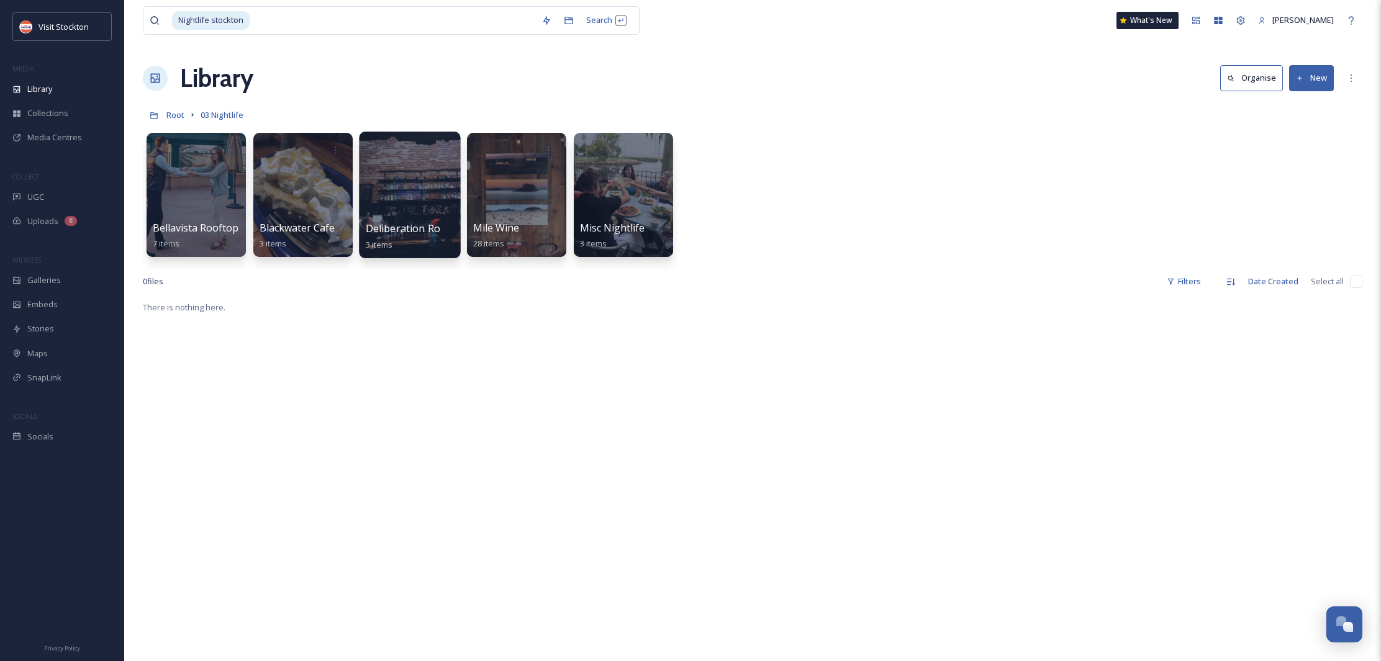
click at [423, 162] on div at bounding box center [409, 195] width 101 height 127
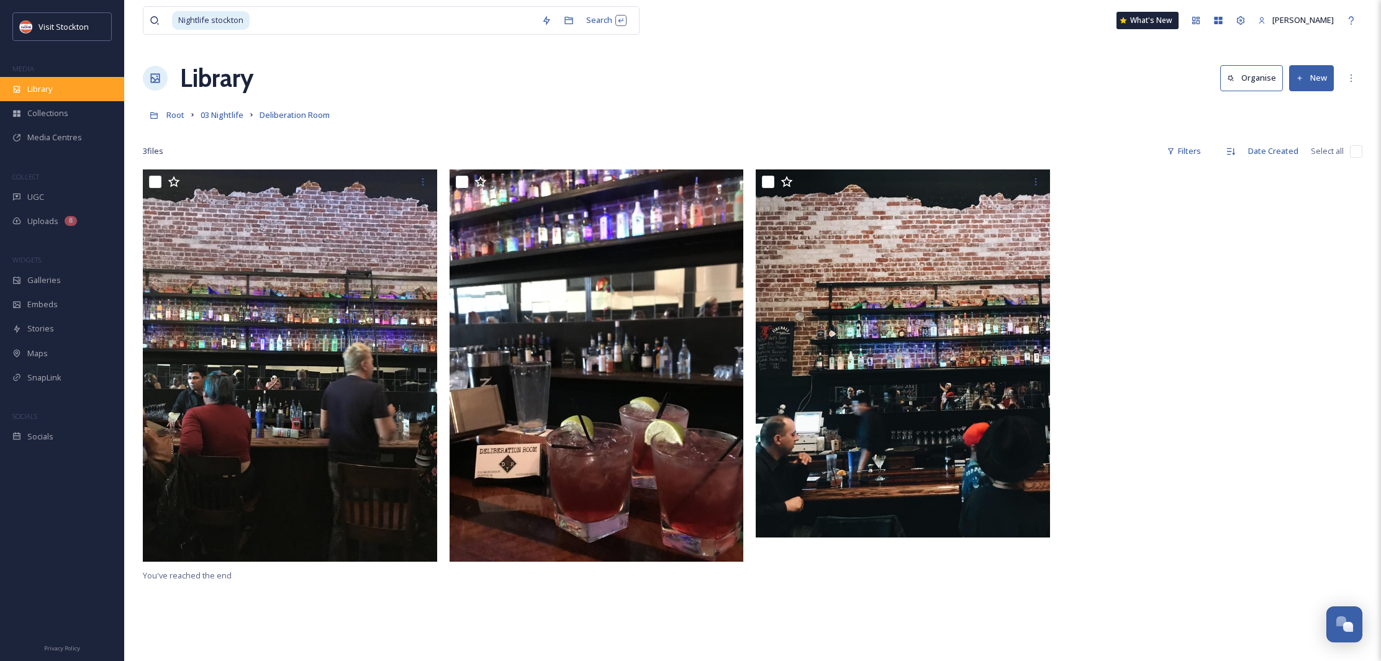
click at [56, 94] on div "Library" at bounding box center [62, 89] width 124 height 24
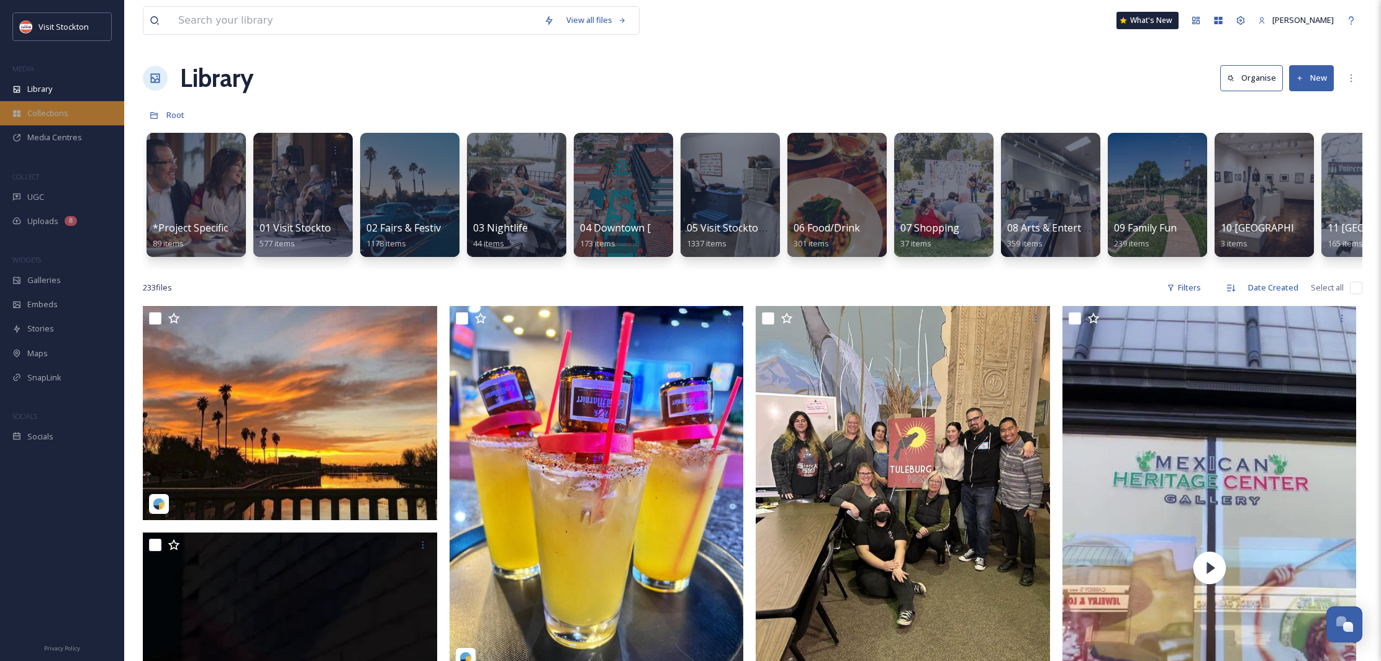
click at [45, 114] on span "Collections" at bounding box center [47, 113] width 41 height 12
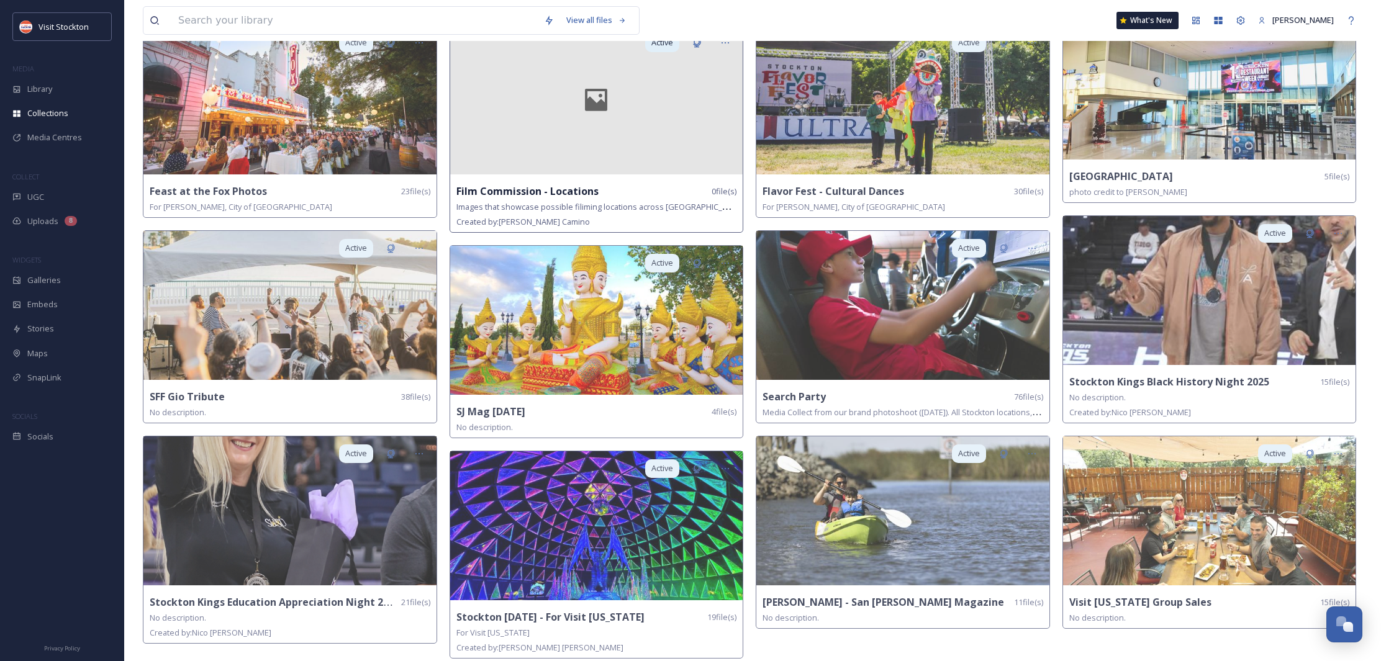
scroll to position [328, 0]
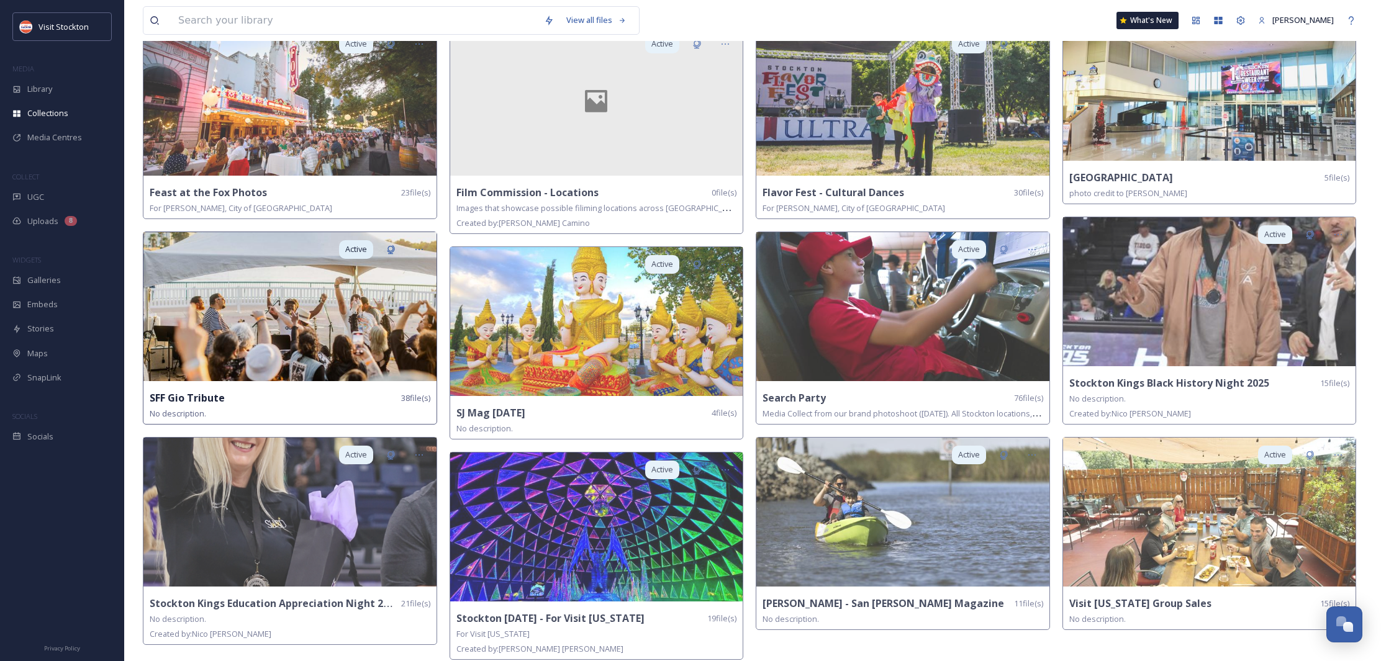
click at [273, 327] on img at bounding box center [289, 306] width 293 height 149
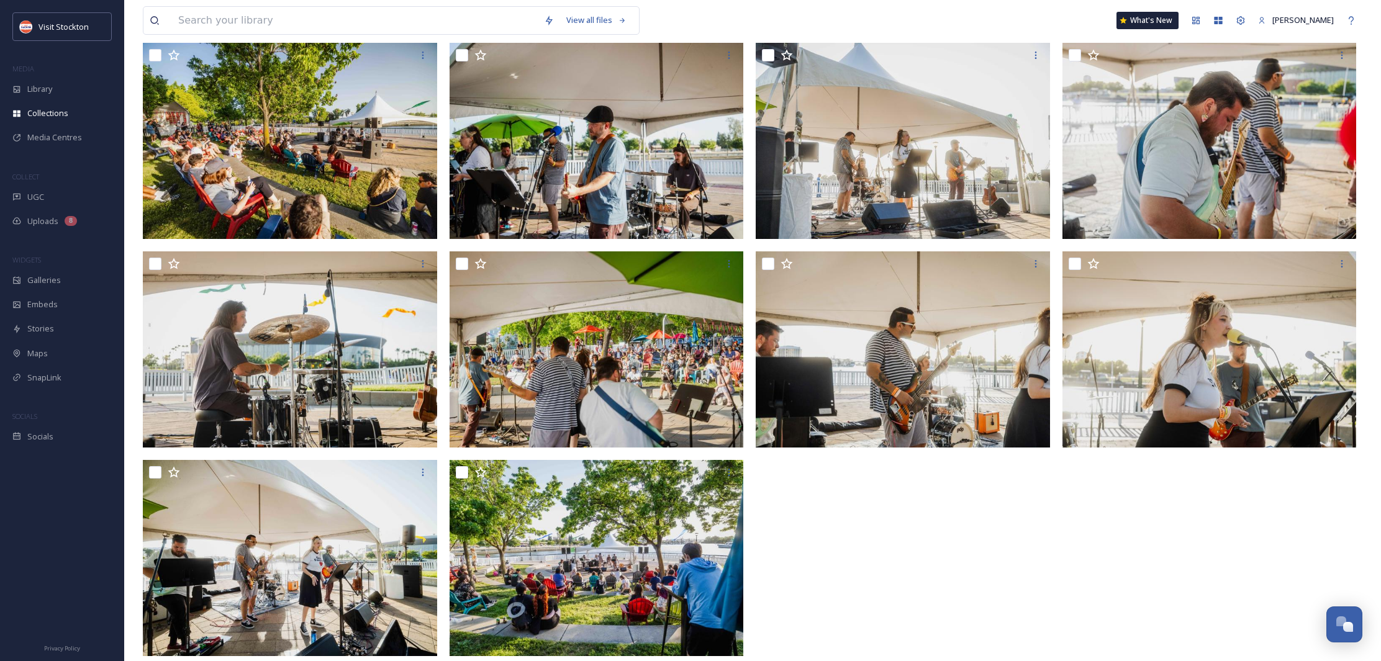
scroll to position [1623, 0]
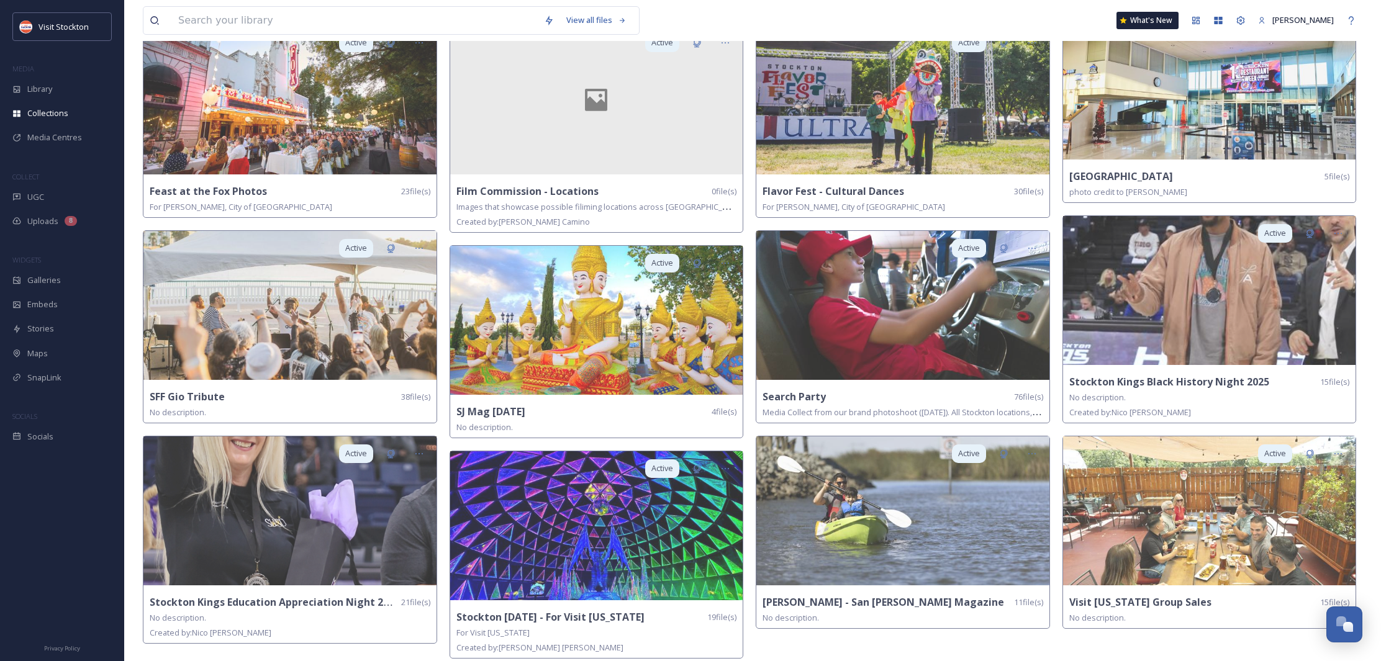
scroll to position [328, 0]
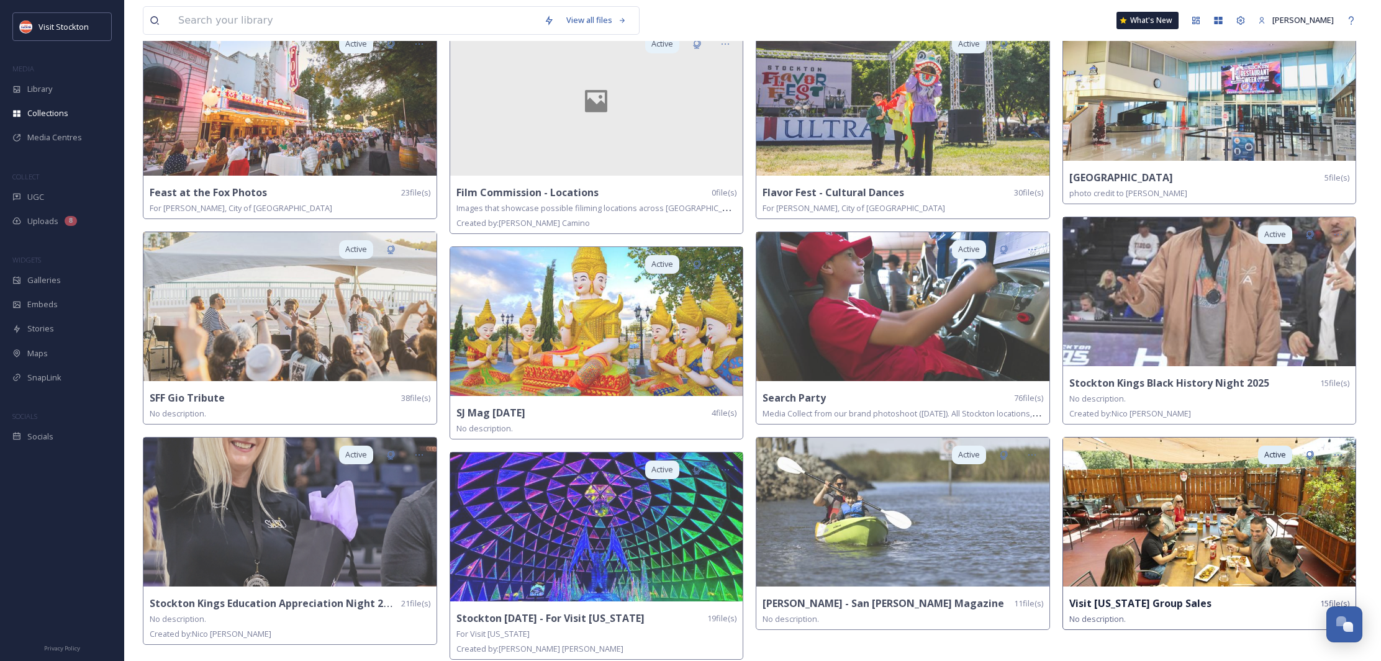
click at [1202, 530] on img at bounding box center [1209, 512] width 293 height 149
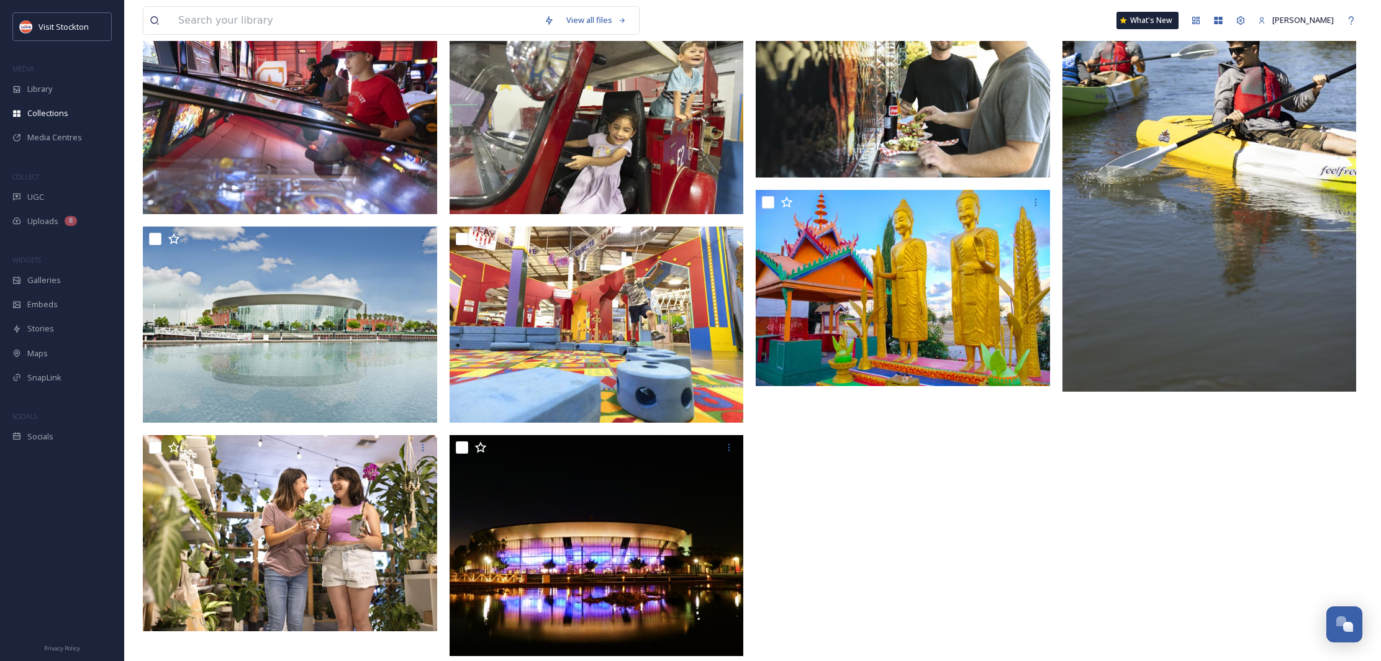
scroll to position [641, 0]
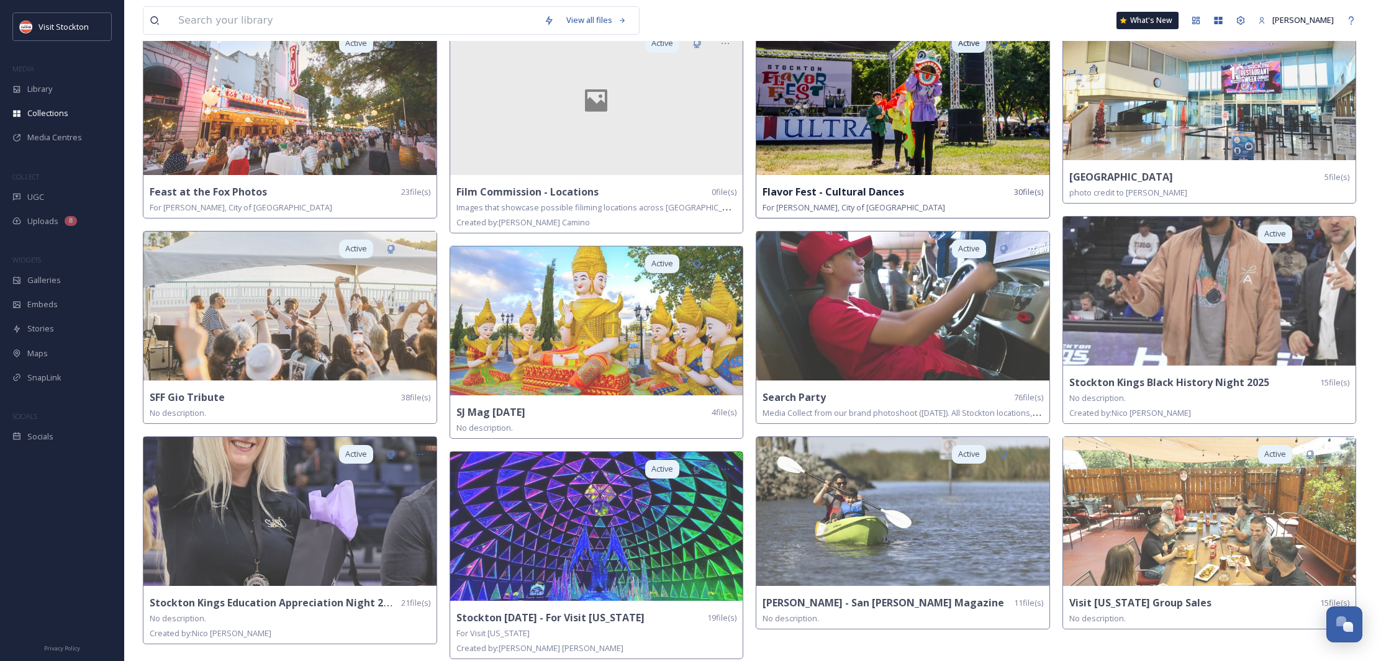
scroll to position [328, 0]
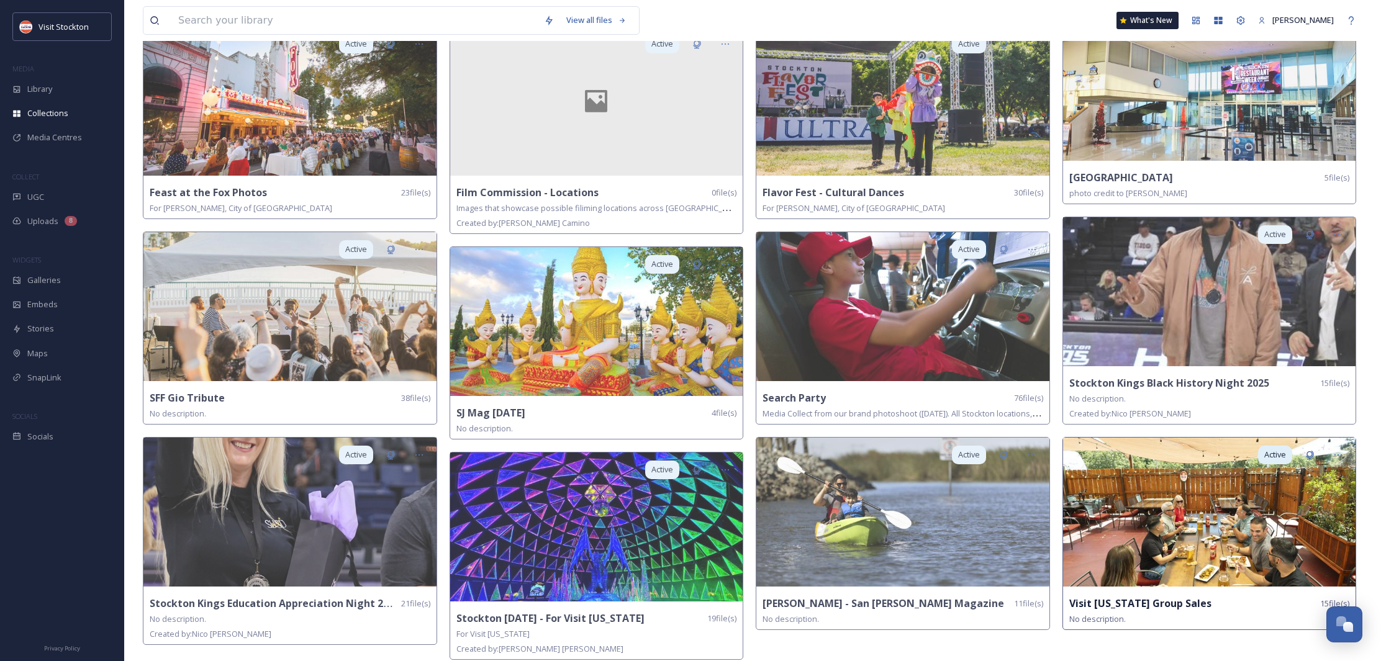
click at [1187, 501] on img at bounding box center [1209, 512] width 293 height 149
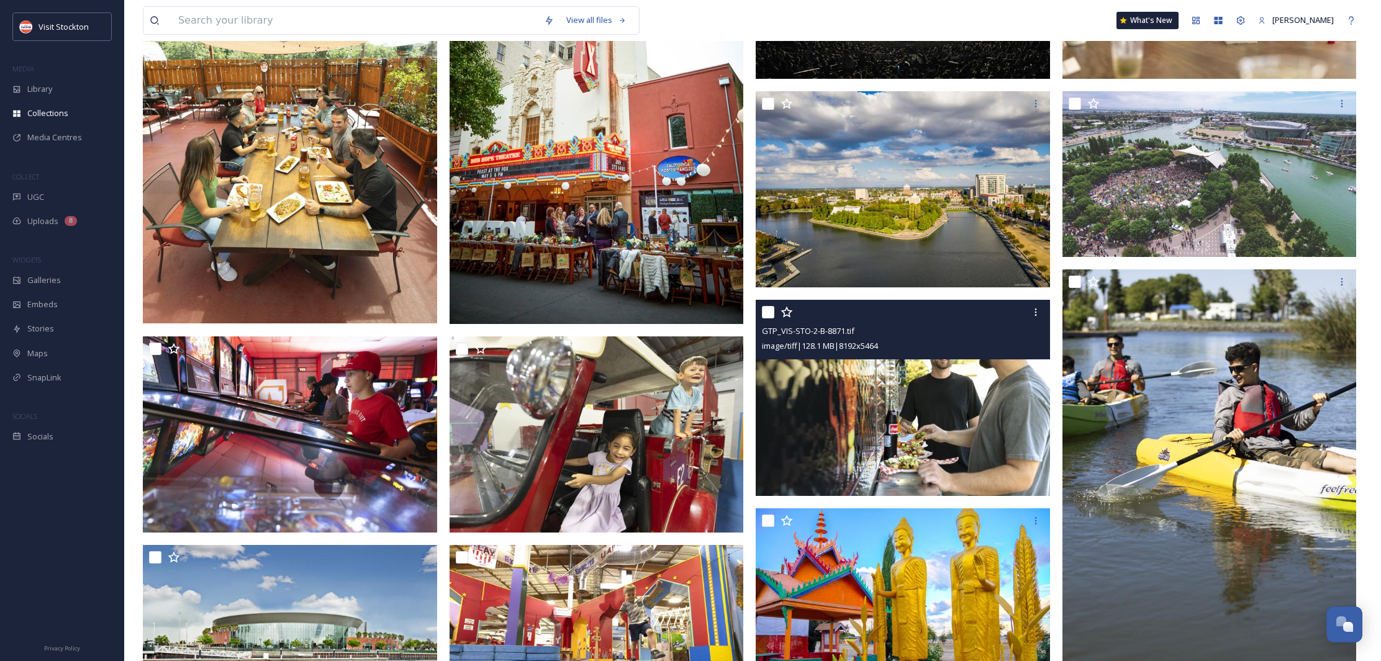
scroll to position [323, 0]
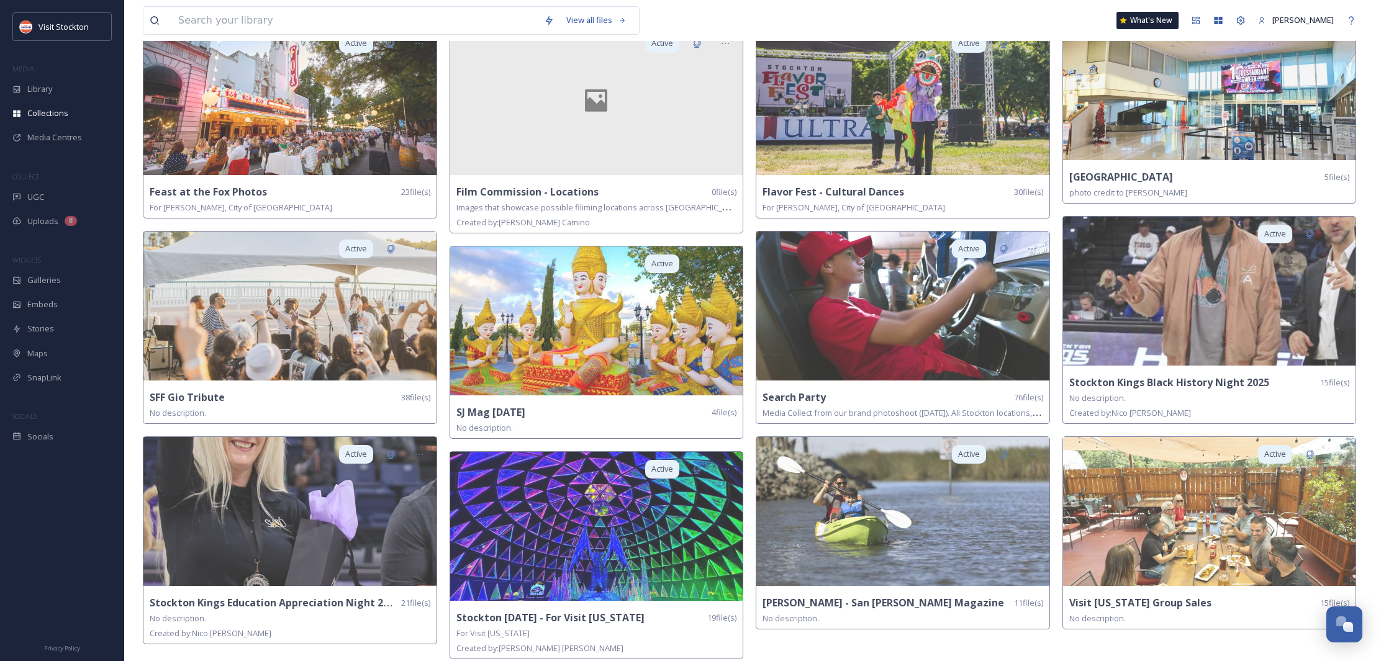
scroll to position [328, 0]
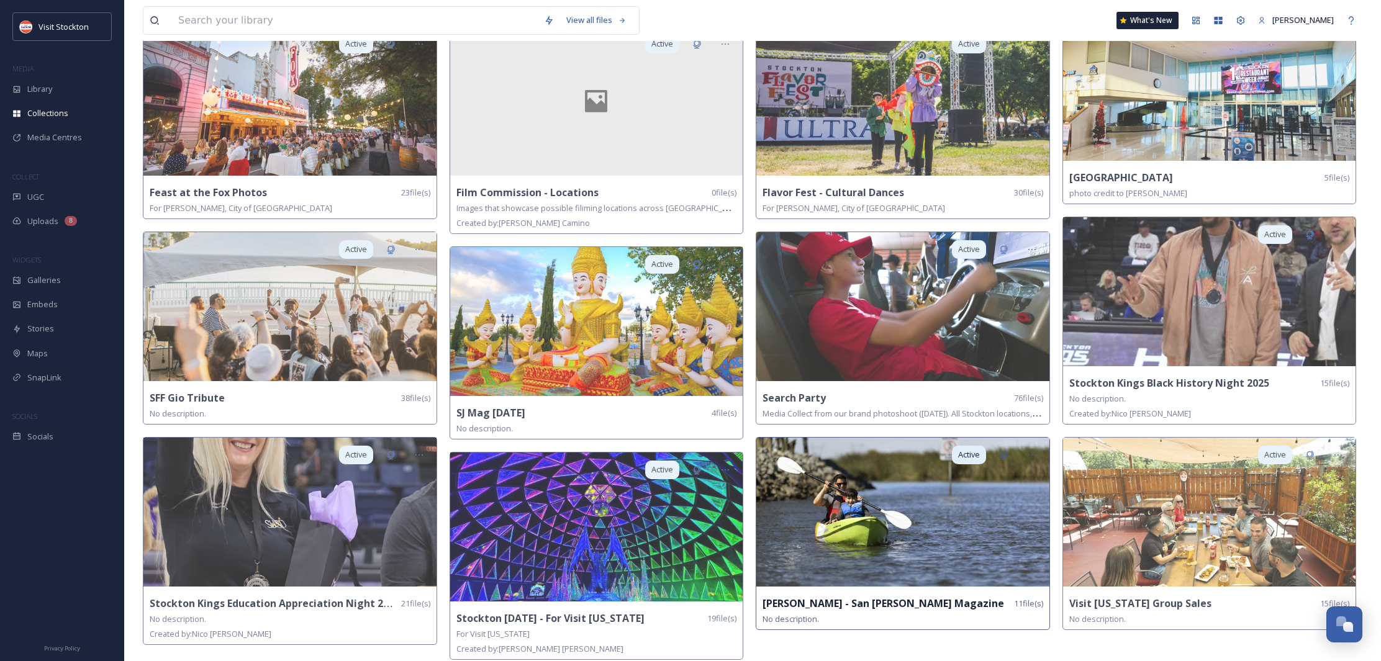
click at [939, 520] on img at bounding box center [902, 512] width 293 height 149
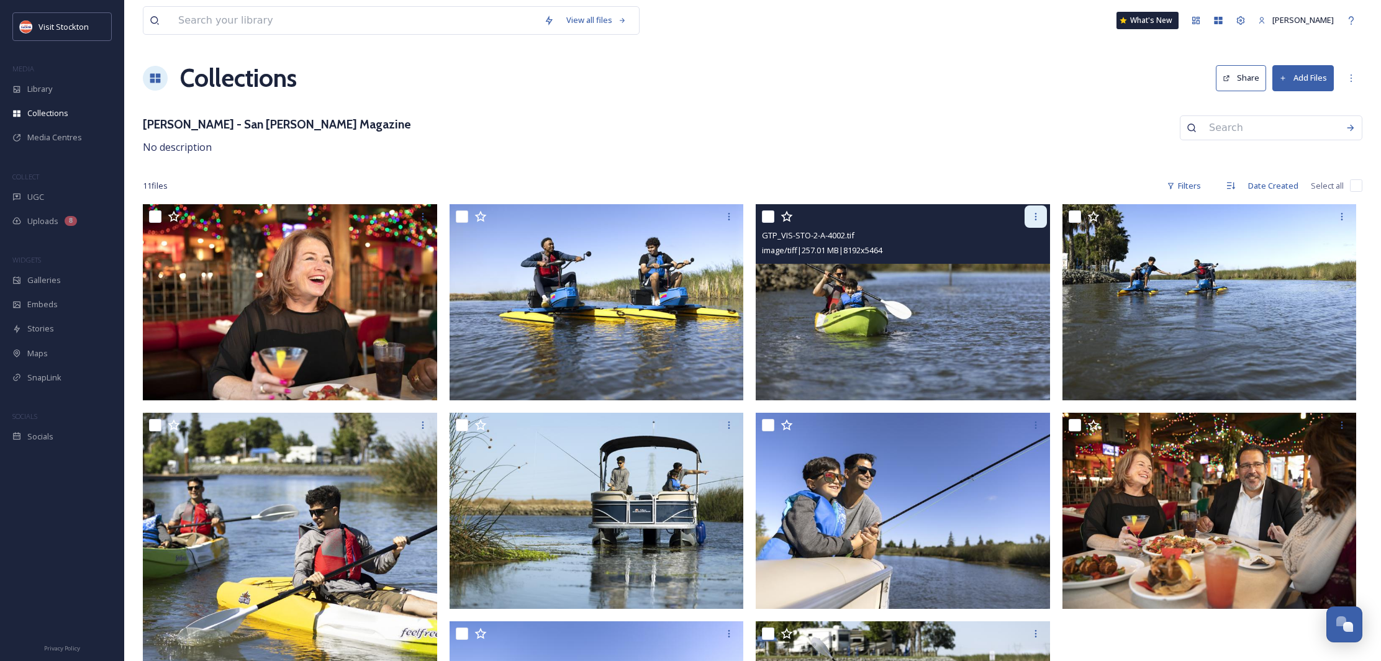
click at [1035, 223] on div at bounding box center [1035, 217] width 22 height 22
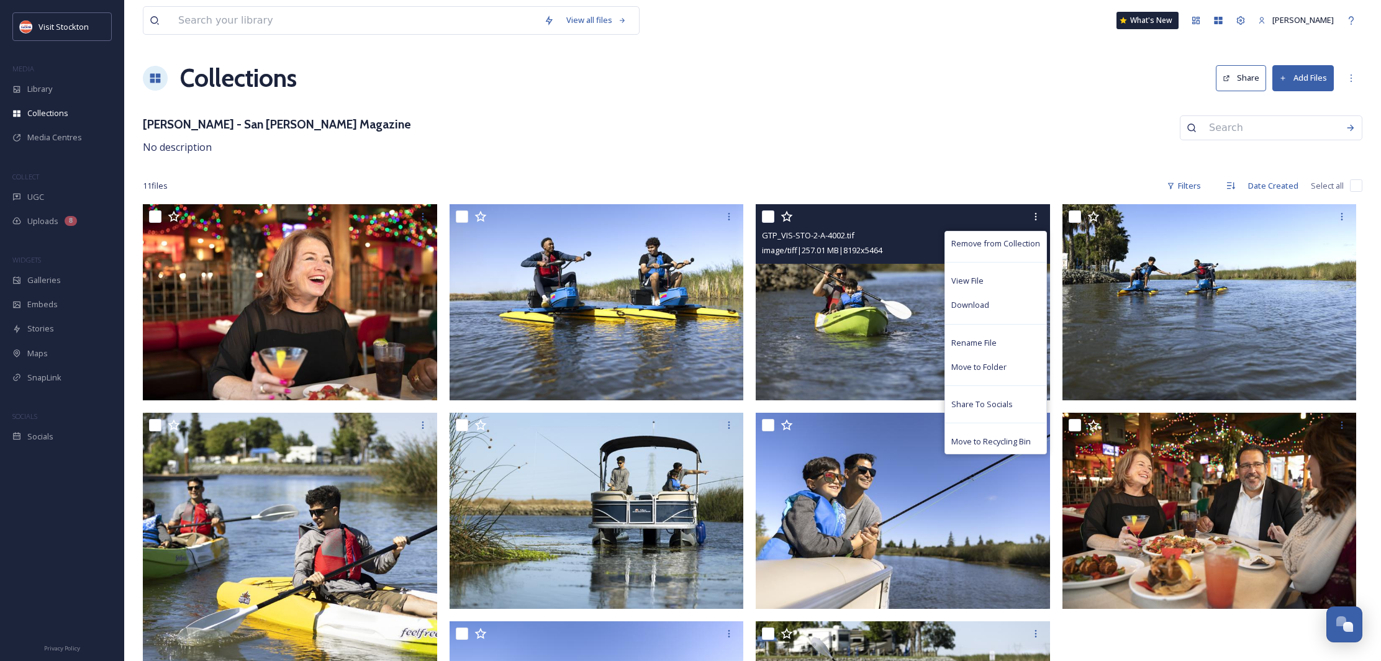
click at [979, 305] on span "Download" at bounding box center [970, 305] width 38 height 12
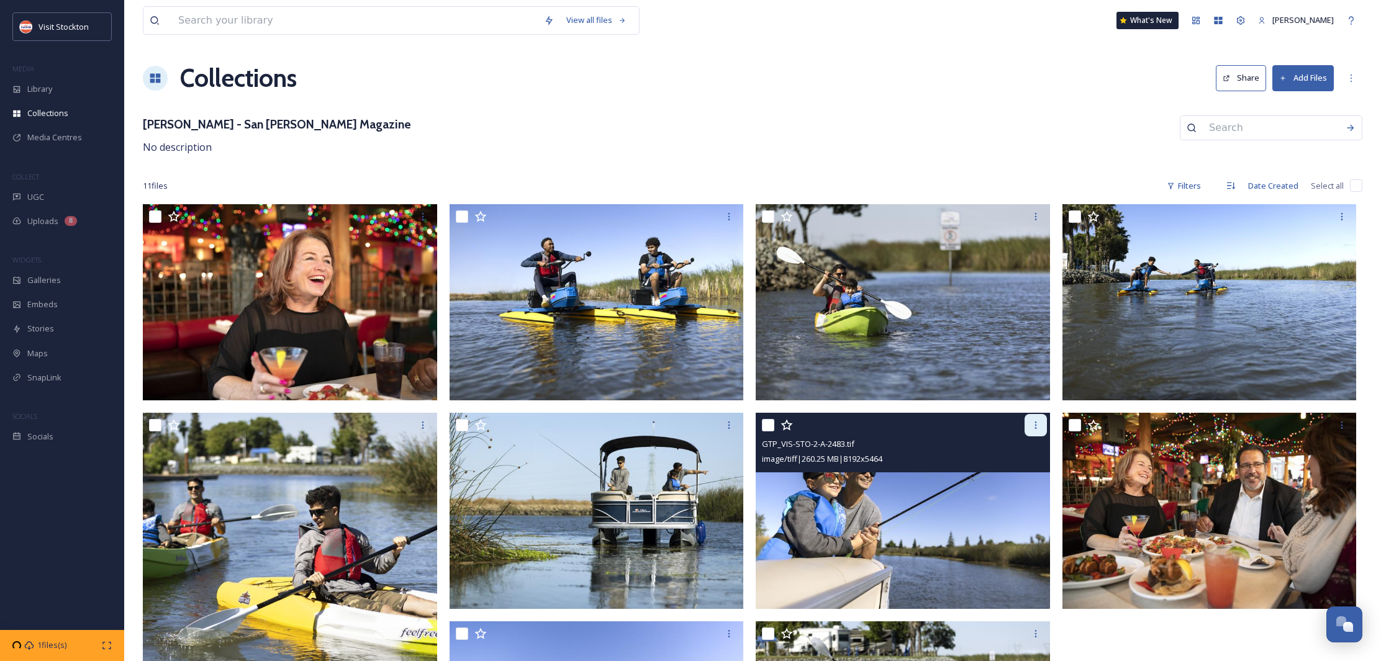
click at [1030, 434] on div at bounding box center [1035, 425] width 22 height 22
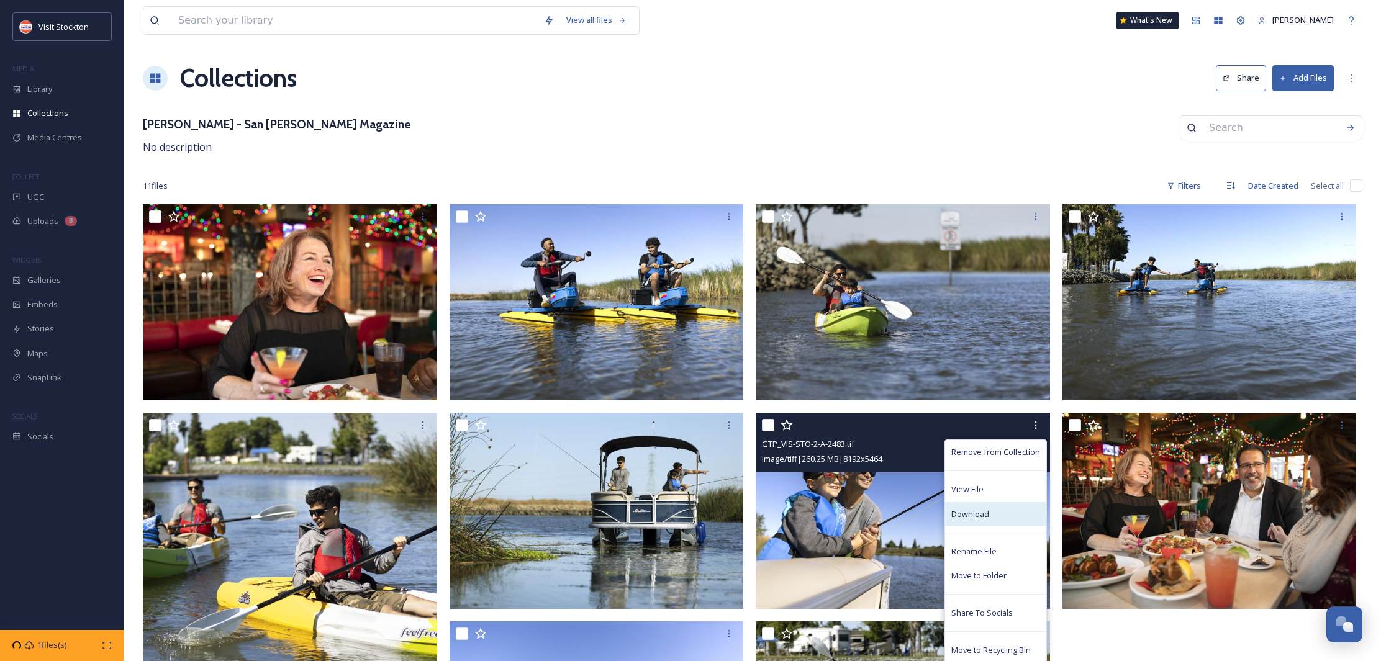
click at [982, 509] on span "Download" at bounding box center [970, 515] width 38 height 12
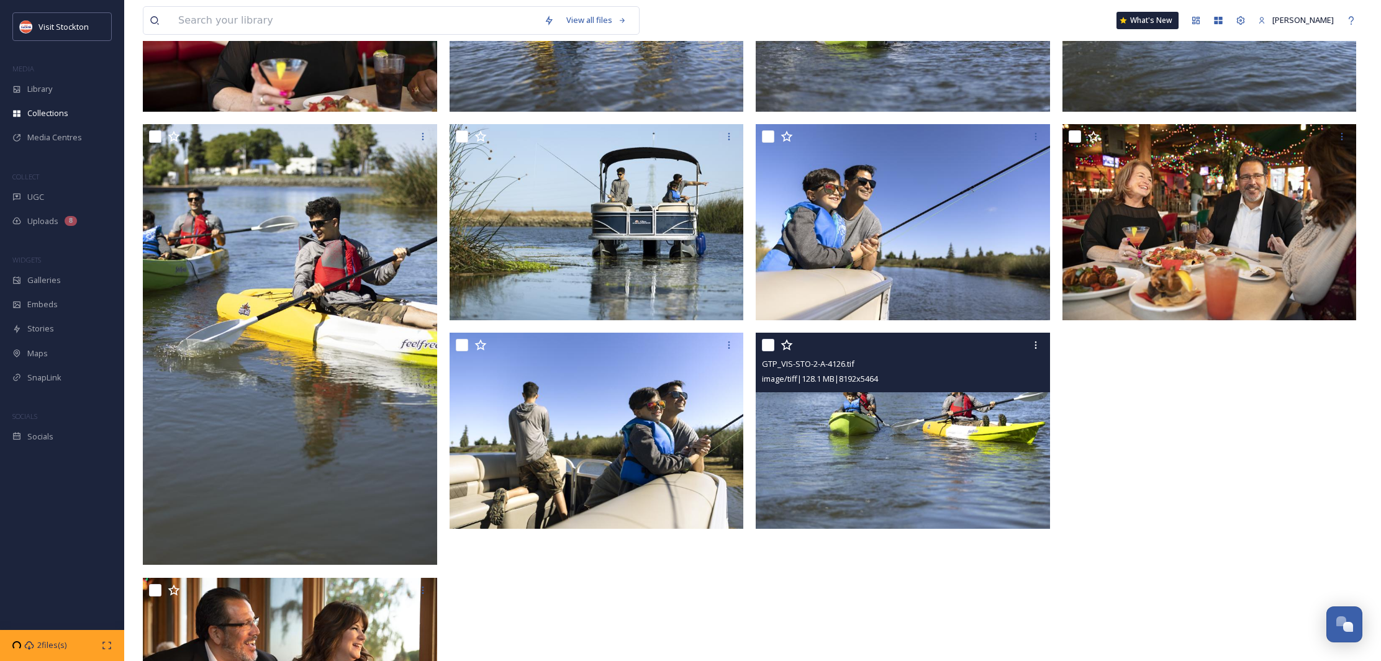
scroll to position [306, 0]
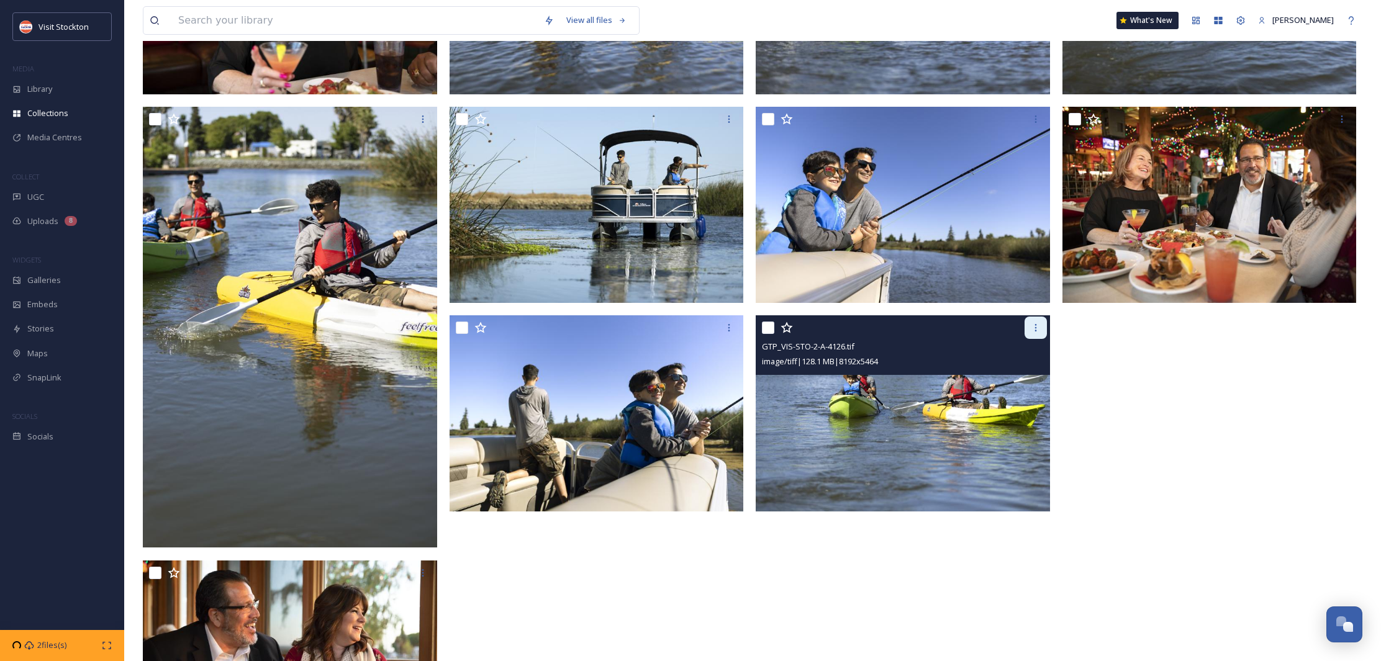
click at [1031, 336] on div at bounding box center [1035, 328] width 22 height 22
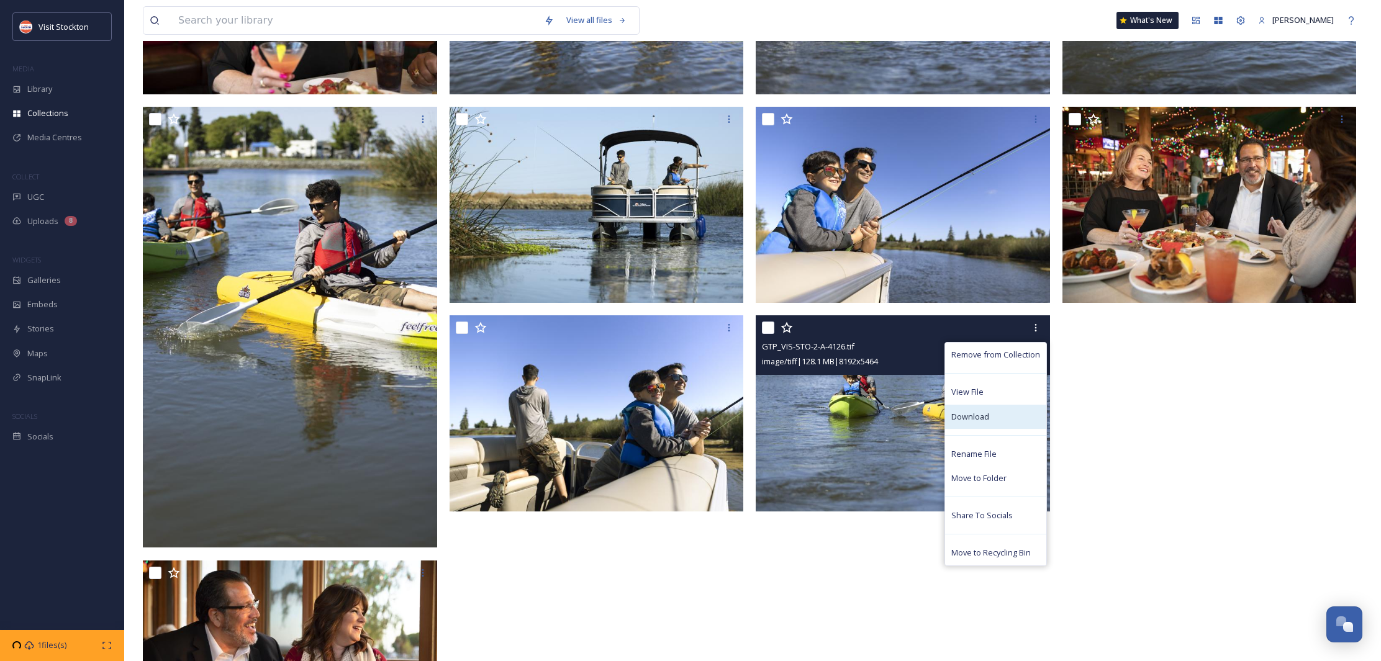
click at [977, 414] on span "Download" at bounding box center [970, 417] width 38 height 12
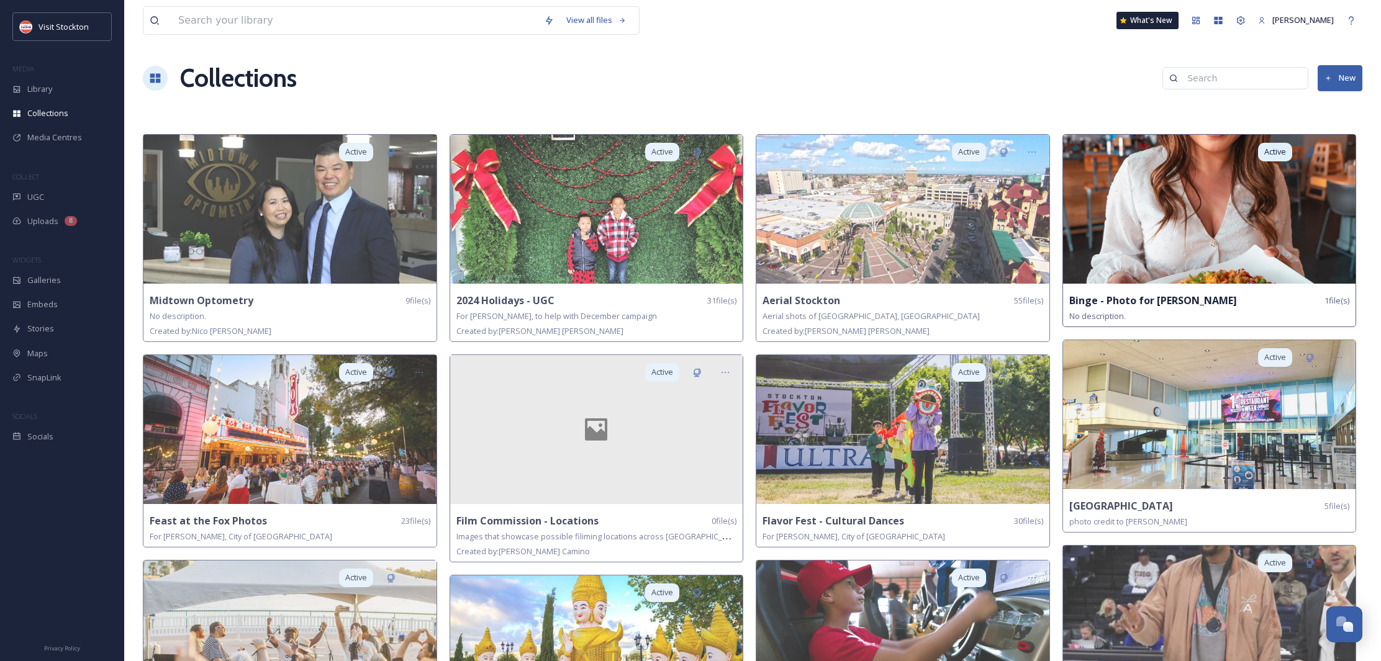
click at [1259, 256] on img at bounding box center [1209, 209] width 293 height 149
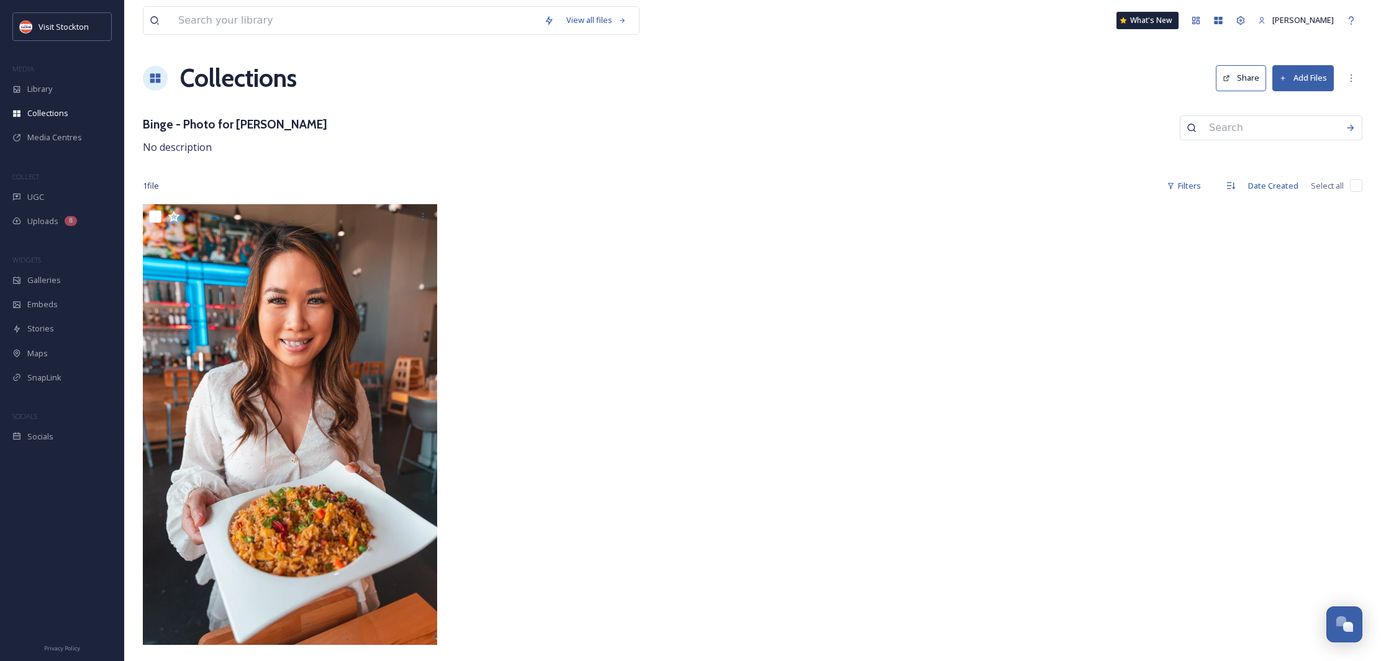
scroll to position [1, 0]
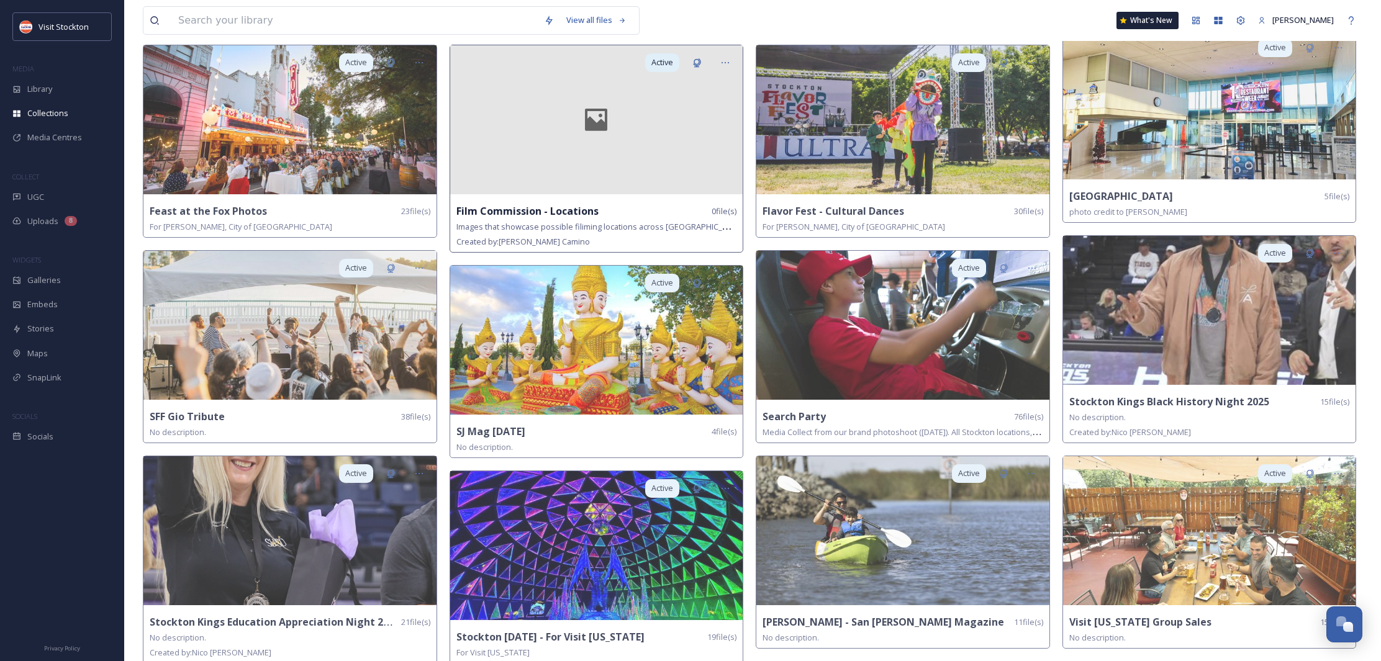
scroll to position [323, 0]
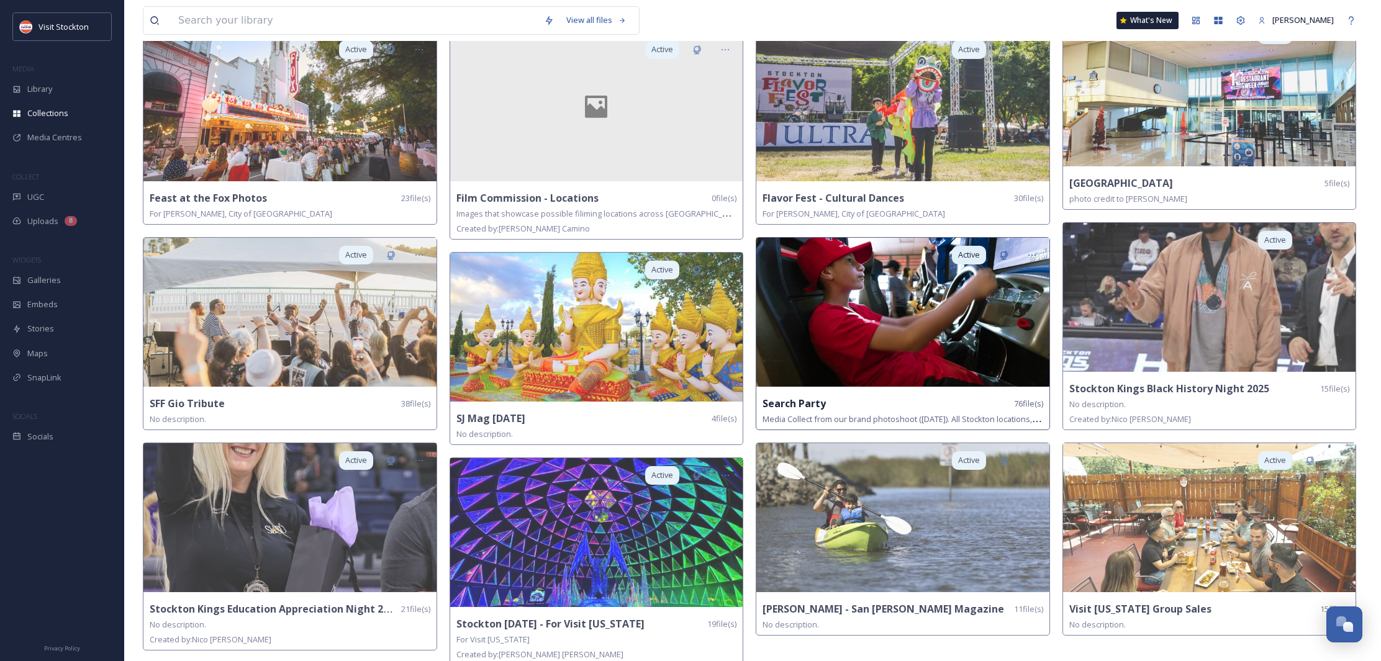
click at [866, 324] on img at bounding box center [902, 312] width 293 height 149
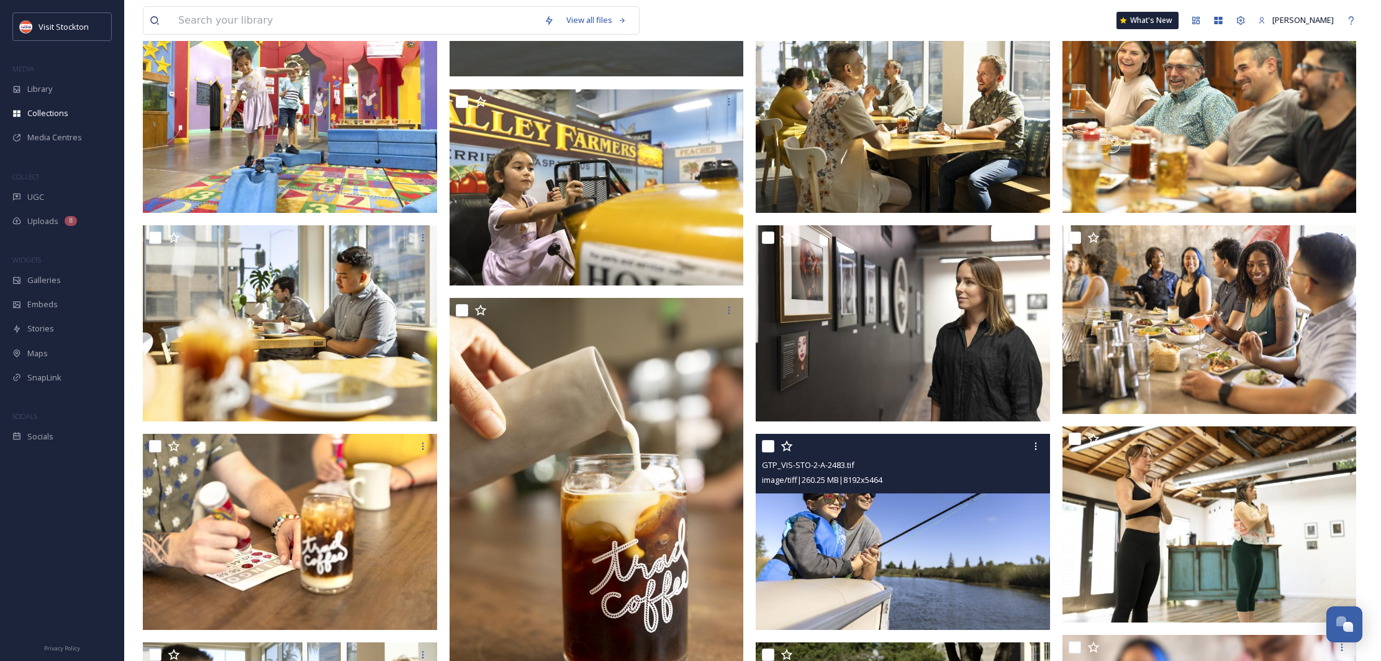
scroll to position [2468, 0]
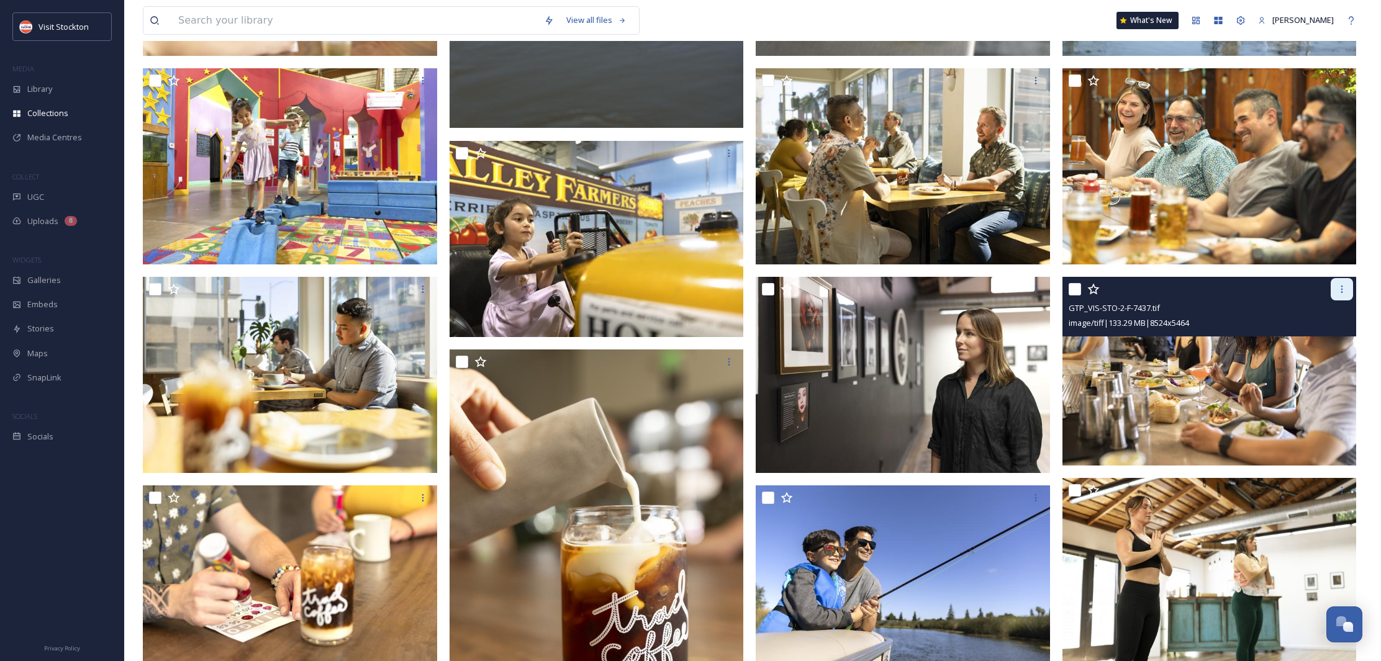
click at [1341, 294] on div at bounding box center [1342, 289] width 22 height 22
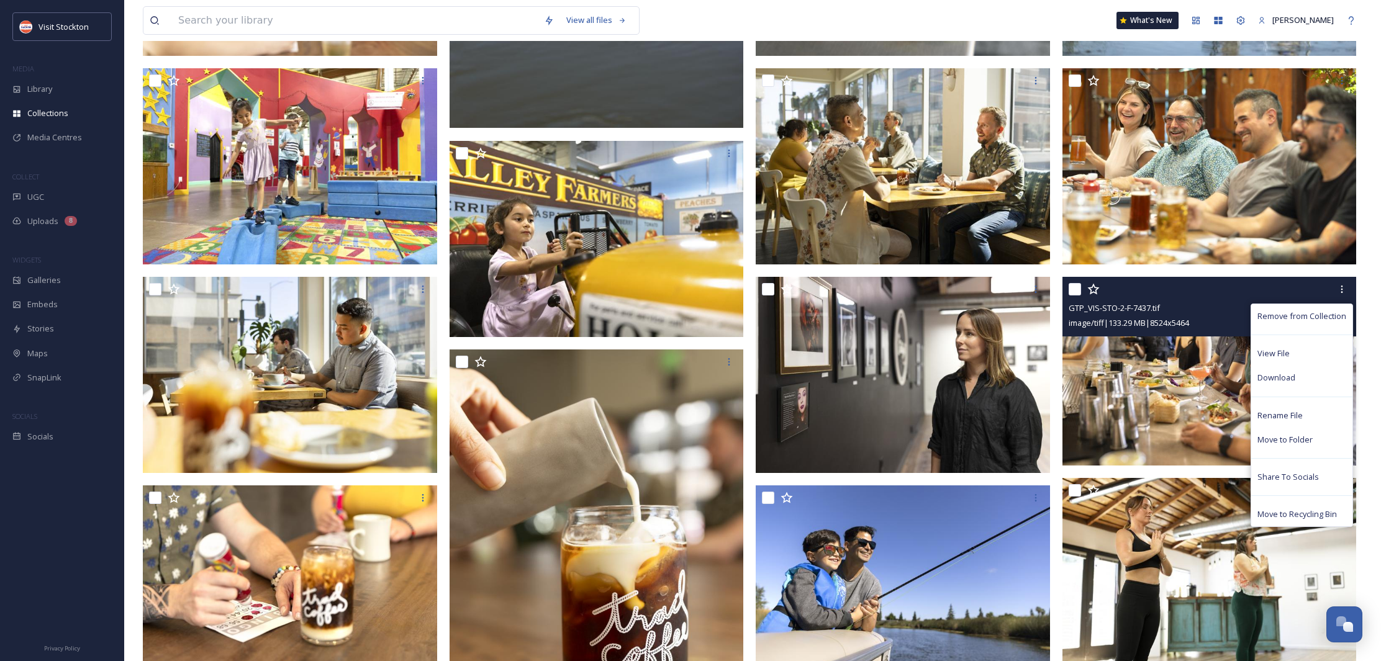
click at [1285, 382] on div "Download" at bounding box center [1301, 378] width 101 height 24
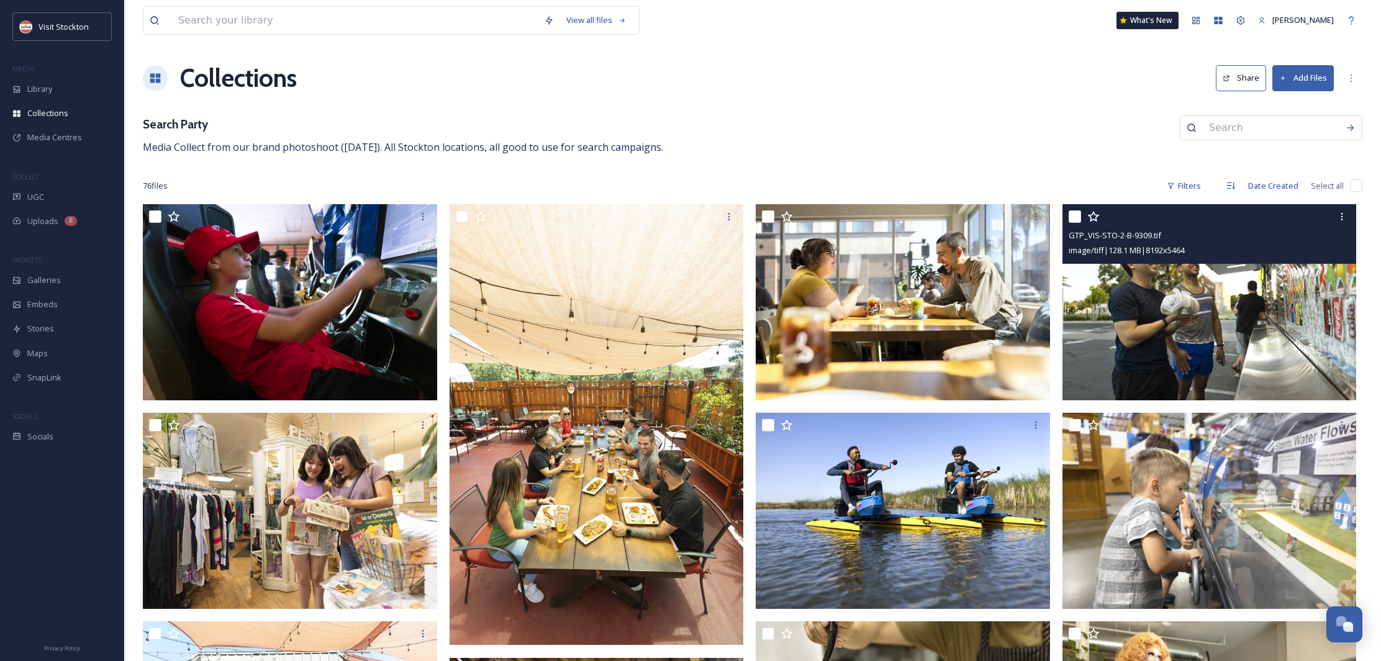
scroll to position [0, 0]
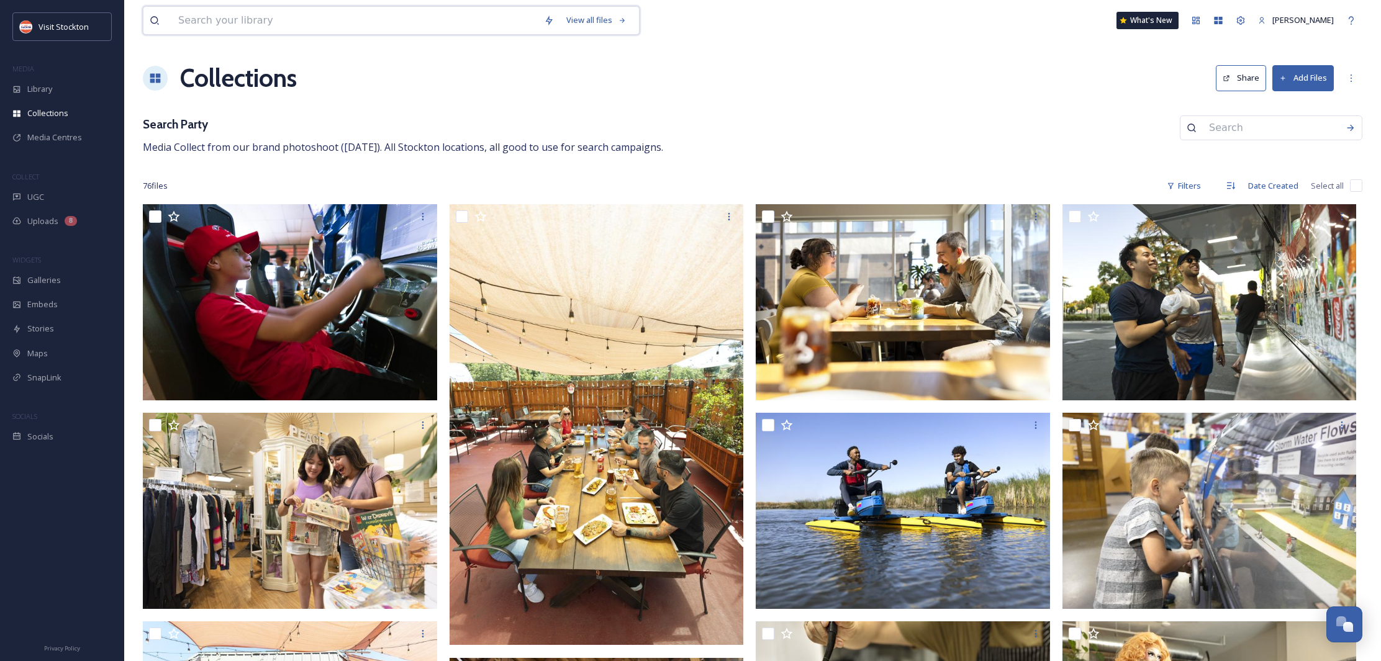
click at [220, 15] on input at bounding box center [355, 20] width 366 height 27
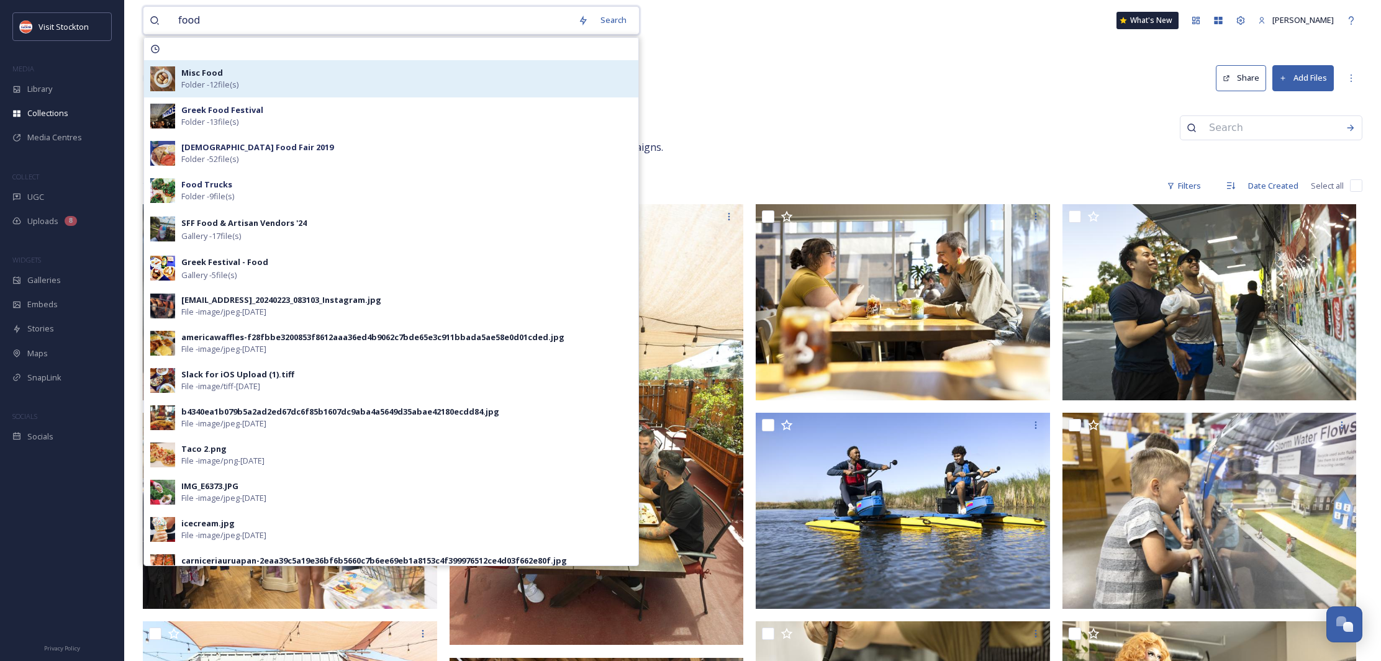
scroll to position [1, 0]
type input "food"
click at [209, 71] on strong "Misc Food" at bounding box center [202, 71] width 42 height 11
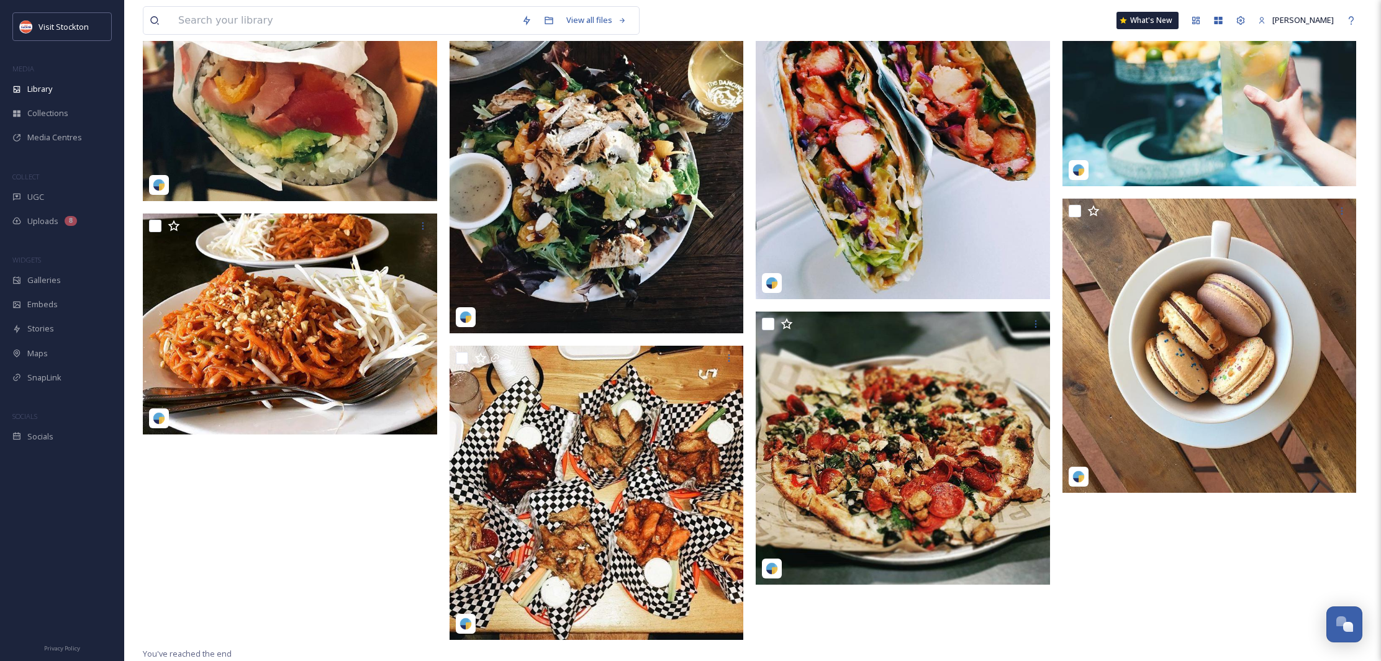
scroll to position [584, 0]
